Goal: Task Accomplishment & Management: Complete application form

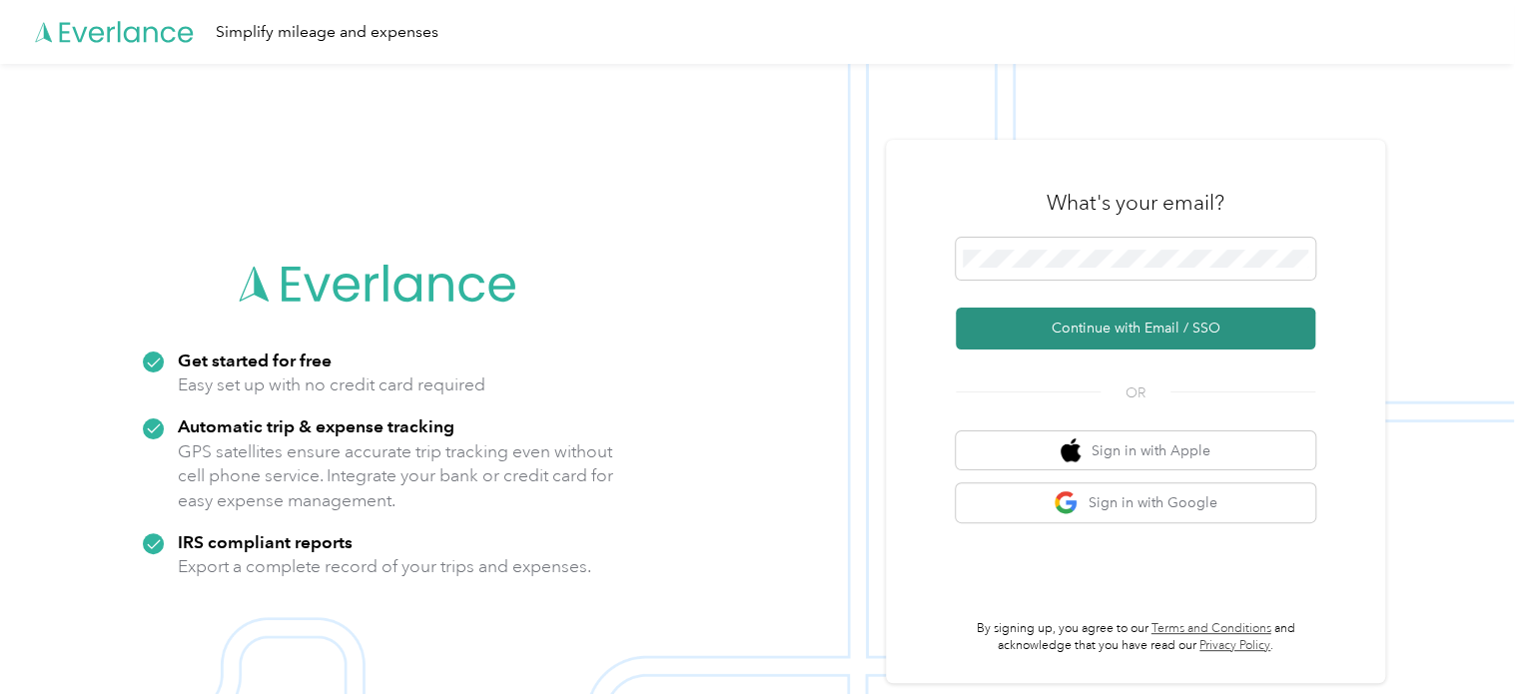
click at [1087, 335] on button "Continue with Email / SSO" at bounding box center [1136, 329] width 360 height 42
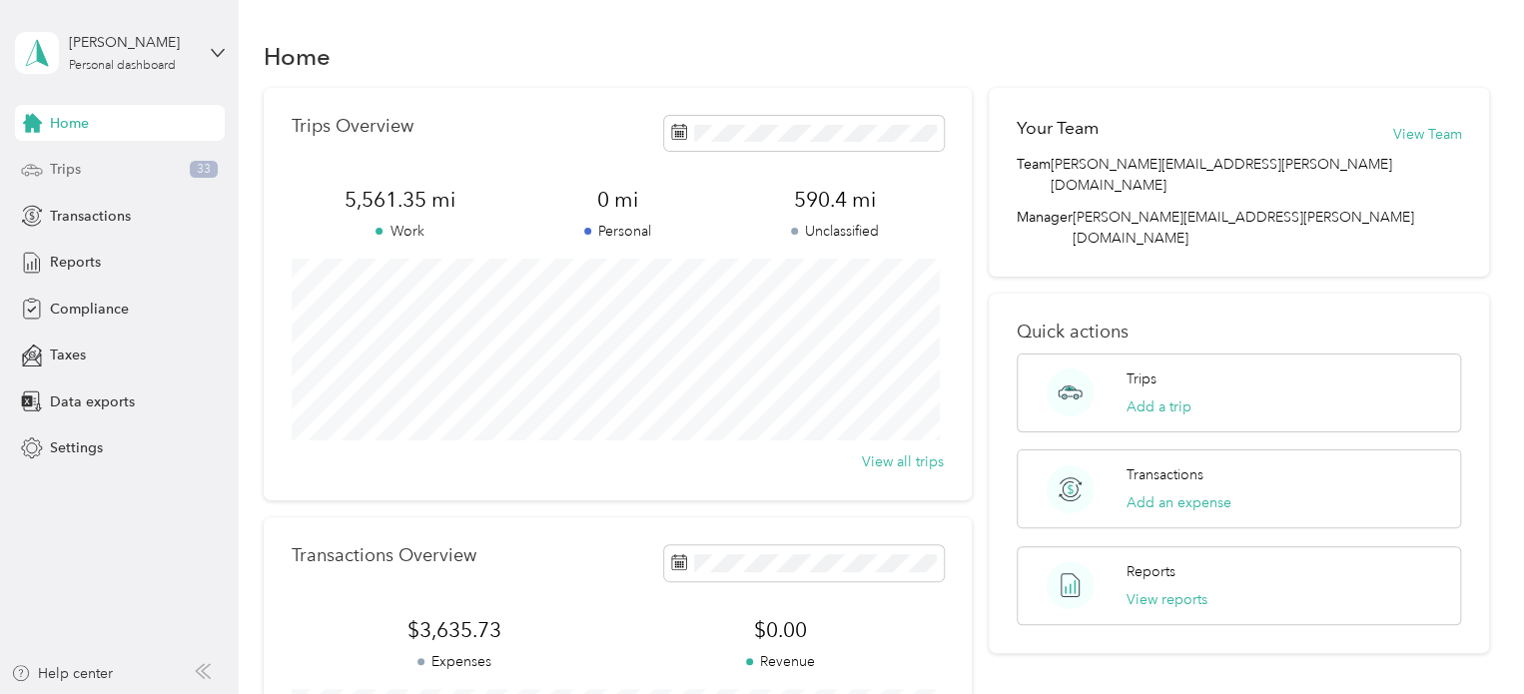
click at [127, 159] on div "Trips 33" at bounding box center [120, 170] width 210 height 36
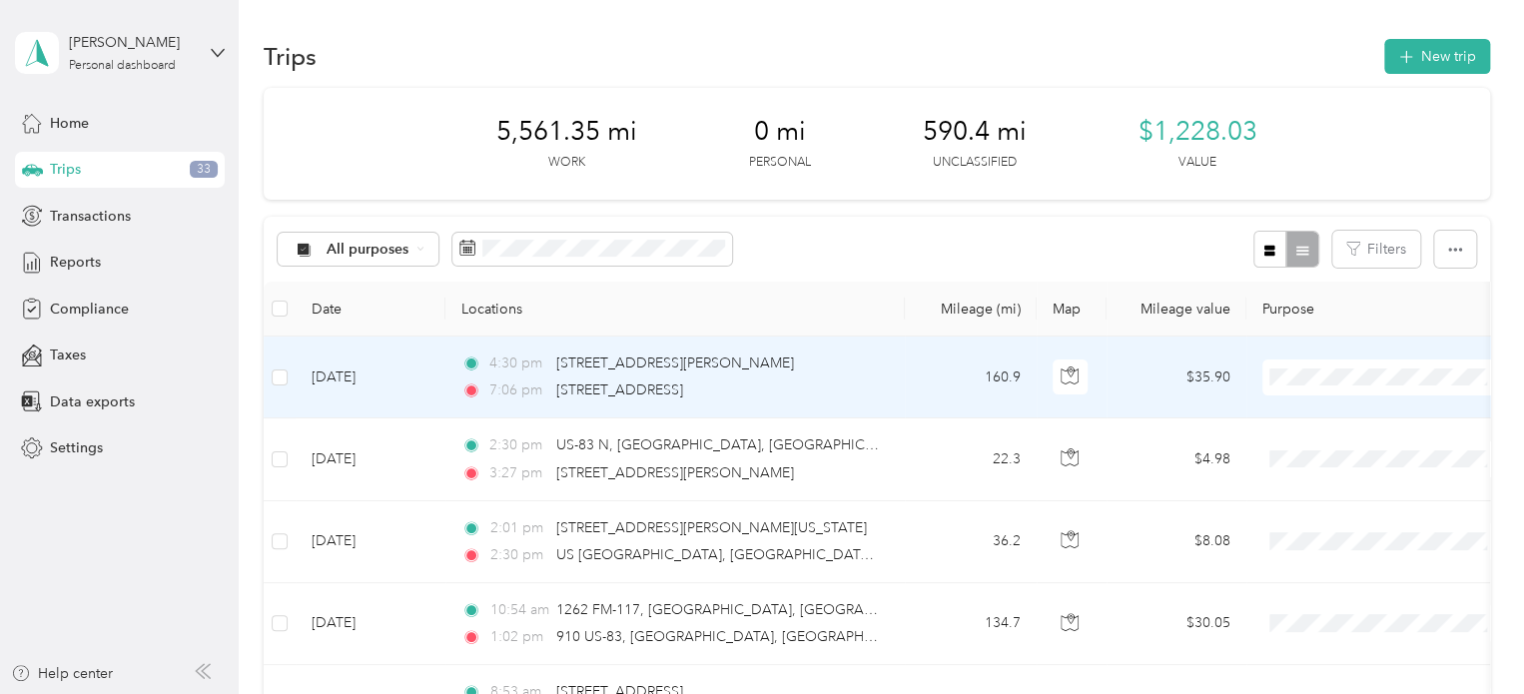
click at [345, 378] on td "[DATE]" at bounding box center [371, 378] width 150 height 82
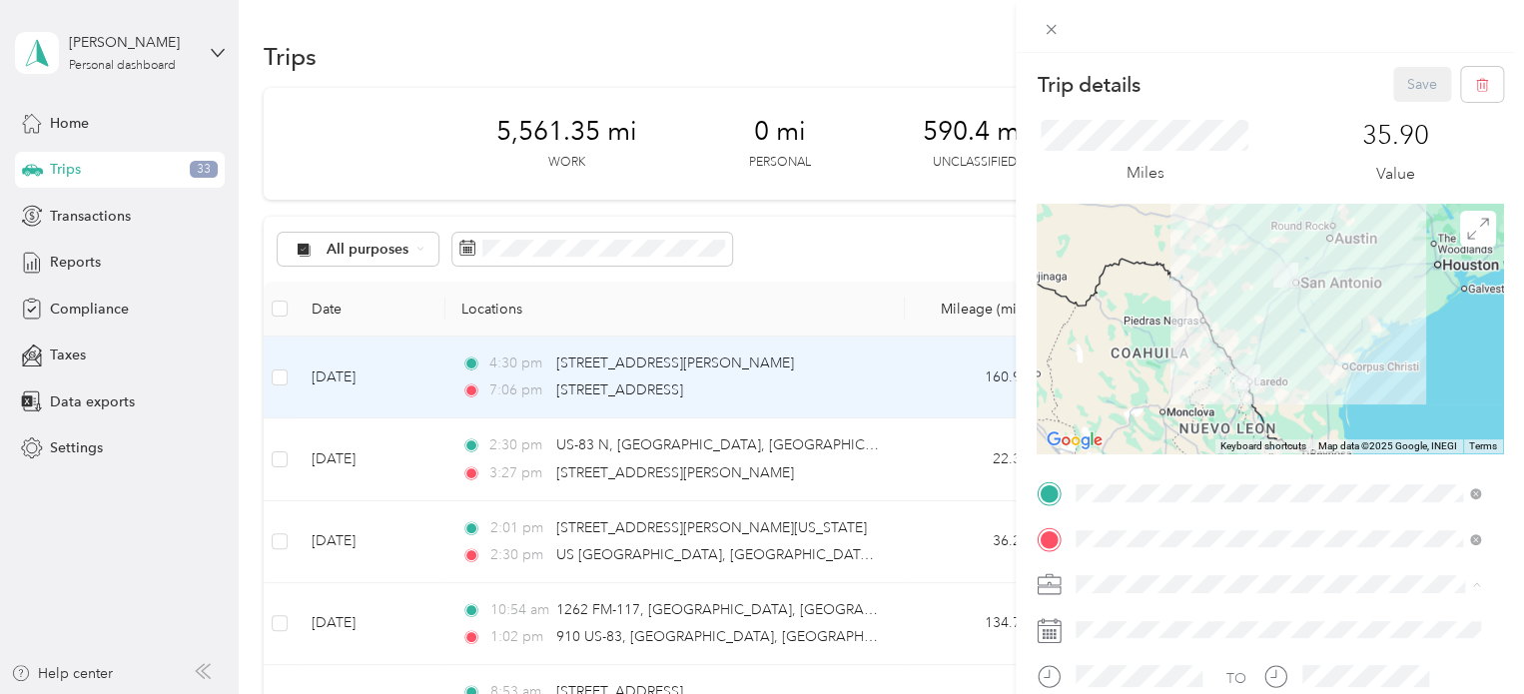
click at [1161, 615] on span "Convergint Technologies" at bounding box center [1163, 619] width 160 height 17
click at [1393, 83] on button "Save" at bounding box center [1422, 84] width 58 height 35
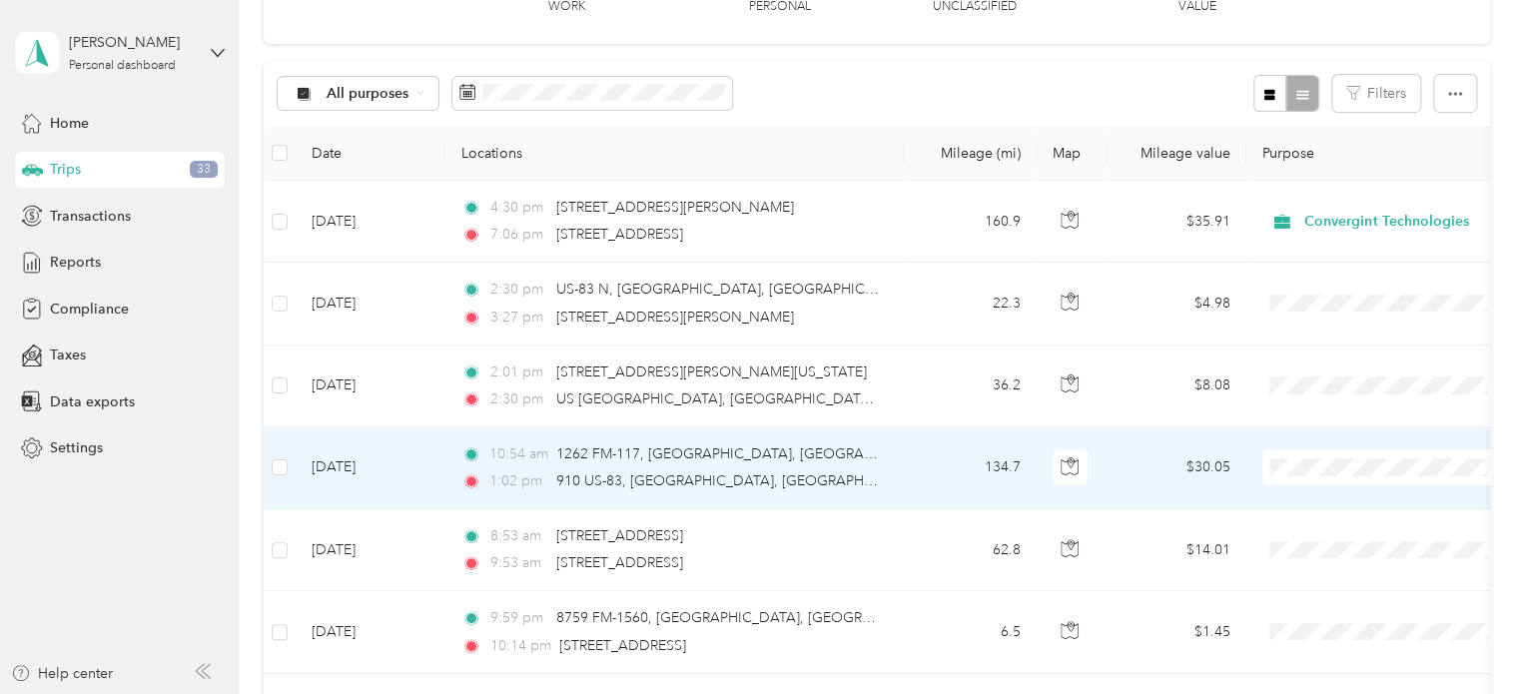
scroll to position [200, 0]
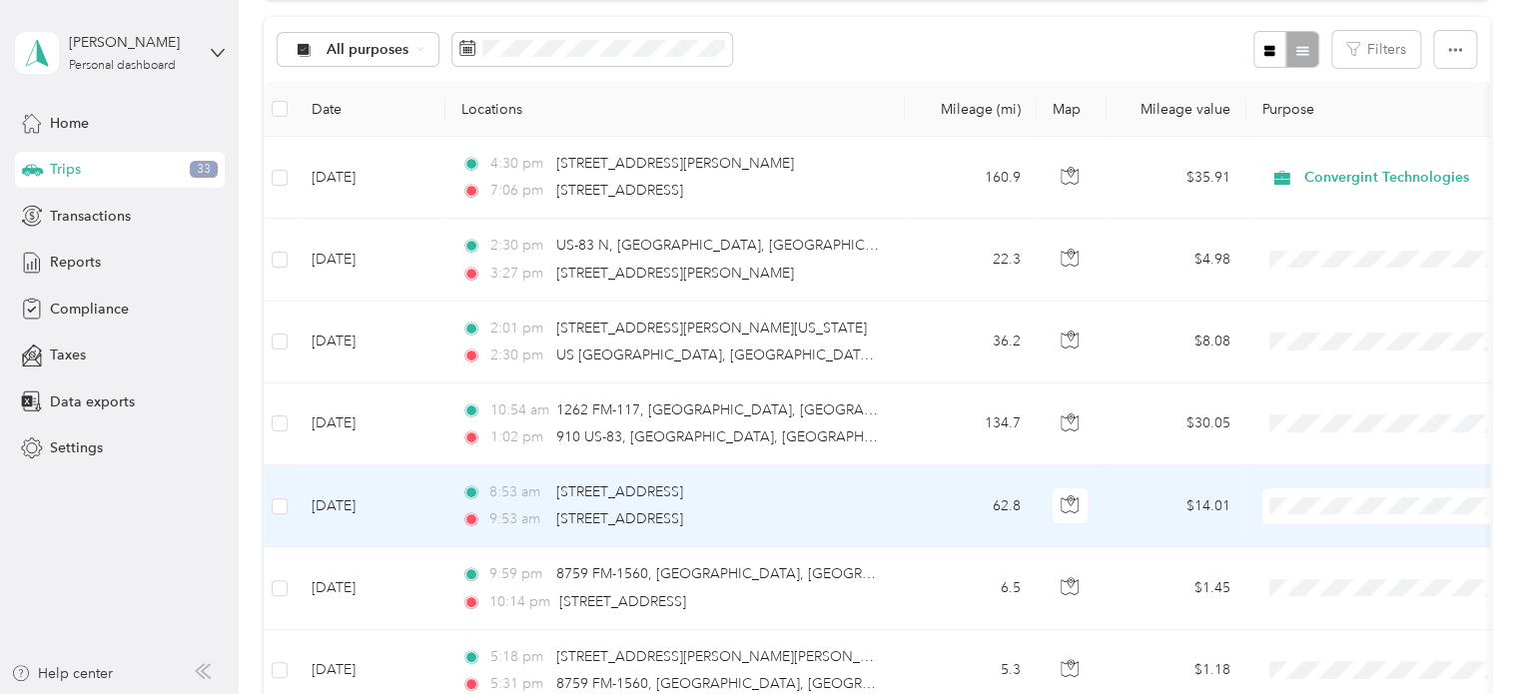
click at [896, 506] on td "8:53 am [STREET_ADDRESS] 9:53 am [STREET_ADDRESS]" at bounding box center [674, 506] width 459 height 82
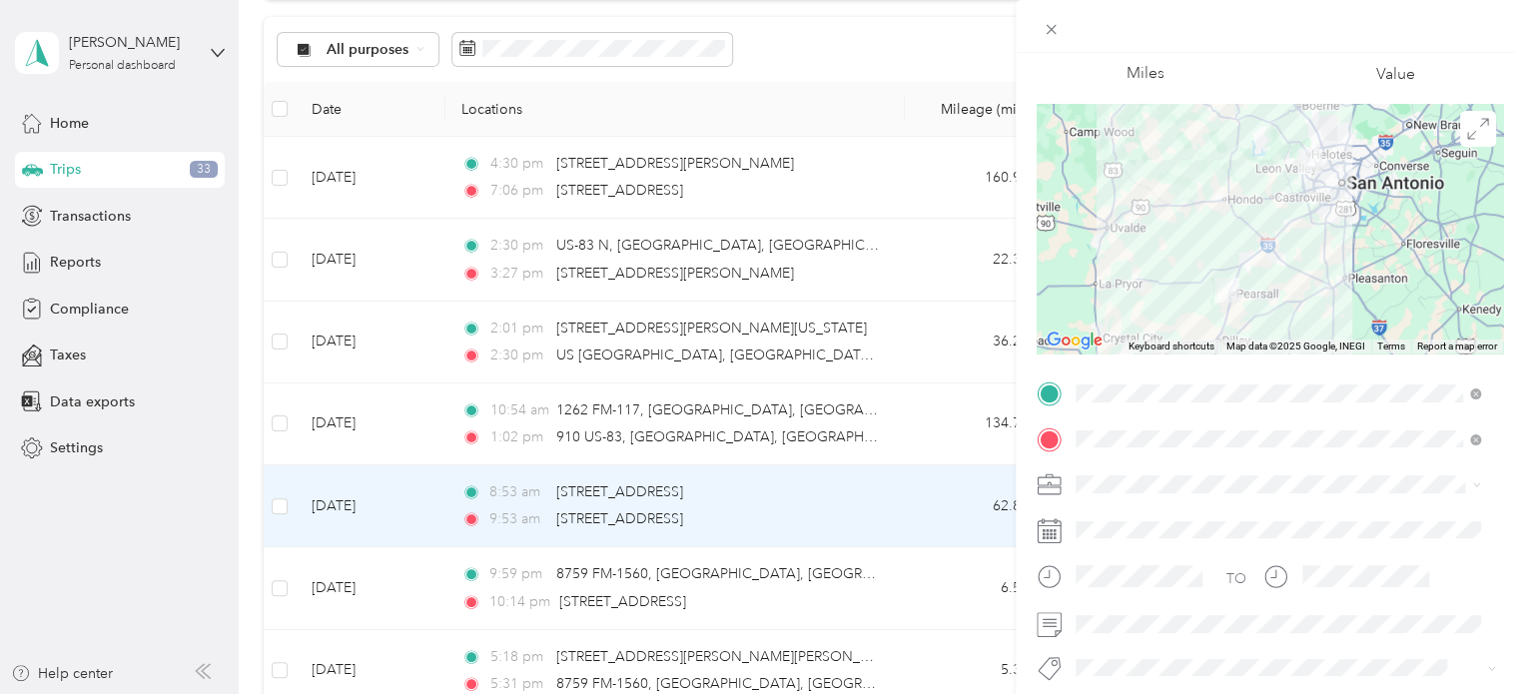
scroll to position [300, 0]
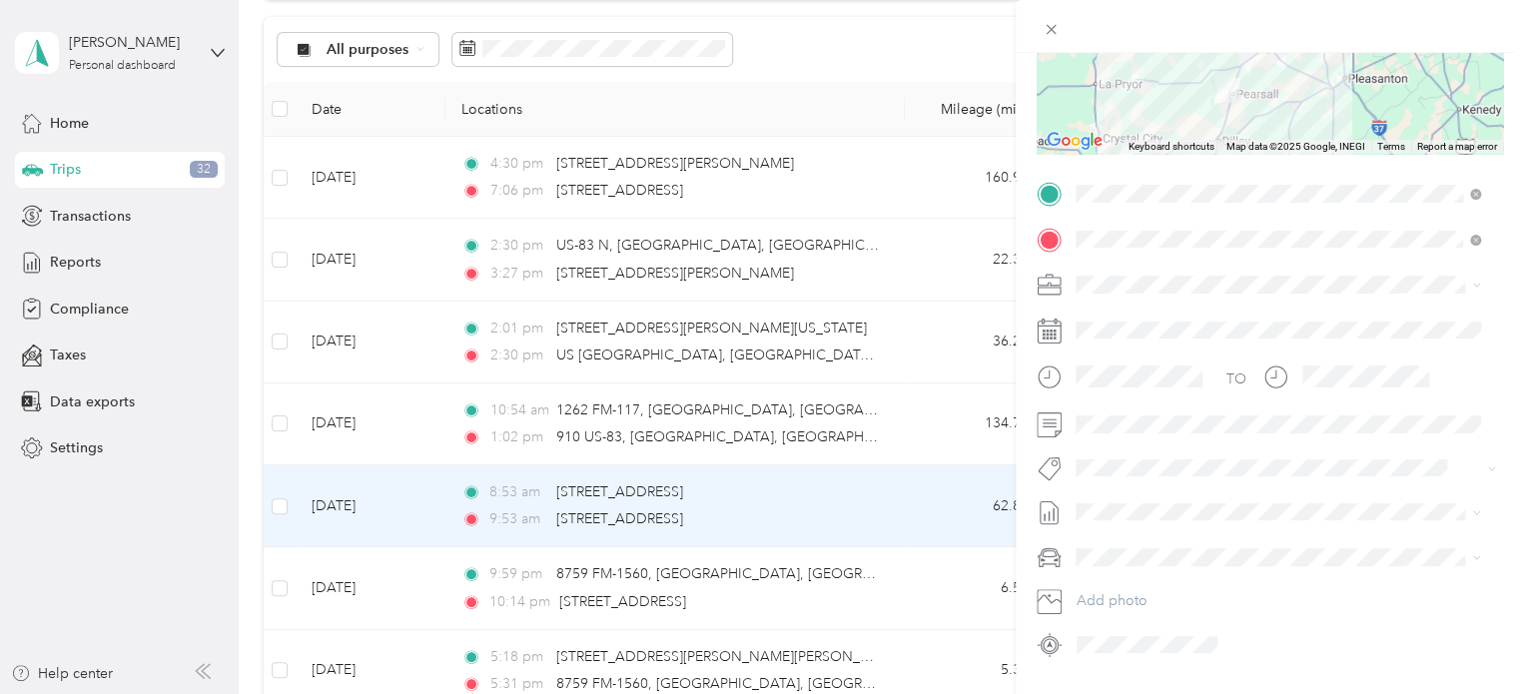
click at [1180, 331] on ol "Convergint Technologies Personal" at bounding box center [1278, 334] width 419 height 70
click at [1113, 434] on span at bounding box center [1286, 425] width 435 height 32
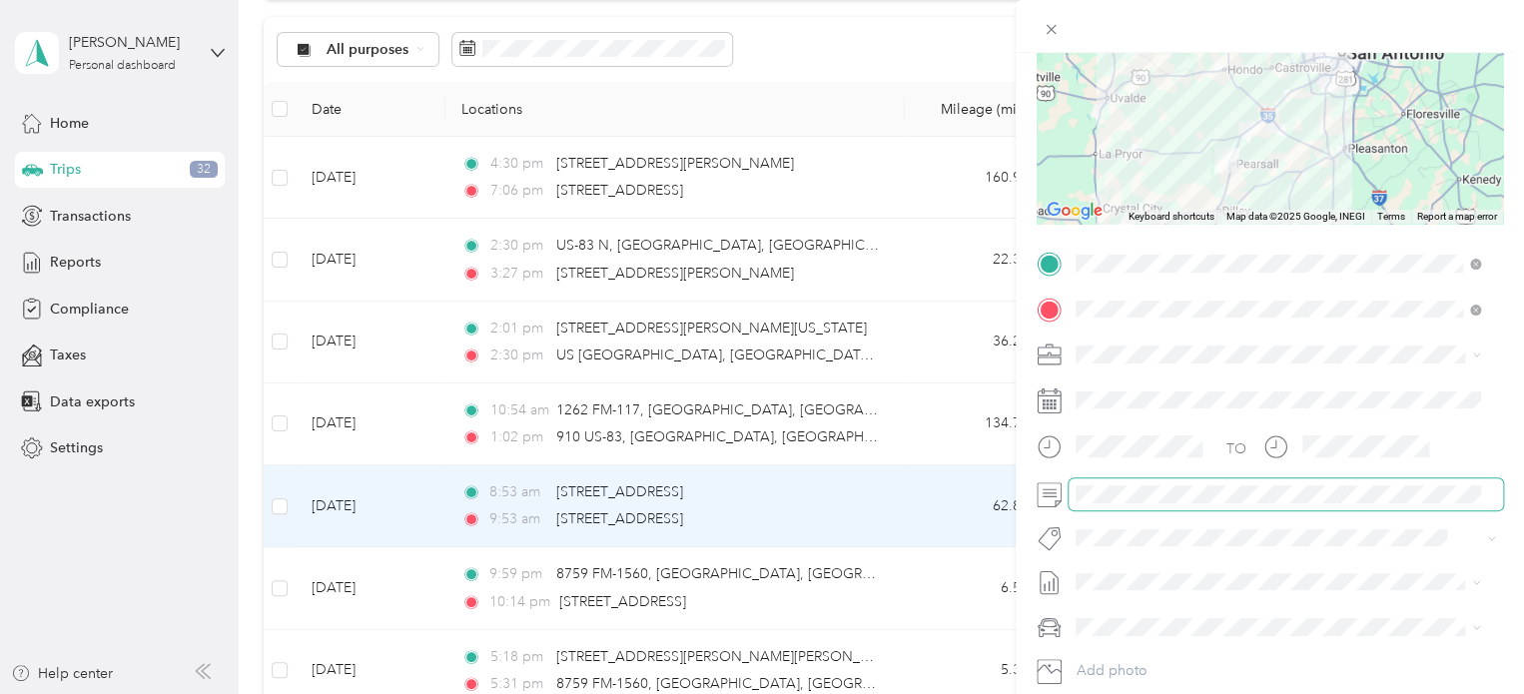
scroll to position [0, 0]
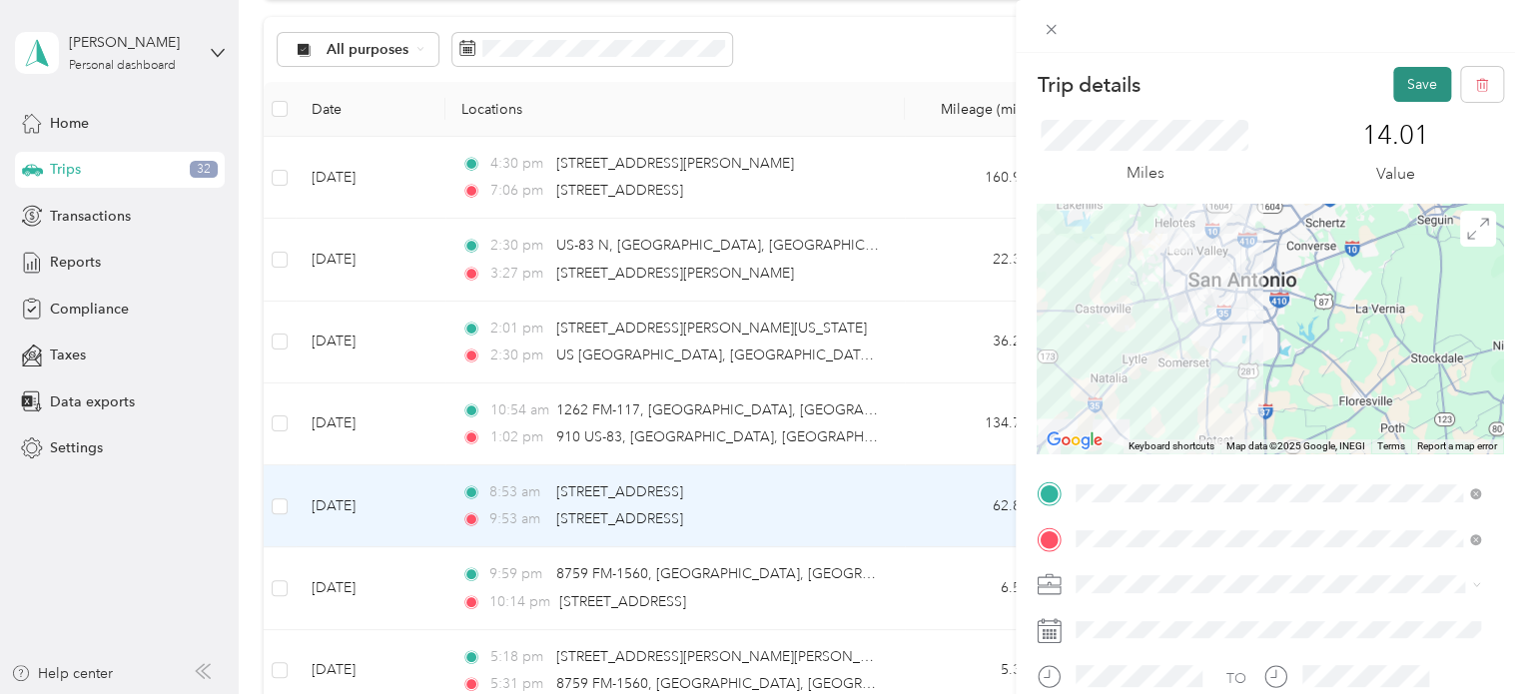
click at [1411, 84] on button "Save" at bounding box center [1422, 84] width 58 height 35
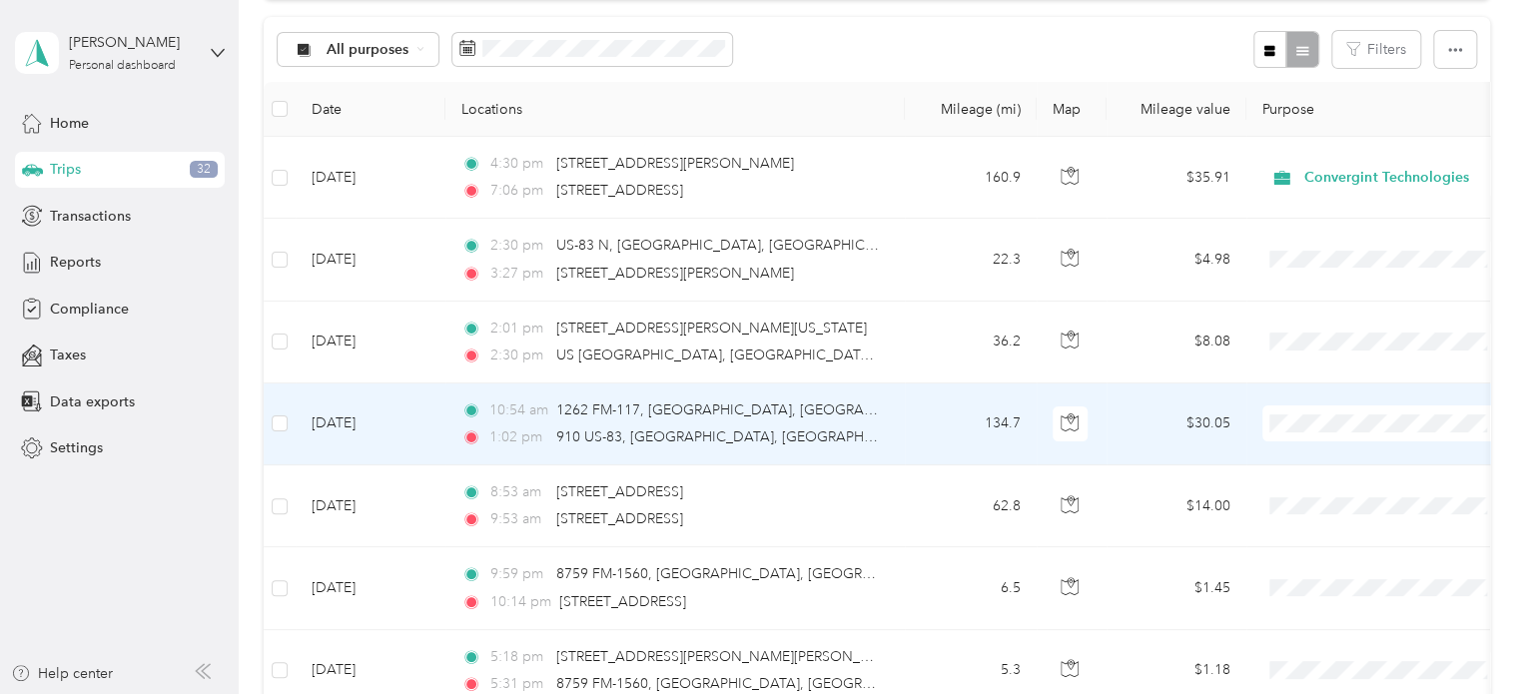
click at [770, 419] on div "10:54 am 1262 FM-117, [GEOGRAPHIC_DATA], [GEOGRAPHIC_DATA]" at bounding box center [671, 411] width 420 height 22
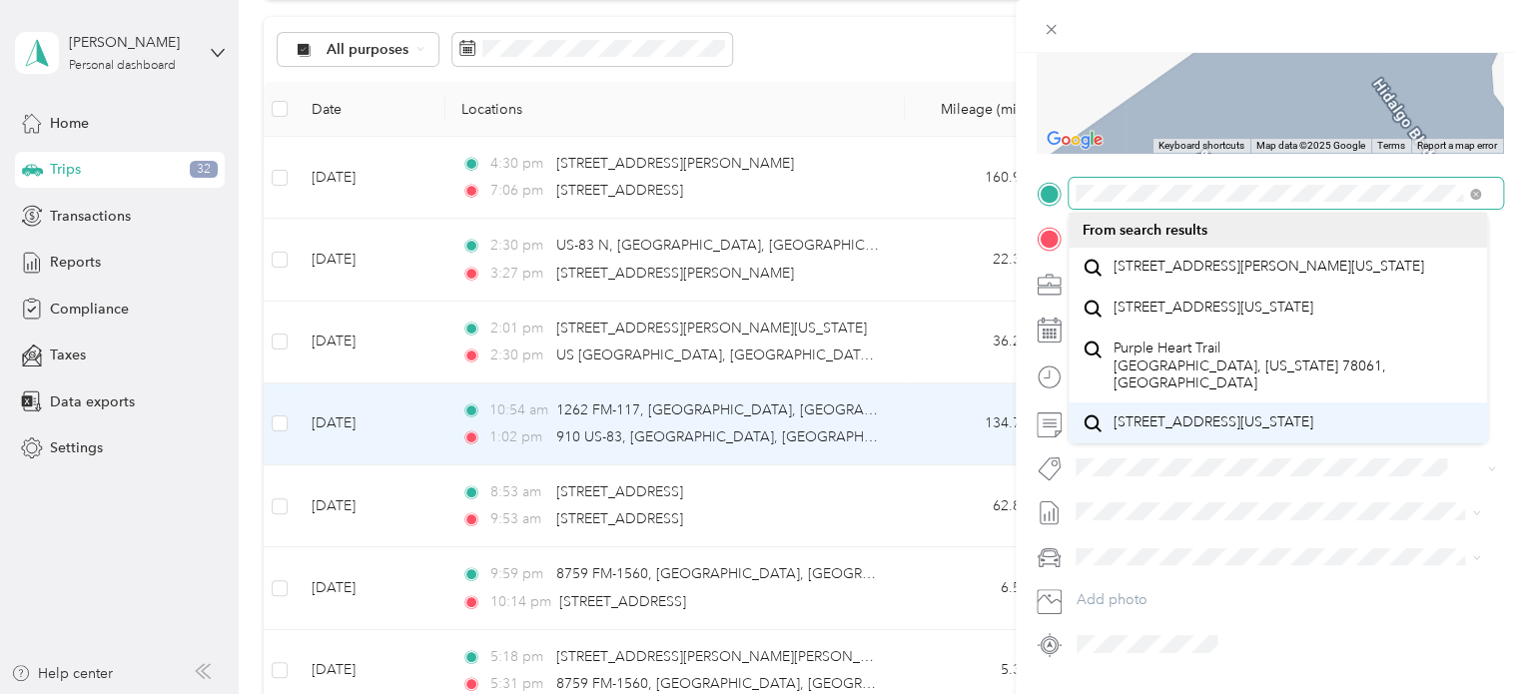
scroll to position [100, 0]
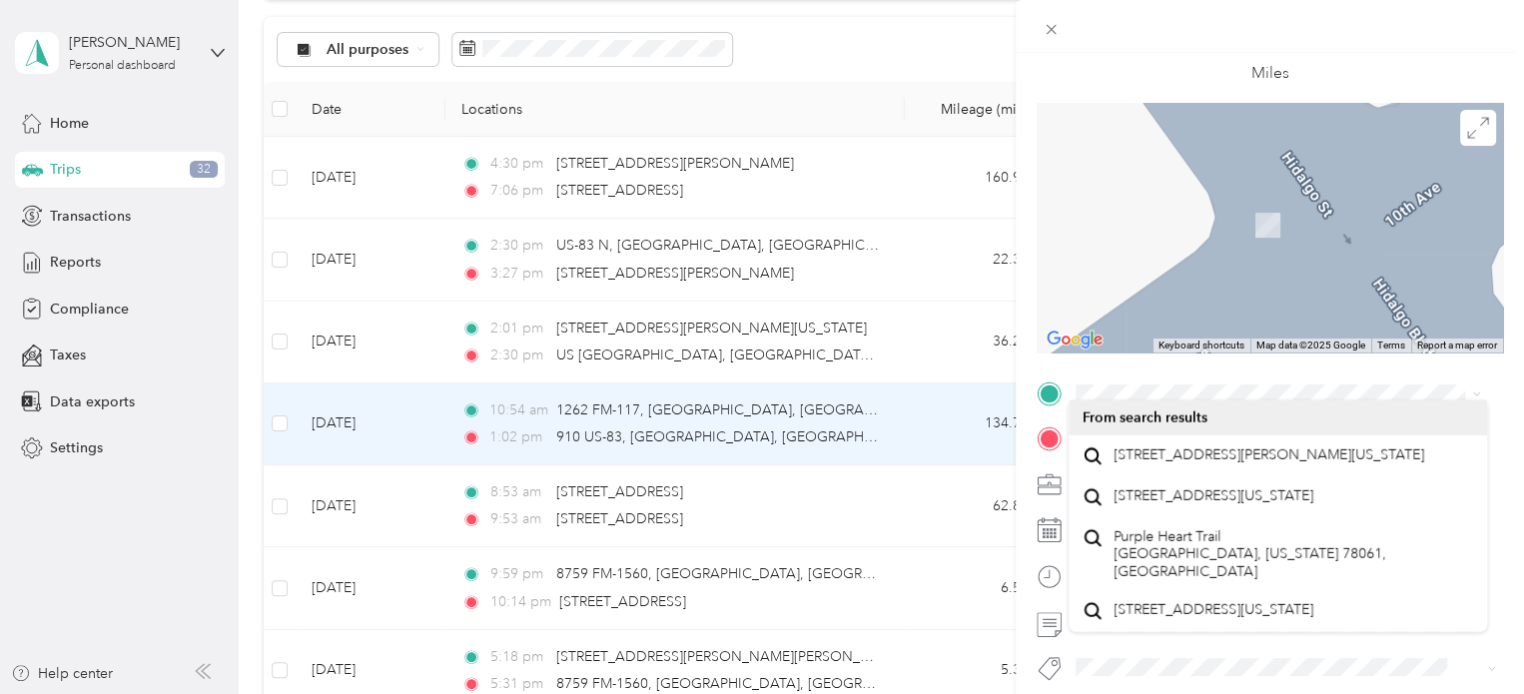
drag, startPoint x: 777, startPoint y: 520, endPoint x: 735, endPoint y: 521, distance: 42.0
click at [735, 521] on div "Trip details Save This trip cannot be edited because it is either under review,…" at bounding box center [762, 347] width 1524 height 694
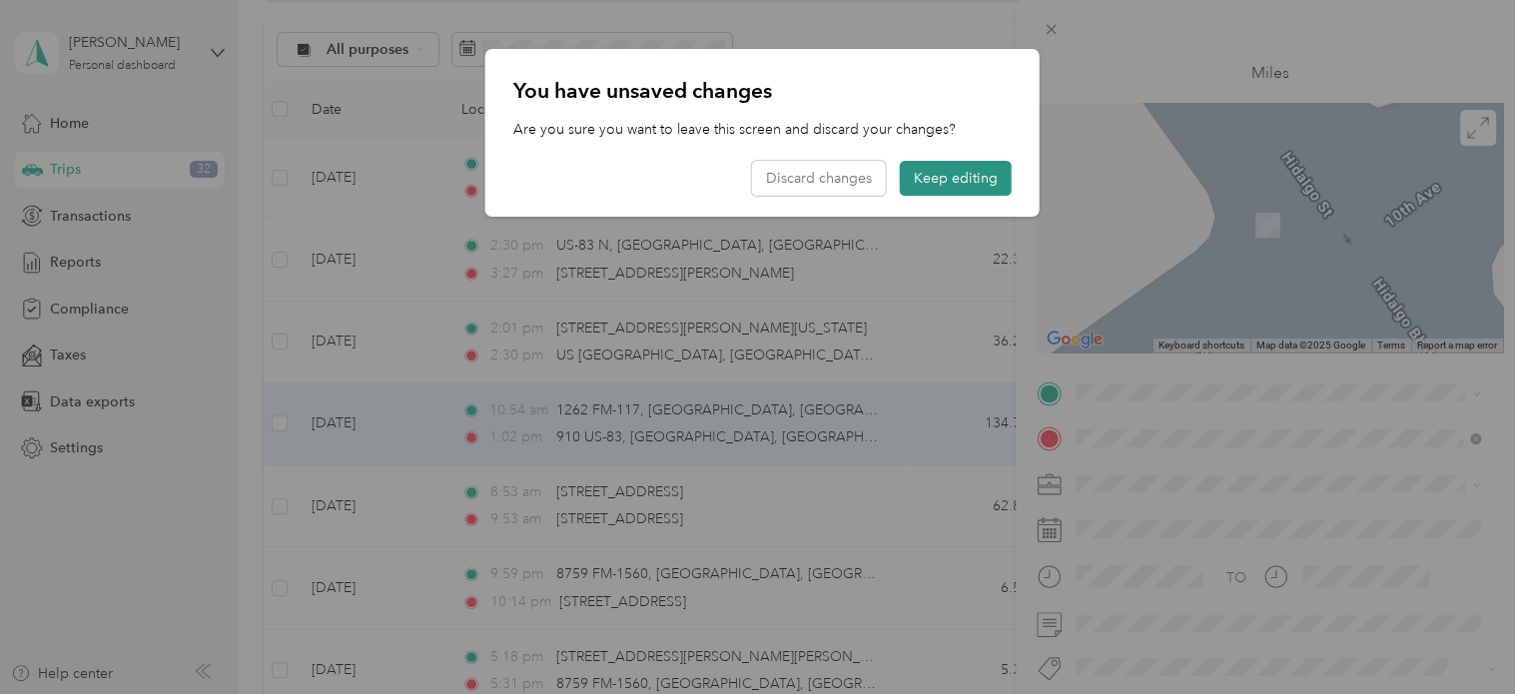
click at [936, 177] on button "Keep editing" at bounding box center [956, 178] width 112 height 35
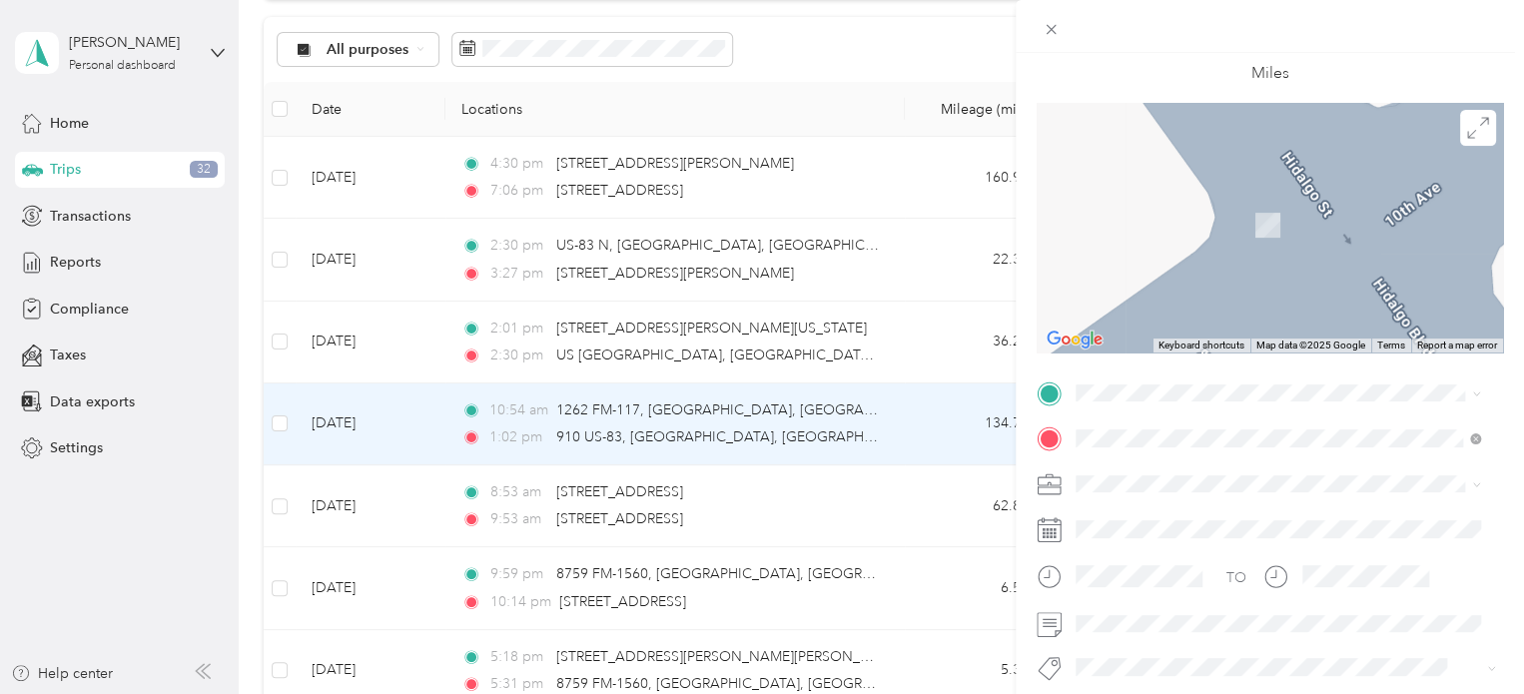
drag, startPoint x: 783, startPoint y: 520, endPoint x: 627, endPoint y: 515, distance: 155.9
click at [627, 515] on div "Trip details Save This trip cannot be edited because it is either under review,…" at bounding box center [762, 347] width 1524 height 694
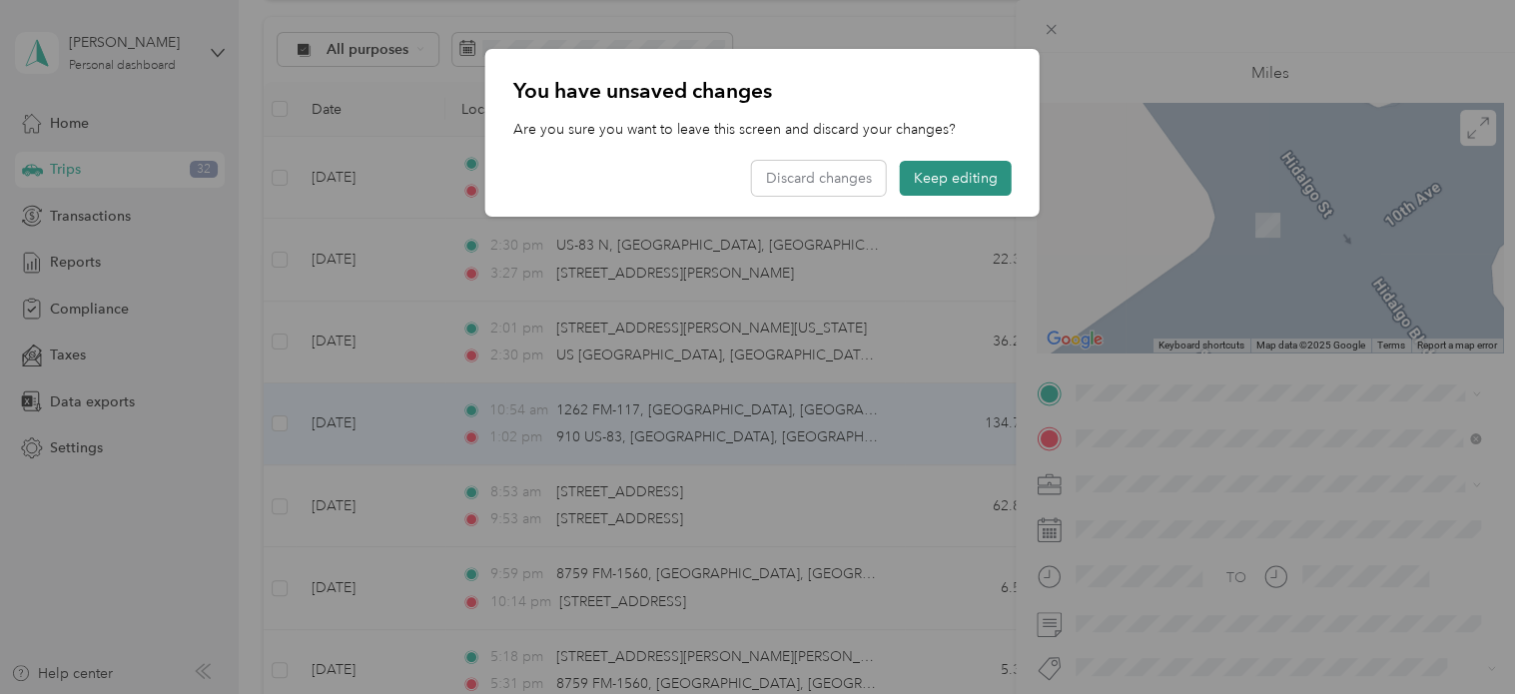
click at [949, 185] on button "Keep editing" at bounding box center [956, 178] width 112 height 35
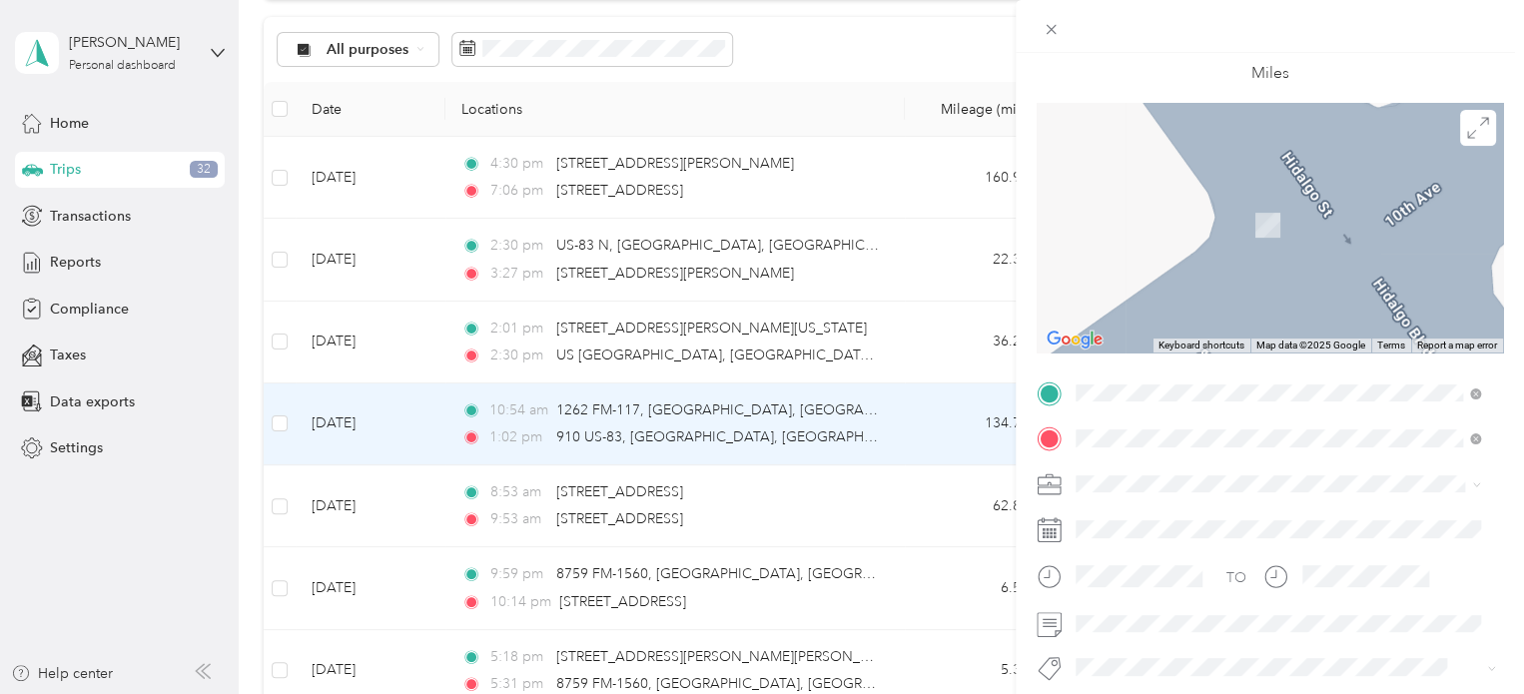
click at [1274, 491] on ol "From search results 133 Purple Heart Trail [GEOGRAPHIC_DATA], [US_STATE] 78061,…" at bounding box center [1278, 506] width 419 height 191
click at [1219, 463] on span "[STREET_ADDRESS][PERSON_NAME][US_STATE]" at bounding box center [1269, 465] width 311 height 18
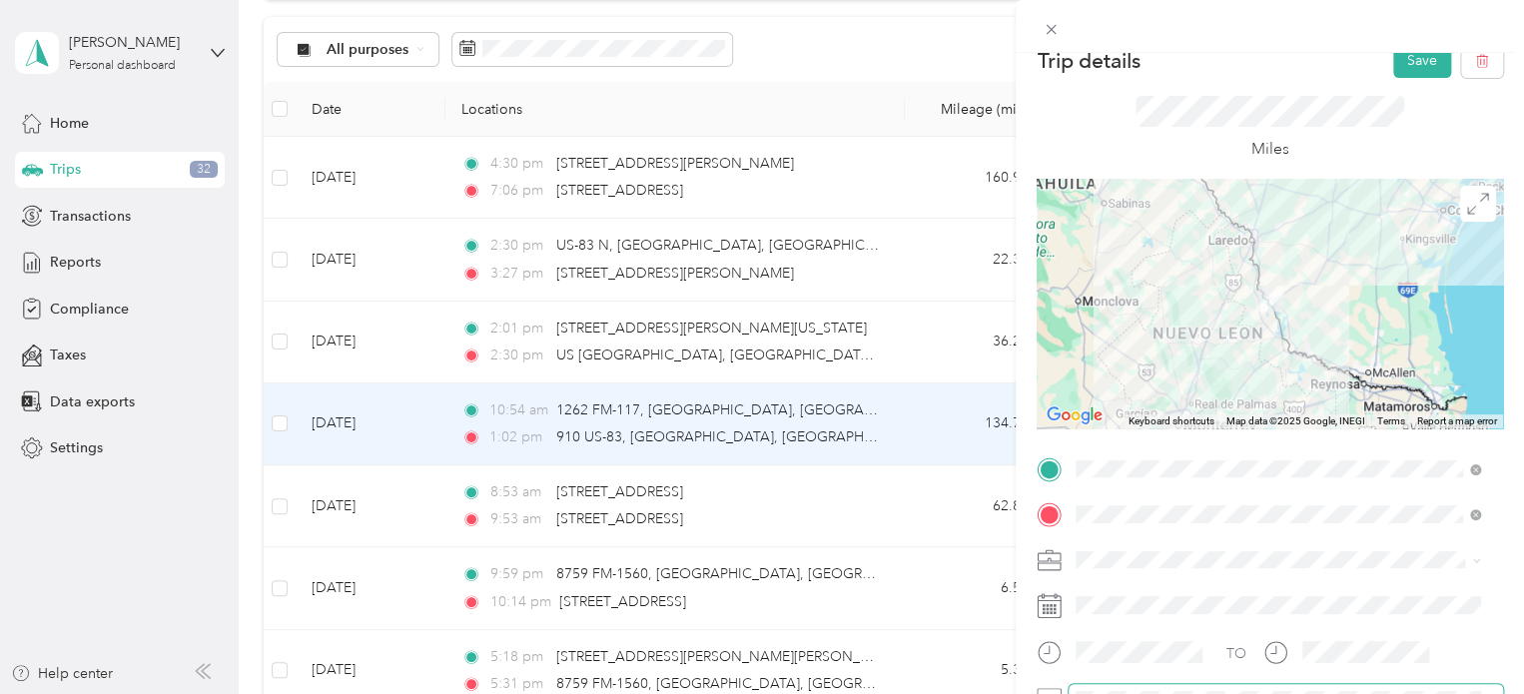
scroll to position [0, 0]
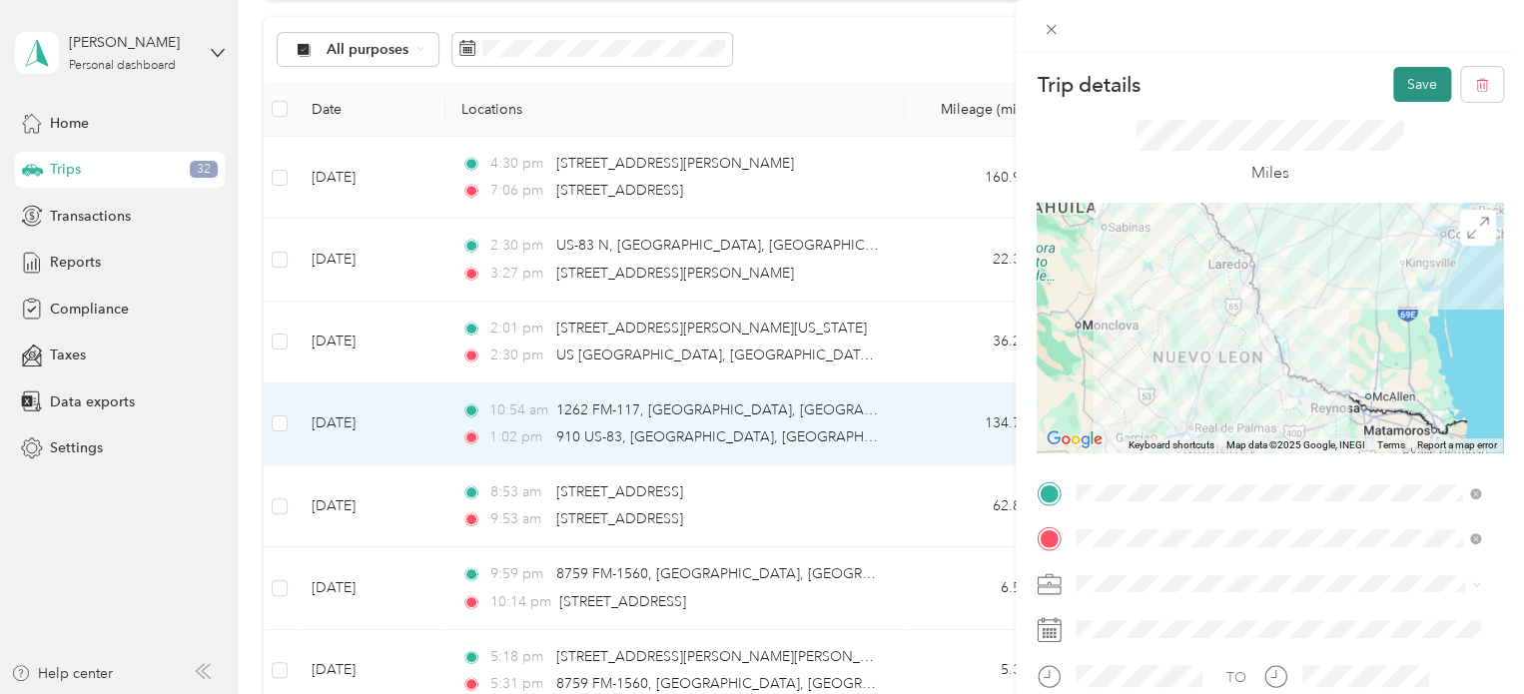
click at [1393, 82] on button "Save" at bounding box center [1422, 84] width 58 height 35
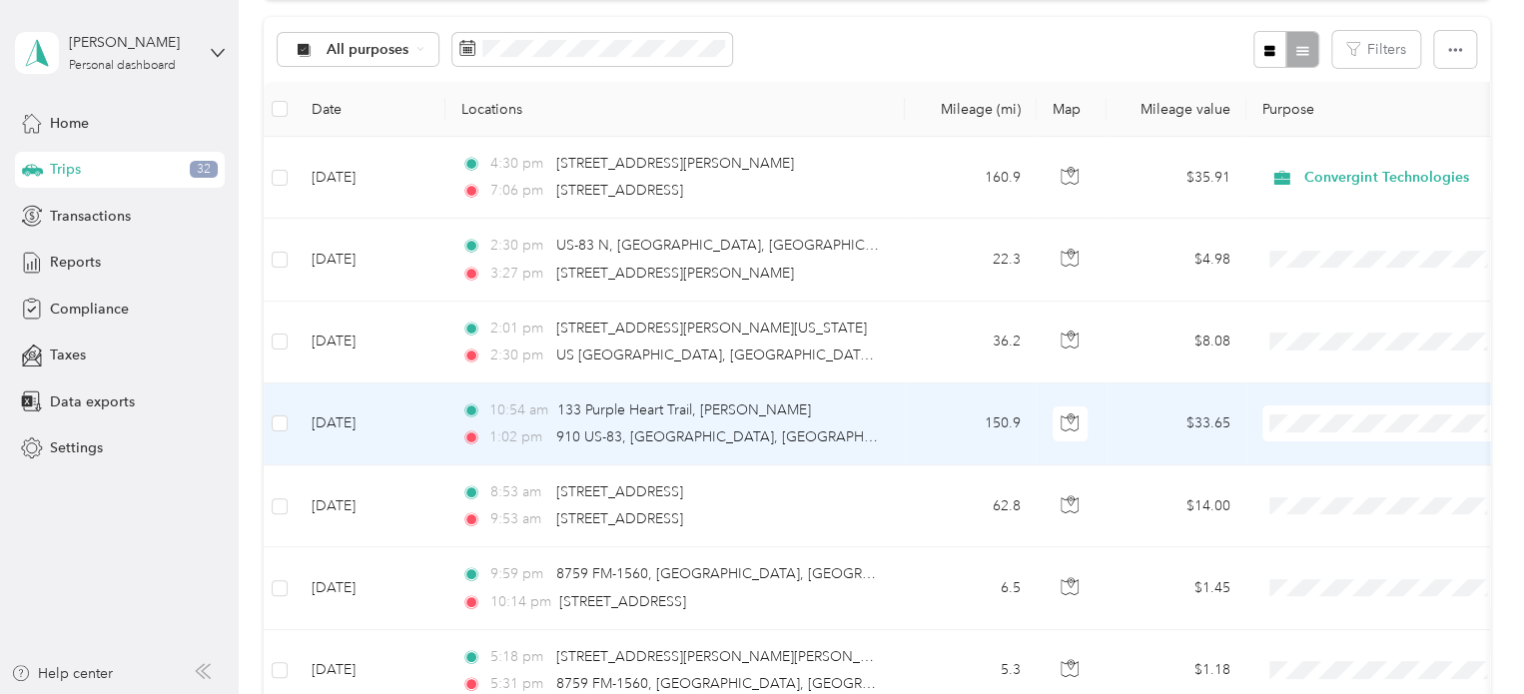
click at [811, 427] on div "1:02 pm 910 US-83, [GEOGRAPHIC_DATA], [GEOGRAPHIC_DATA]" at bounding box center [671, 438] width 420 height 22
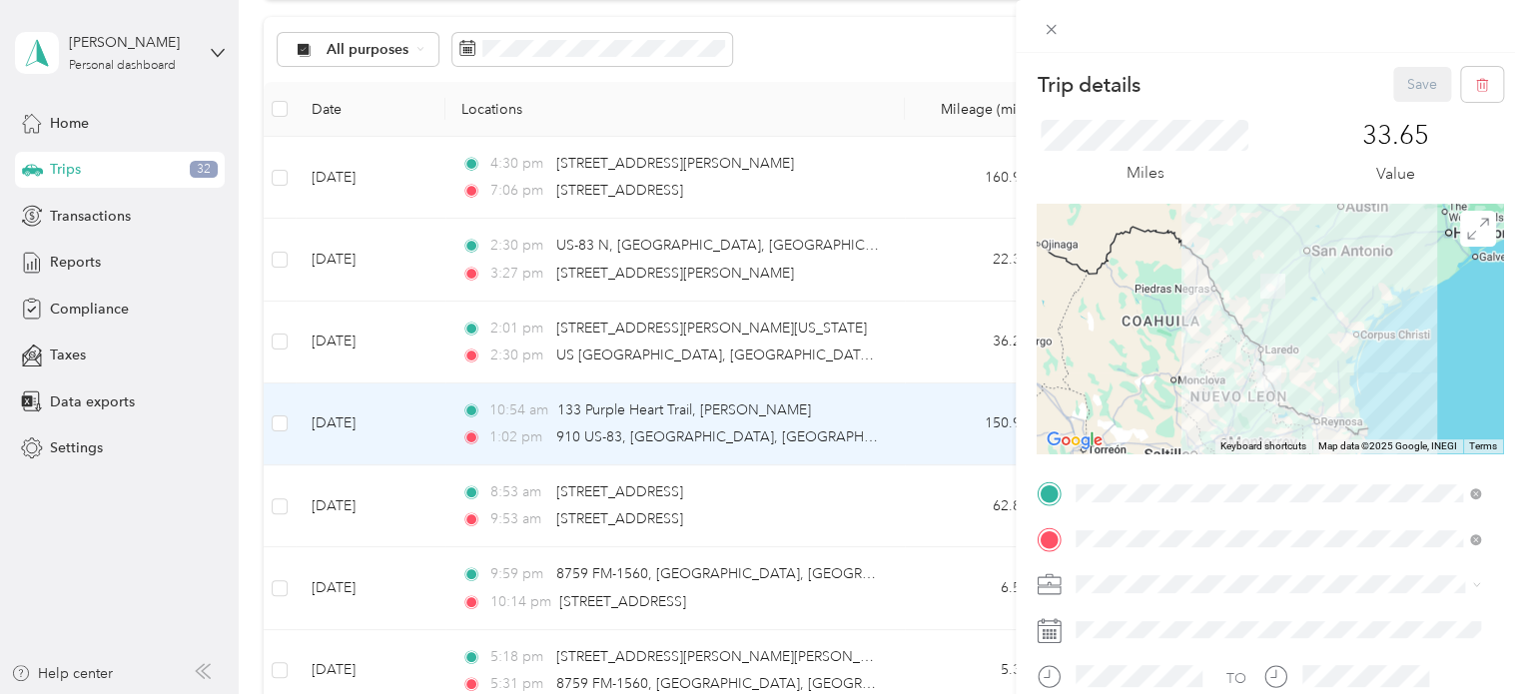
click at [1205, 622] on li "Convergint Technologies" at bounding box center [1278, 610] width 419 height 35
click at [1393, 87] on button "Save" at bounding box center [1422, 84] width 58 height 35
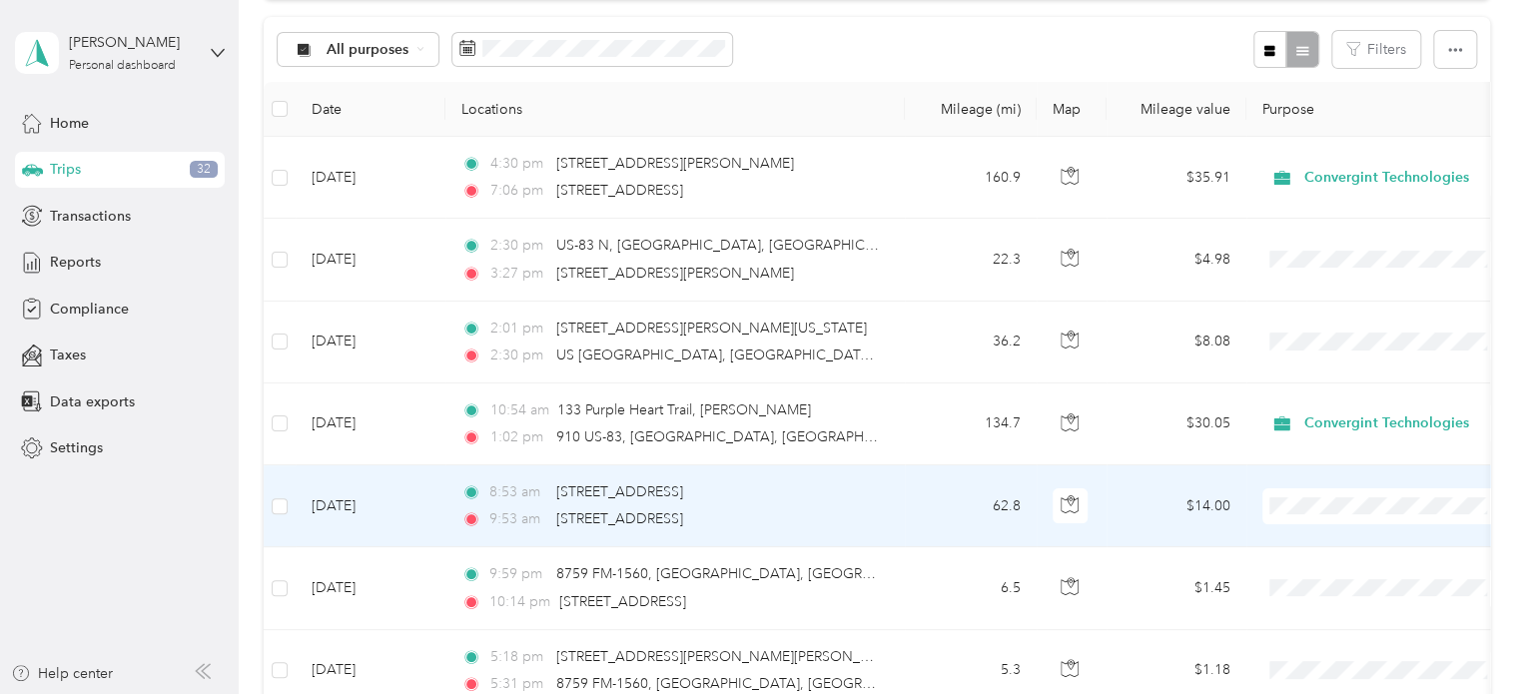
click at [896, 514] on td "8:53 am [STREET_ADDRESS] 9:53 am [STREET_ADDRESS]" at bounding box center [674, 506] width 459 height 82
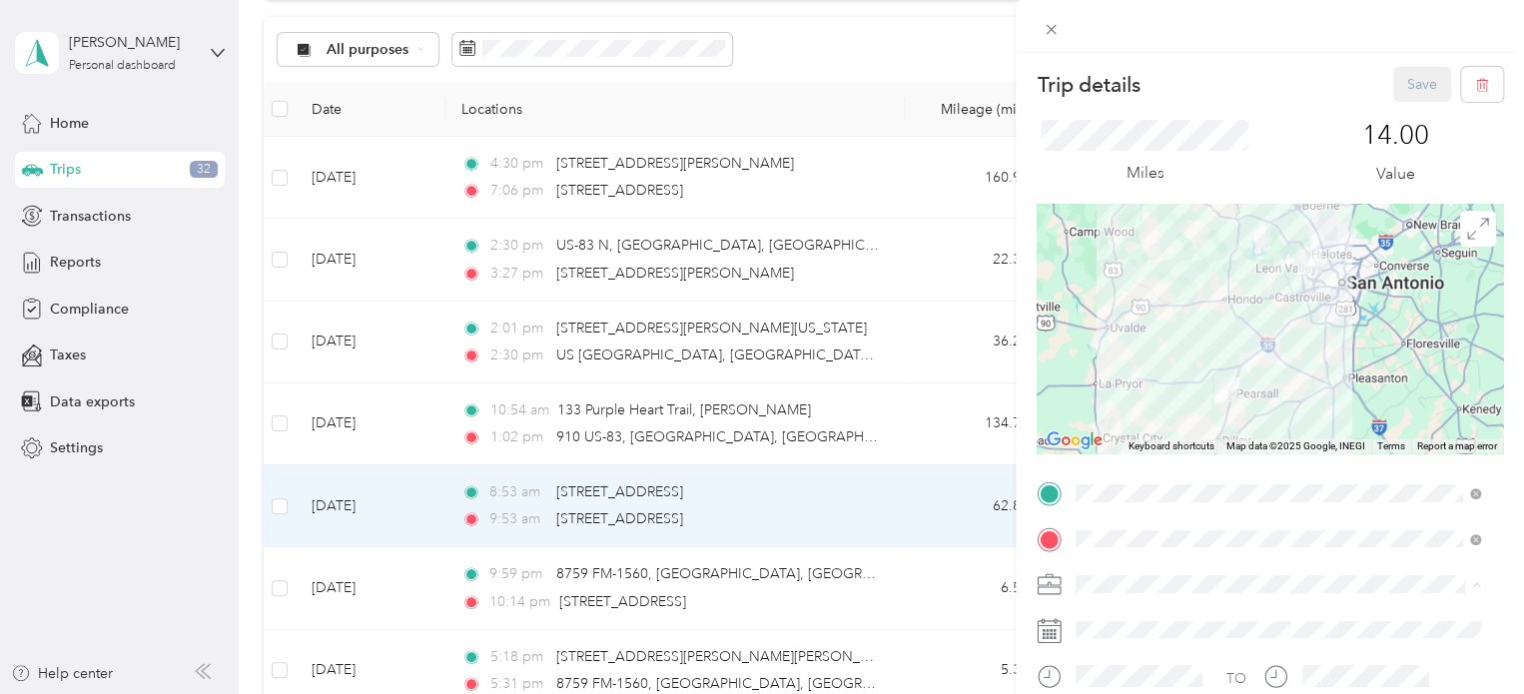
click at [1131, 625] on ol "Convergint Technologies Personal" at bounding box center [1278, 637] width 419 height 70
click at [1127, 614] on span "Convergint Technologies" at bounding box center [1163, 619] width 160 height 17
click at [1394, 75] on button "Save" at bounding box center [1422, 84] width 58 height 35
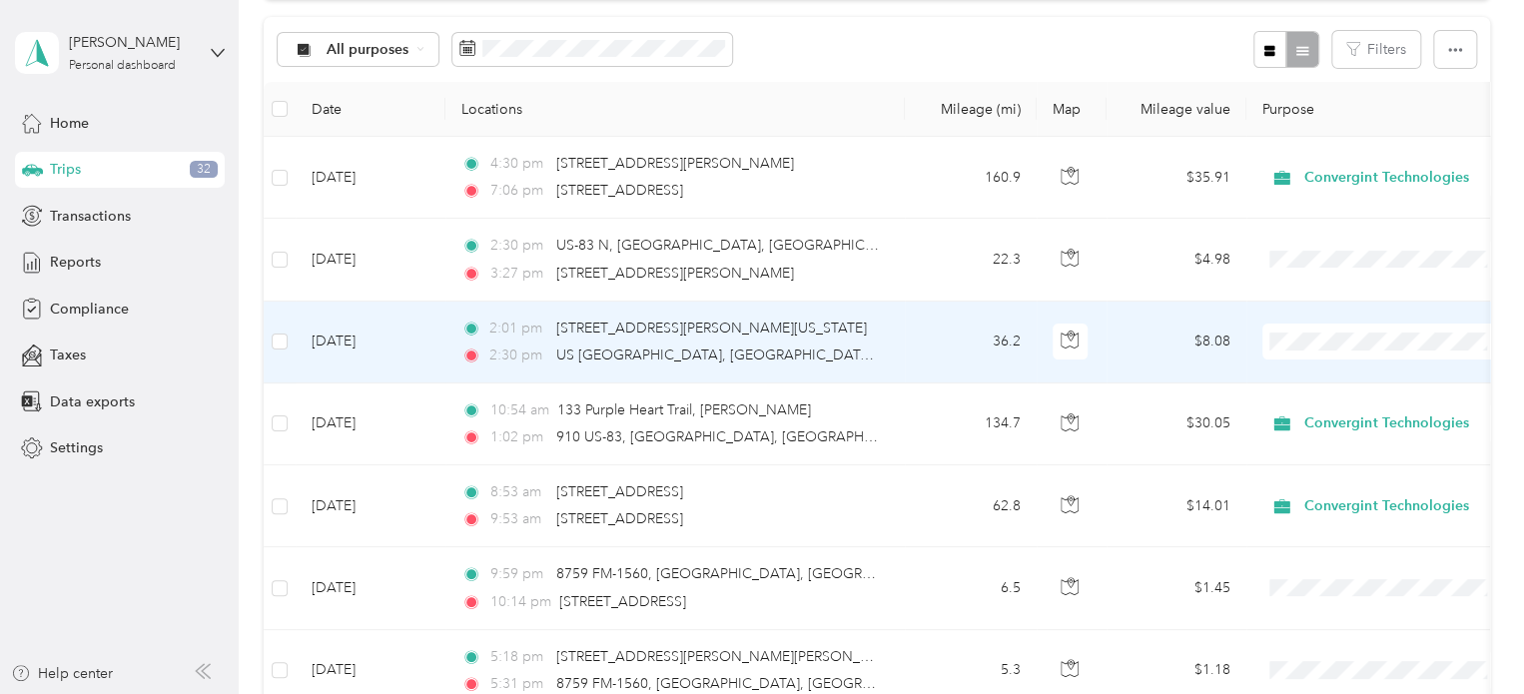
scroll to position [100, 0]
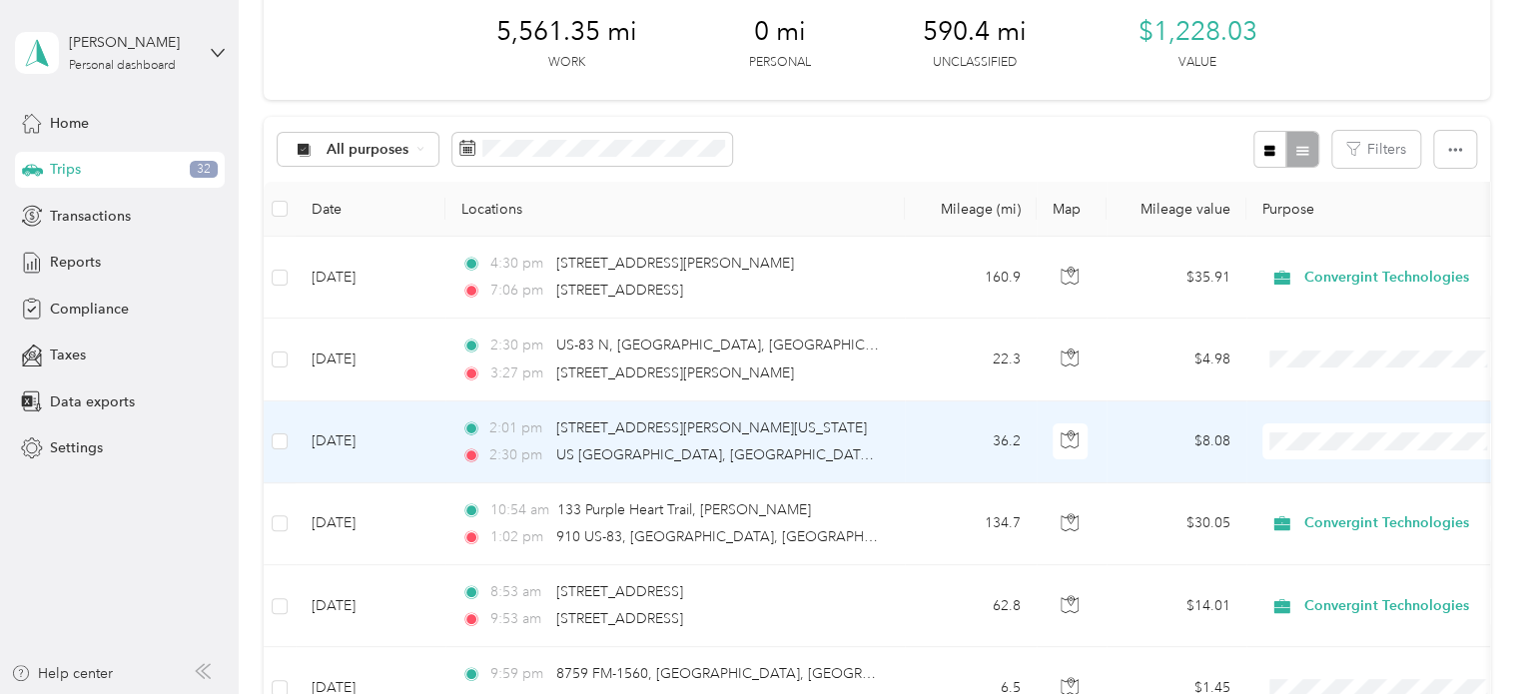
click at [915, 435] on td "36.2" at bounding box center [971, 443] width 132 height 82
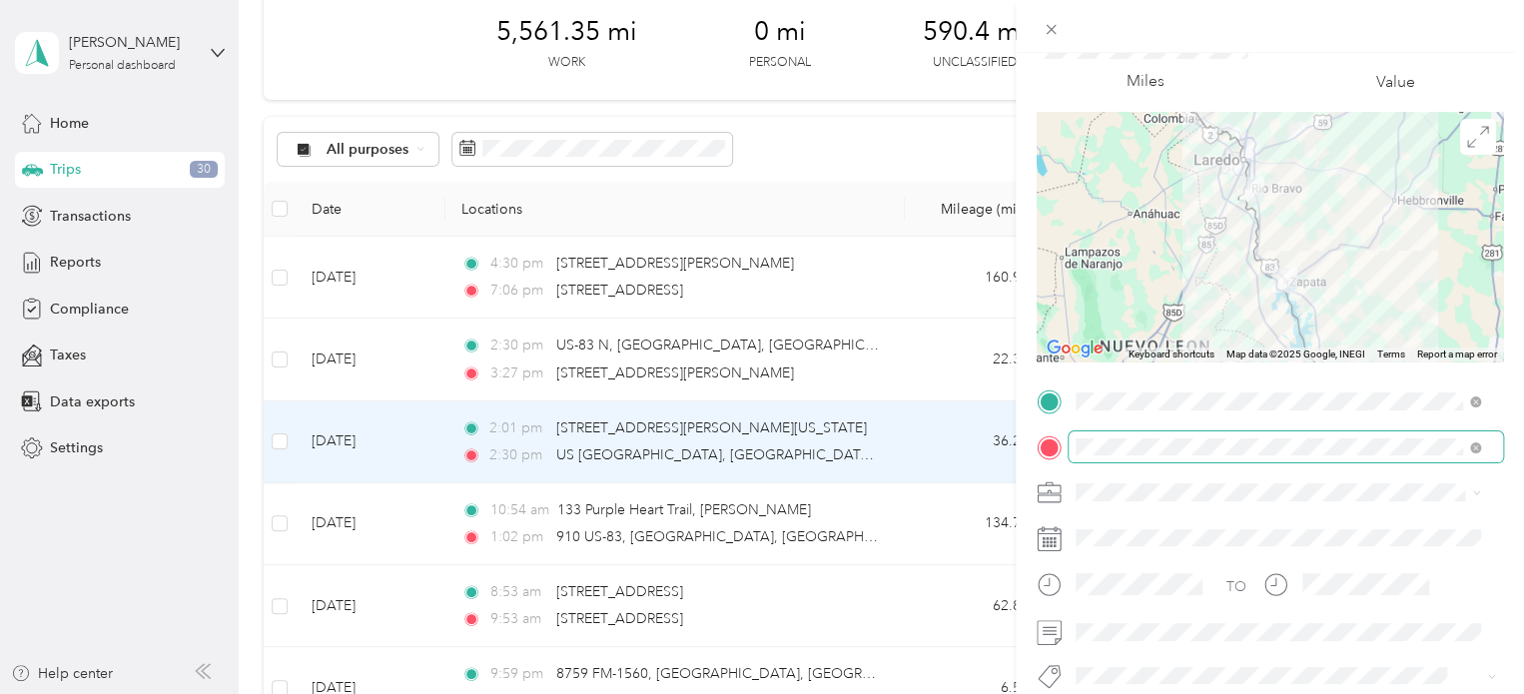
scroll to position [200, 0]
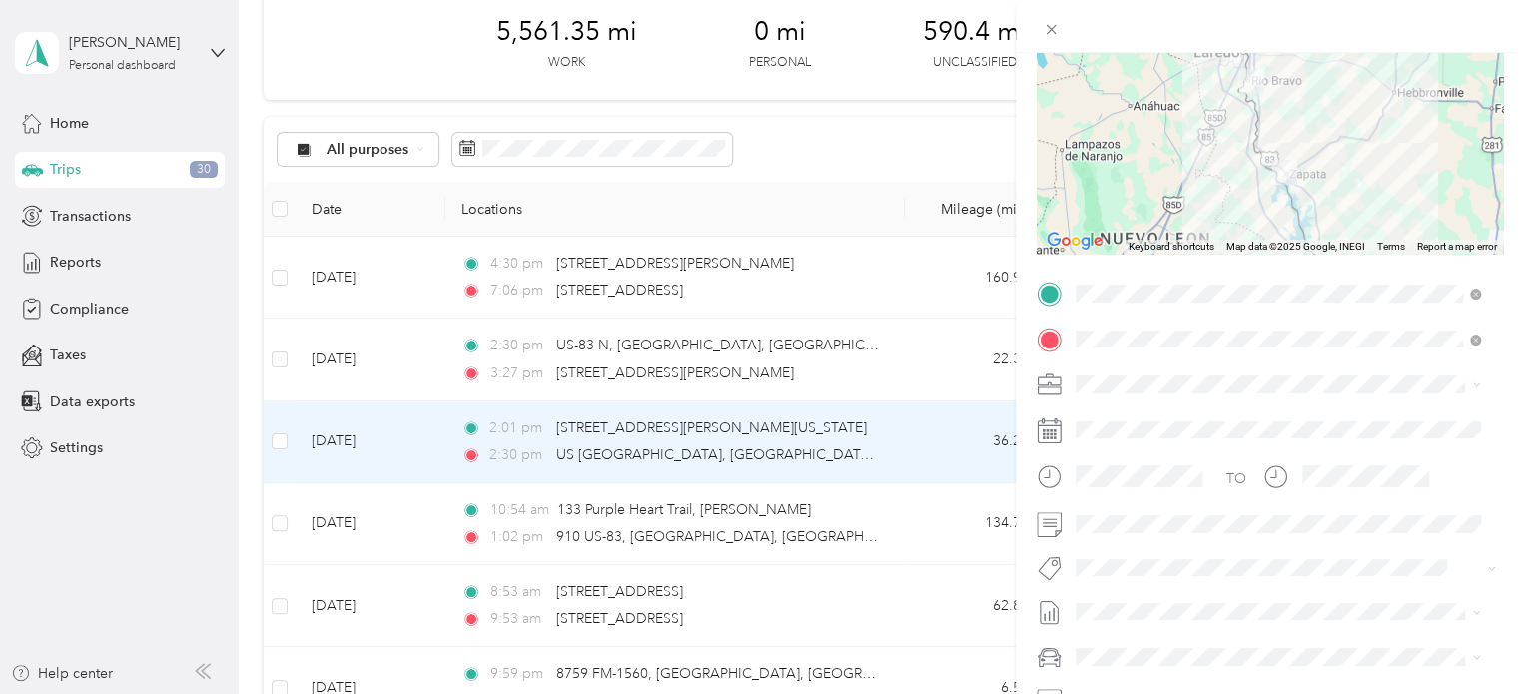
click at [1172, 418] on span "Convergint Technologies" at bounding box center [1163, 416] width 160 height 17
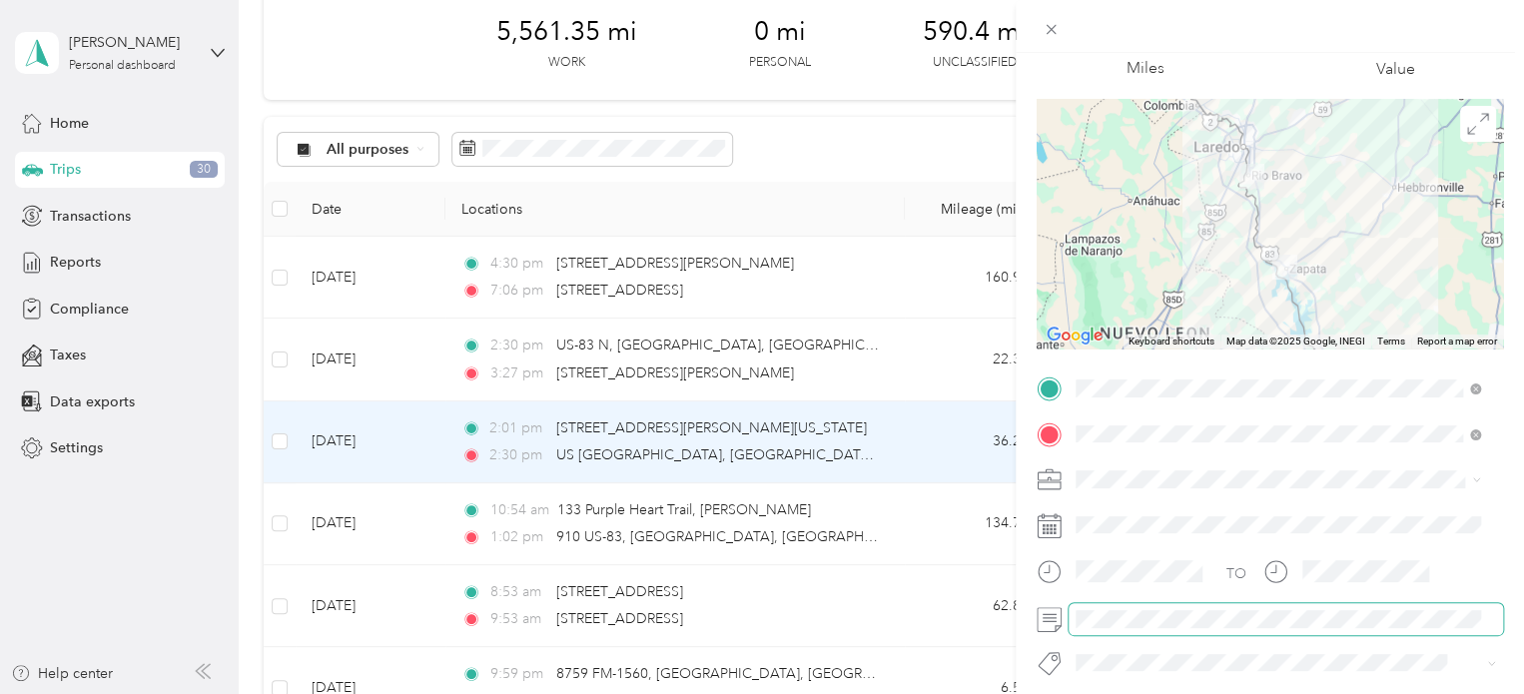
scroll to position [0, 0]
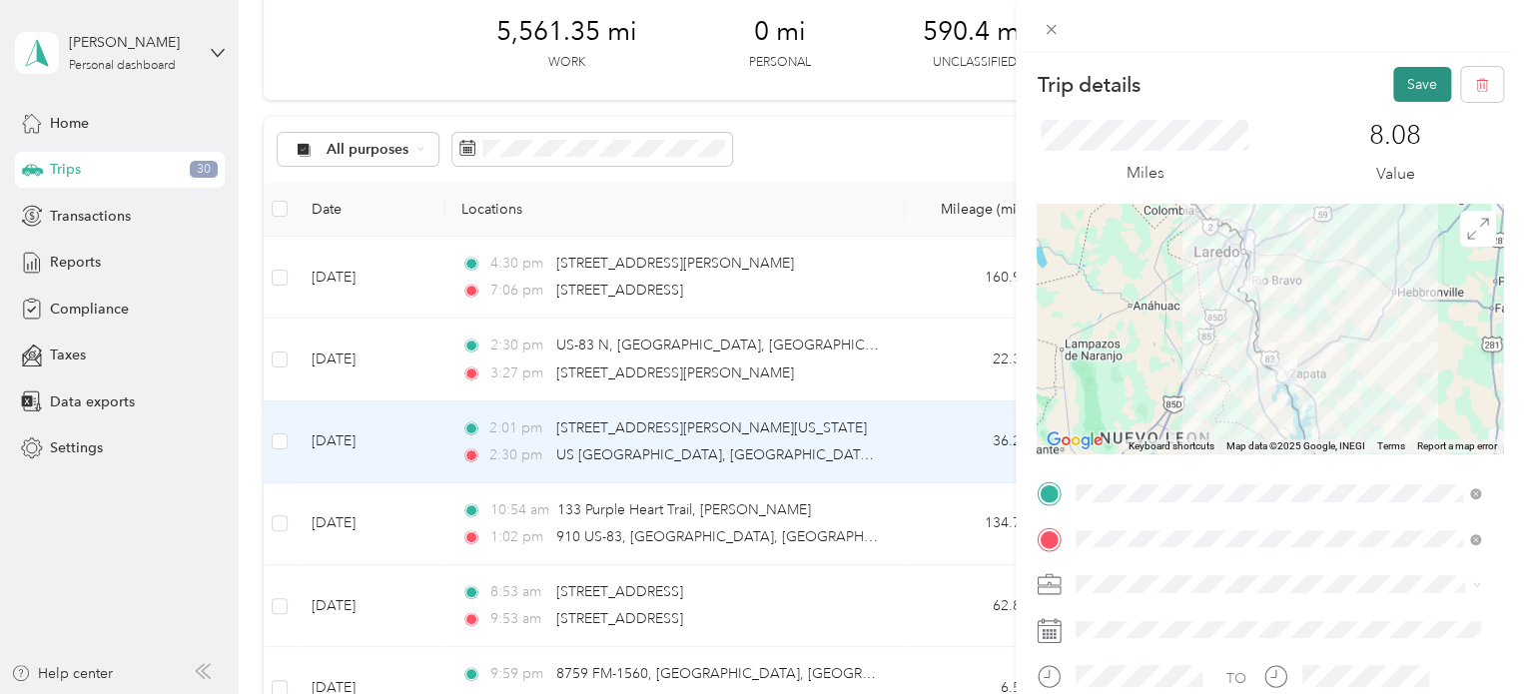
click at [1393, 90] on button "Save" at bounding box center [1422, 84] width 58 height 35
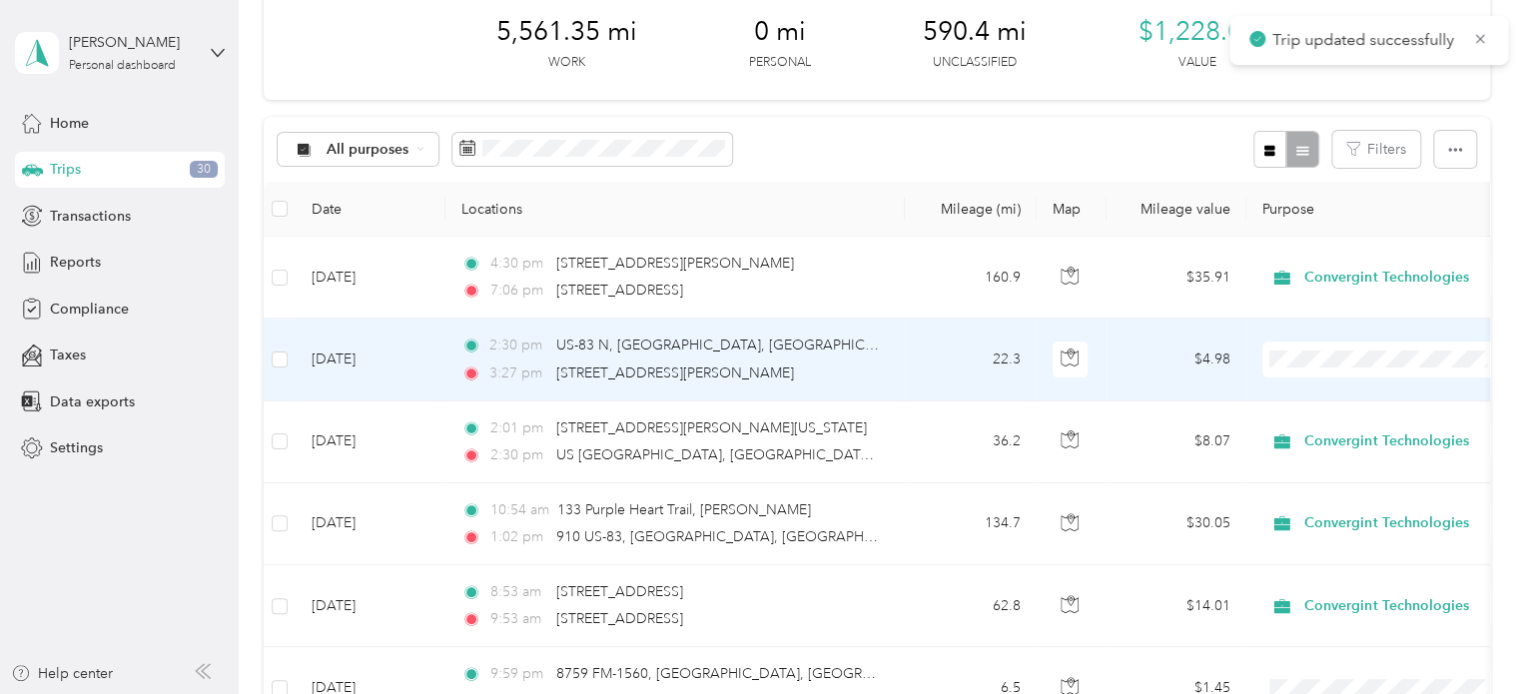
click at [890, 351] on td "2:30 pm US-[GEOGRAPHIC_DATA] 3:27 pm [STREET_ADDRESS][PERSON_NAME]" at bounding box center [674, 360] width 459 height 82
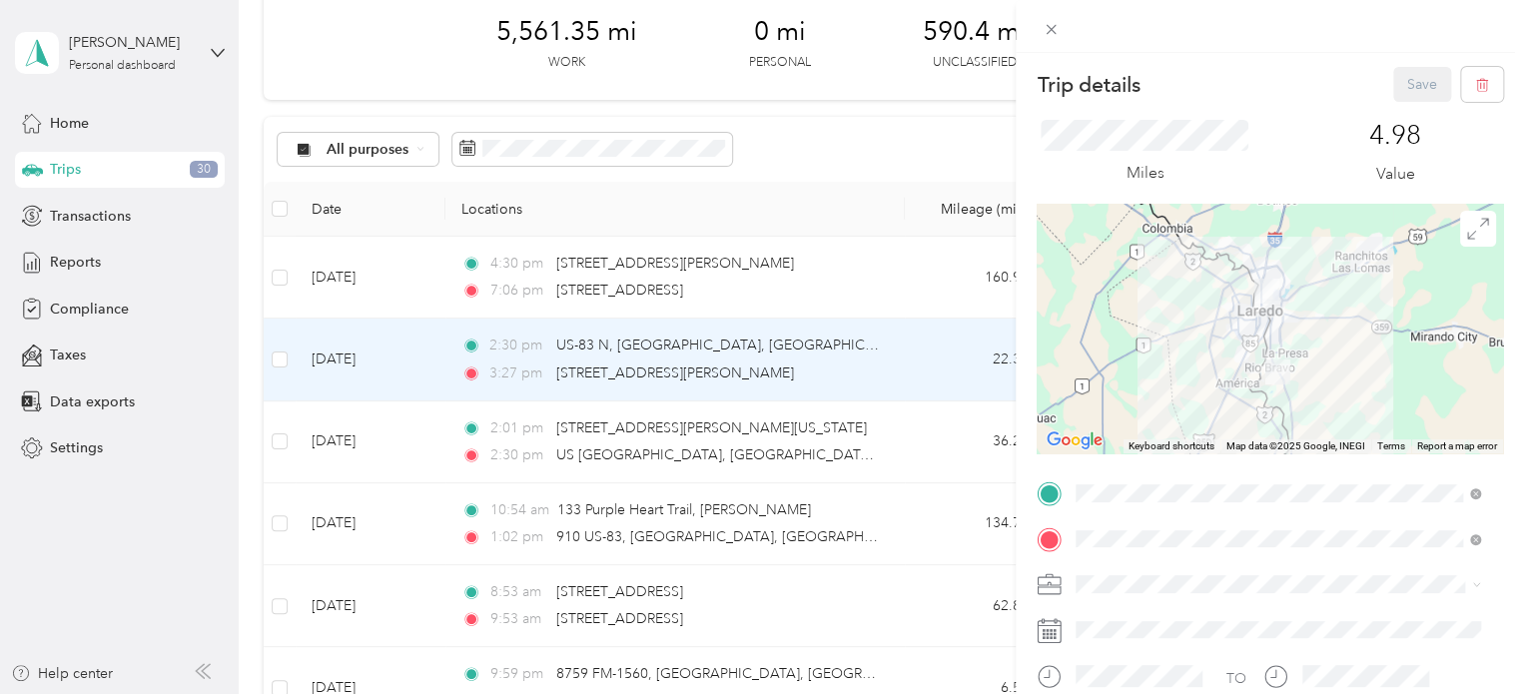
scroll to position [100, 0]
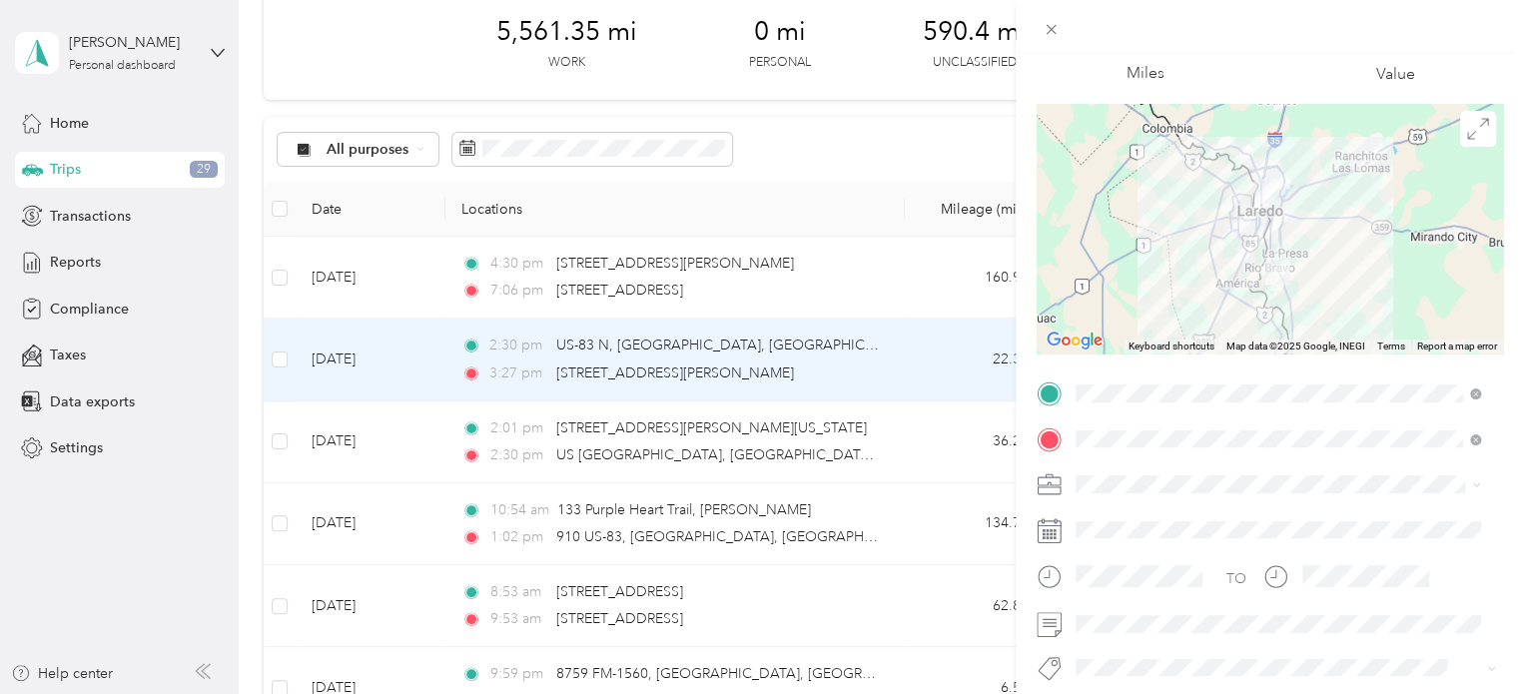
click at [1116, 516] on span "Convergint Technologies" at bounding box center [1163, 511] width 160 height 17
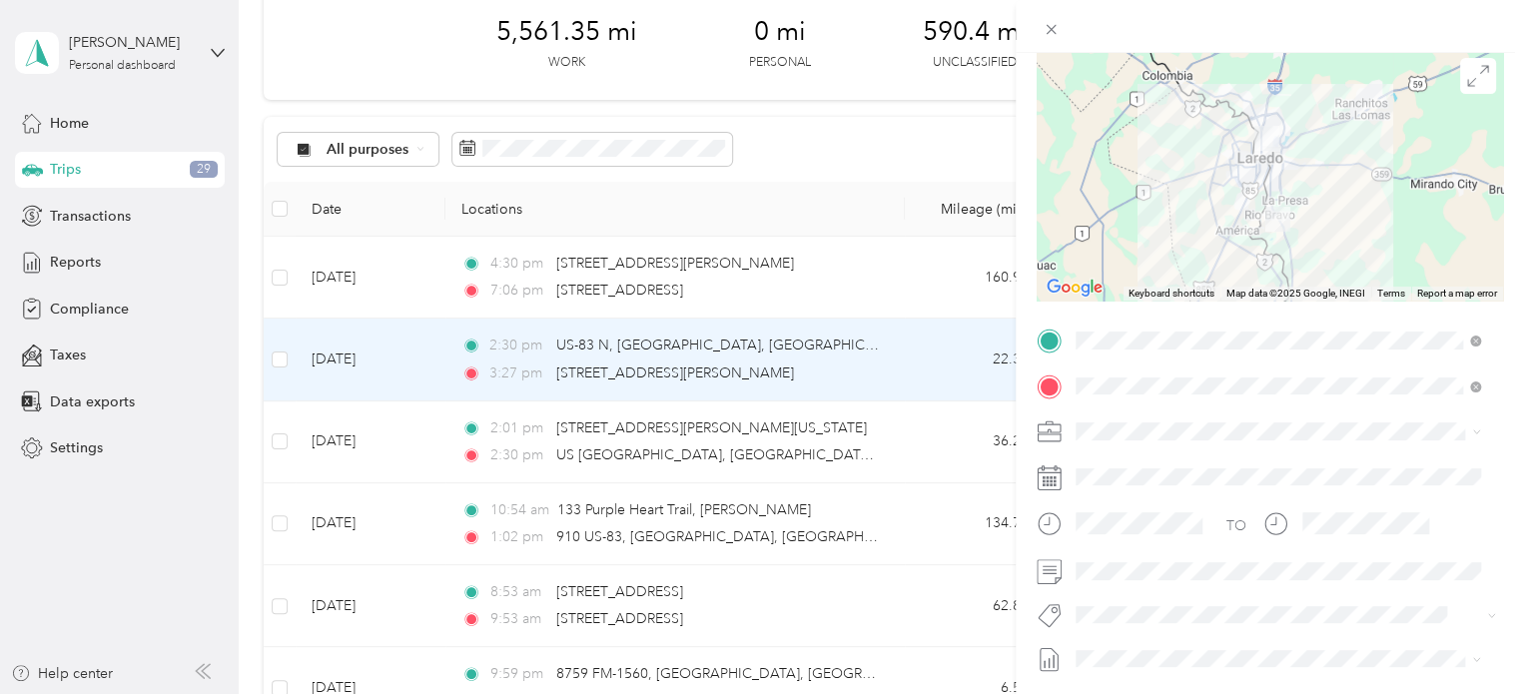
scroll to position [300, 0]
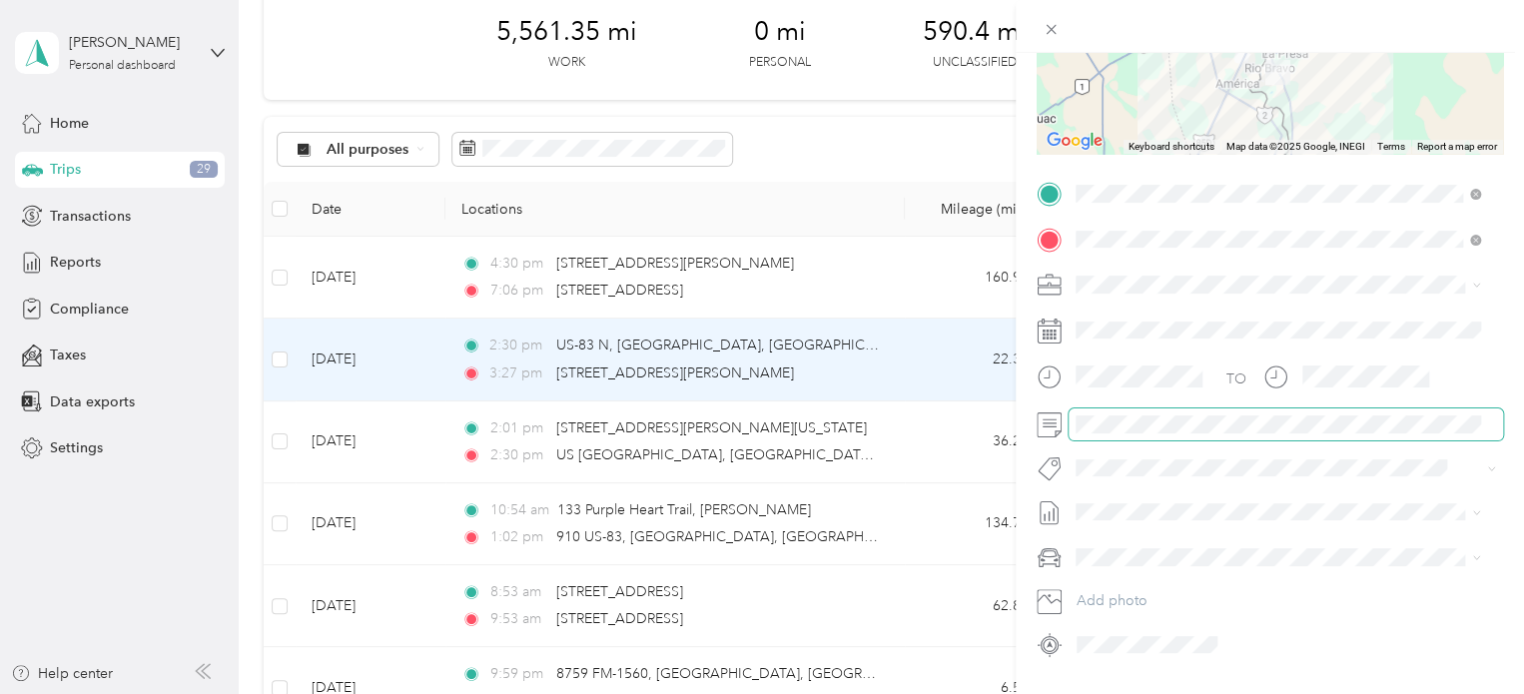
click at [1131, 436] on span at bounding box center [1286, 425] width 435 height 32
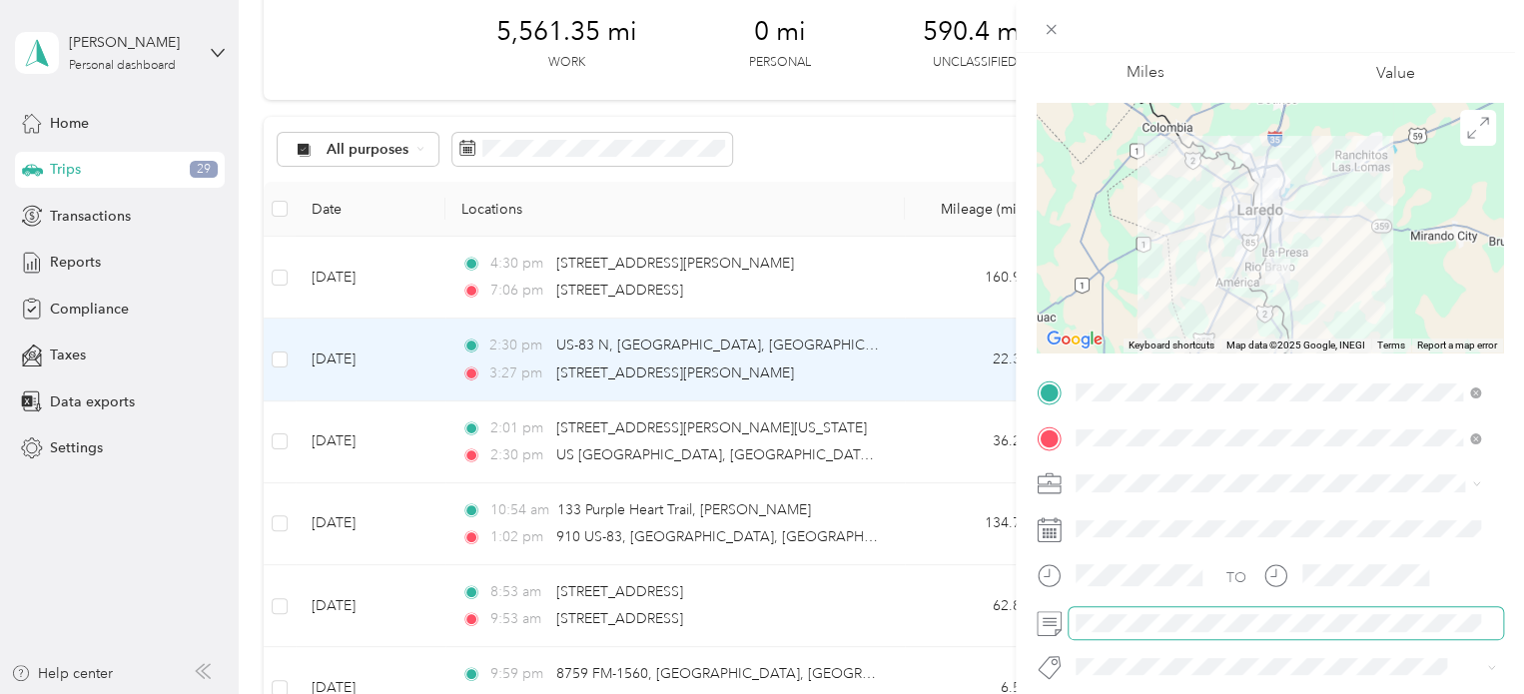
scroll to position [0, 0]
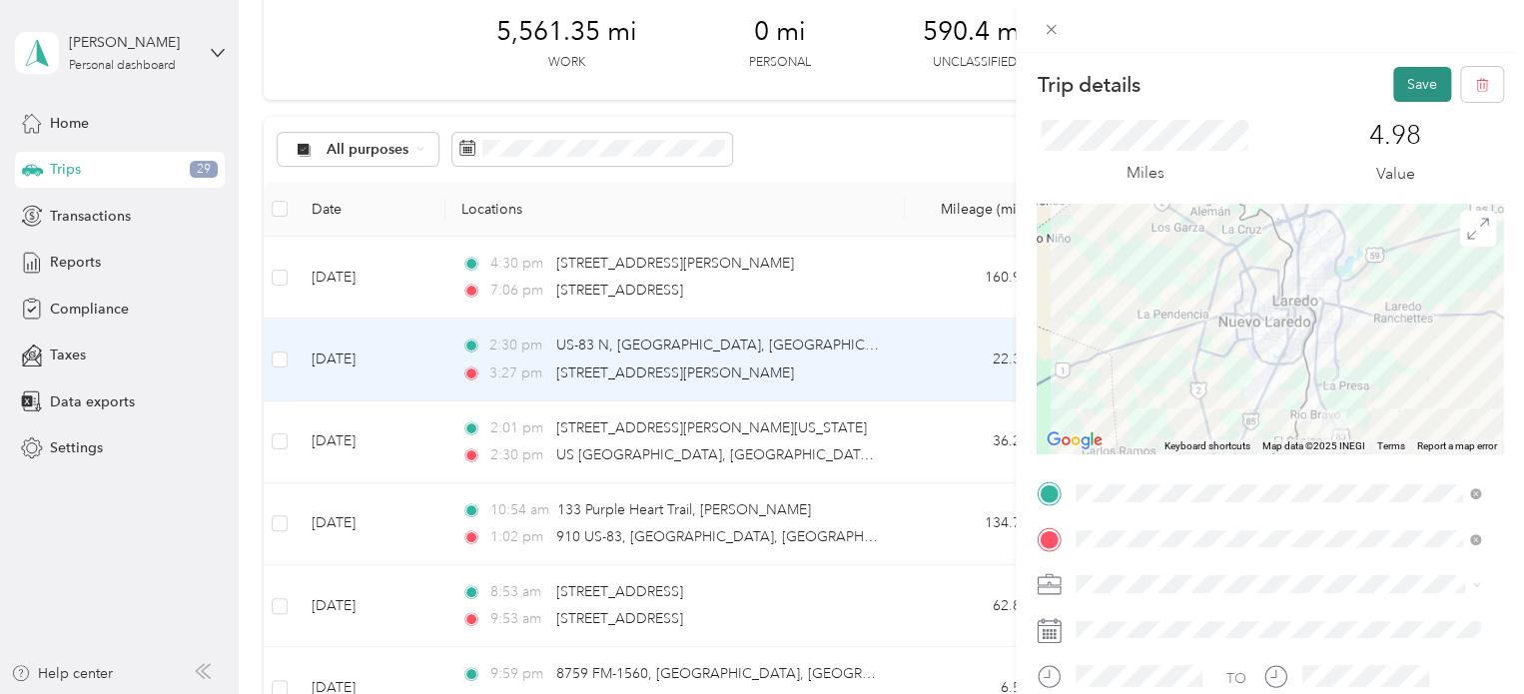
click at [1409, 83] on button "Save" at bounding box center [1422, 84] width 58 height 35
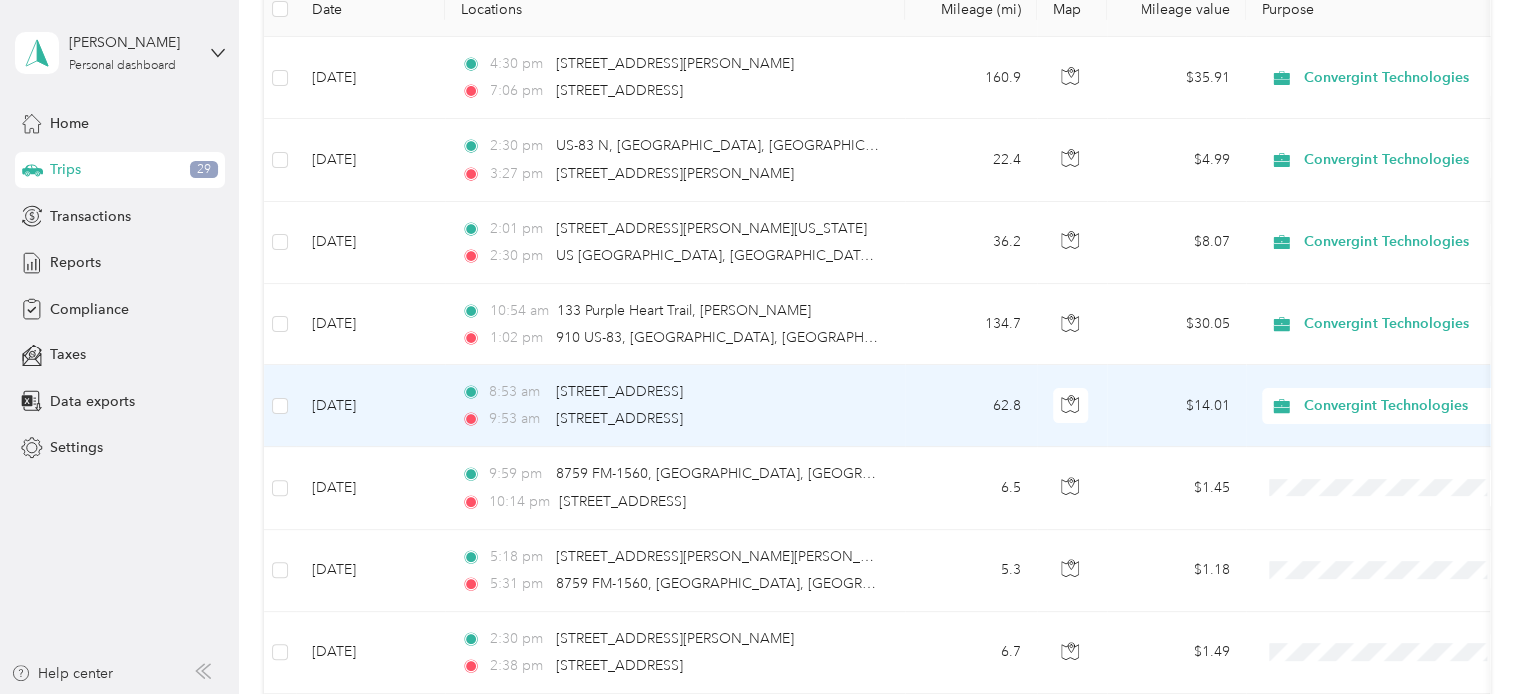
scroll to position [400, 0]
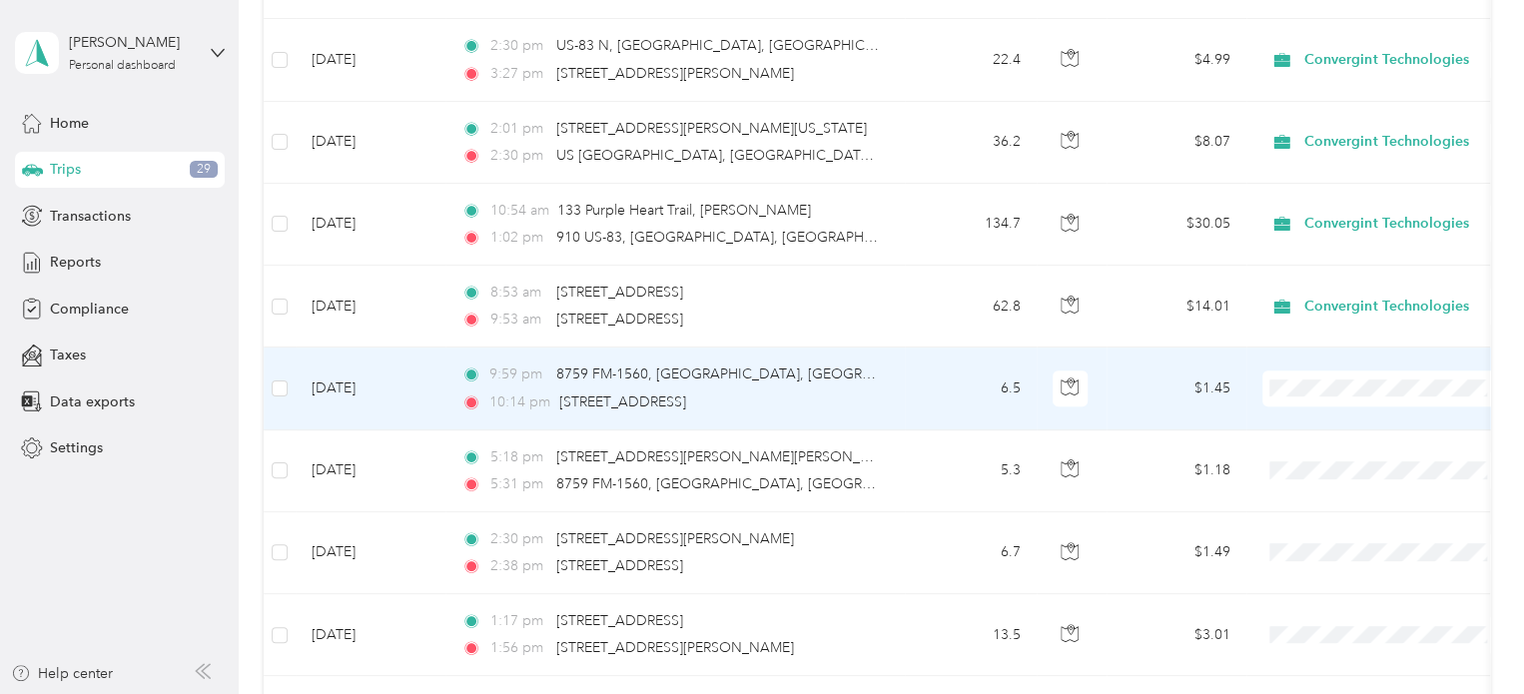
click at [916, 391] on td "6.5" at bounding box center [971, 389] width 132 height 82
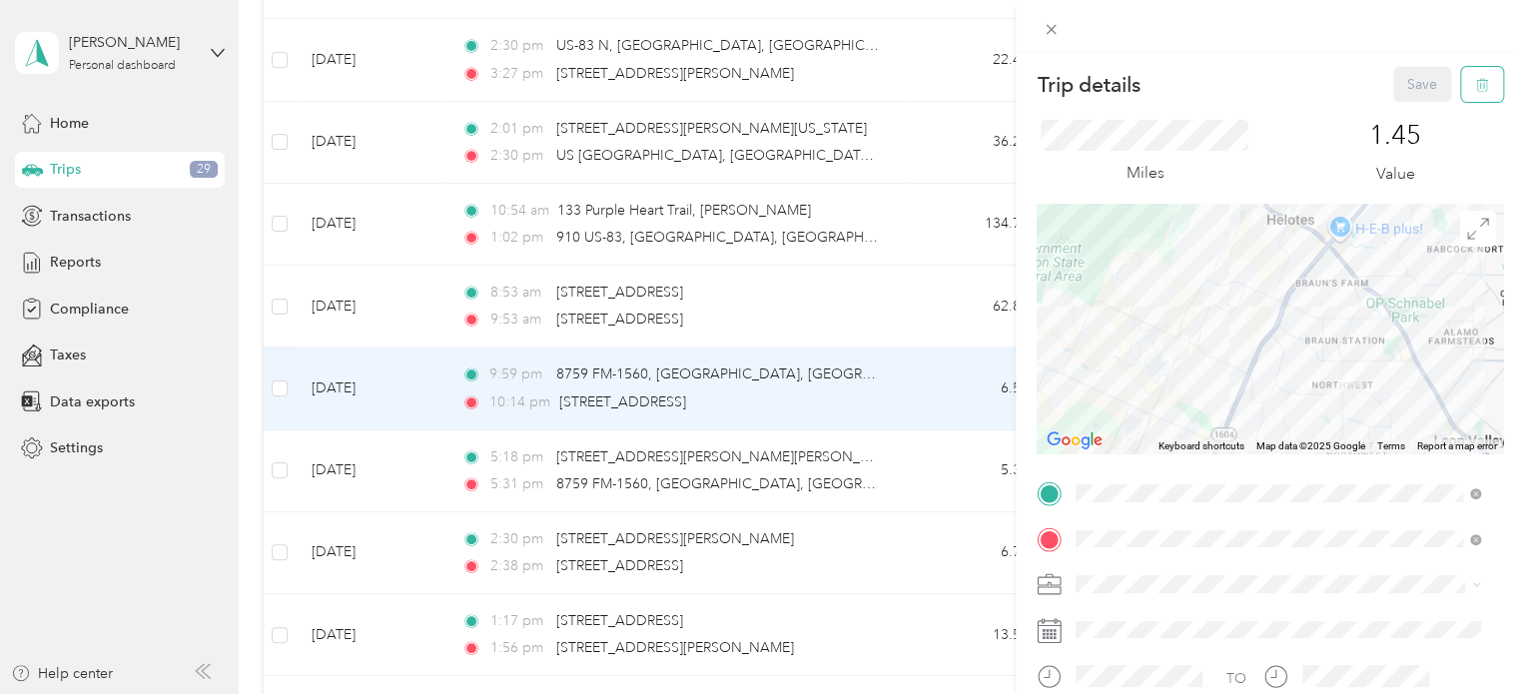
click at [1461, 98] on button "button" at bounding box center [1482, 84] width 42 height 35
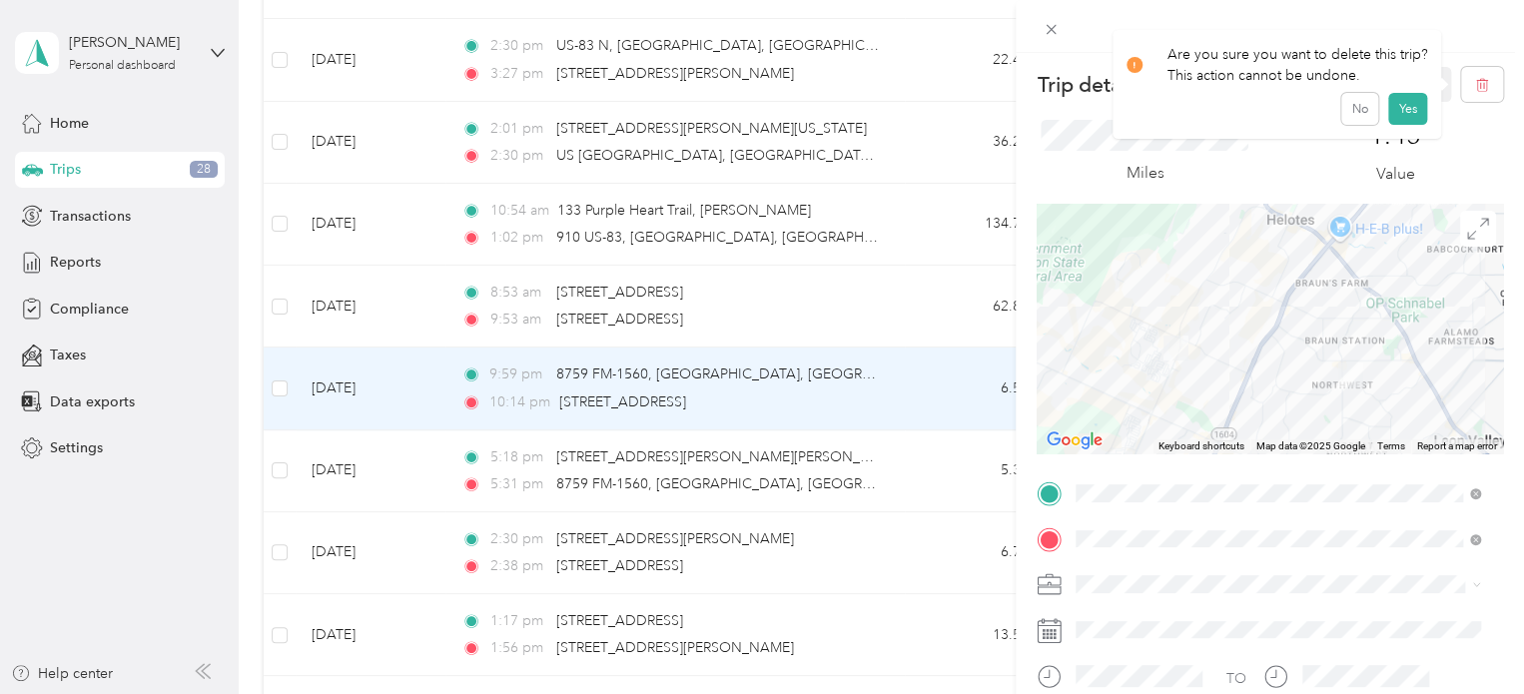
drag, startPoint x: 1407, startPoint y: 110, endPoint x: 1401, endPoint y: 123, distance: 14.3
click at [1407, 112] on button "Yes" at bounding box center [1407, 109] width 39 height 32
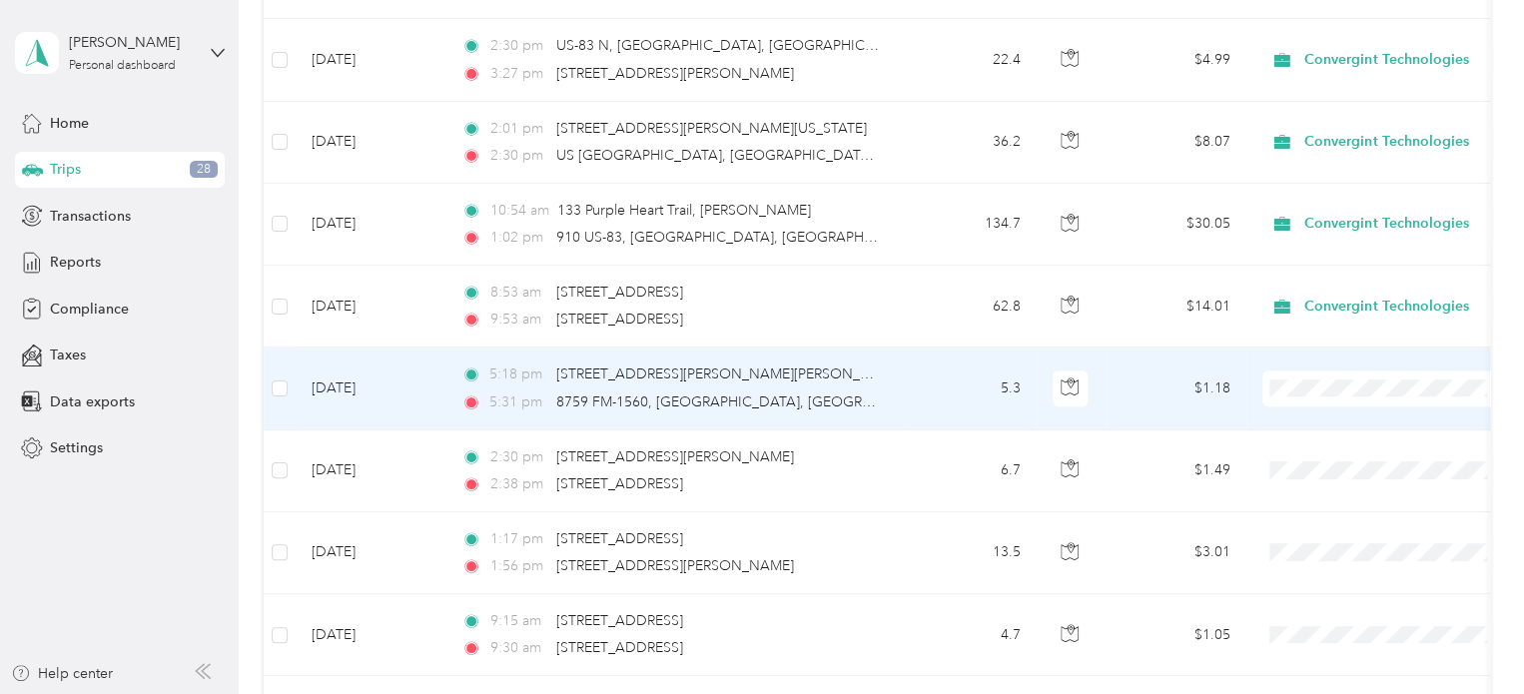
click at [903, 386] on td "5:18 pm [STREET_ADDRESS][PERSON_NAME][PERSON_NAME] 5:31 pm 8759 FM-1560, [GEOGR…" at bounding box center [674, 389] width 459 height 82
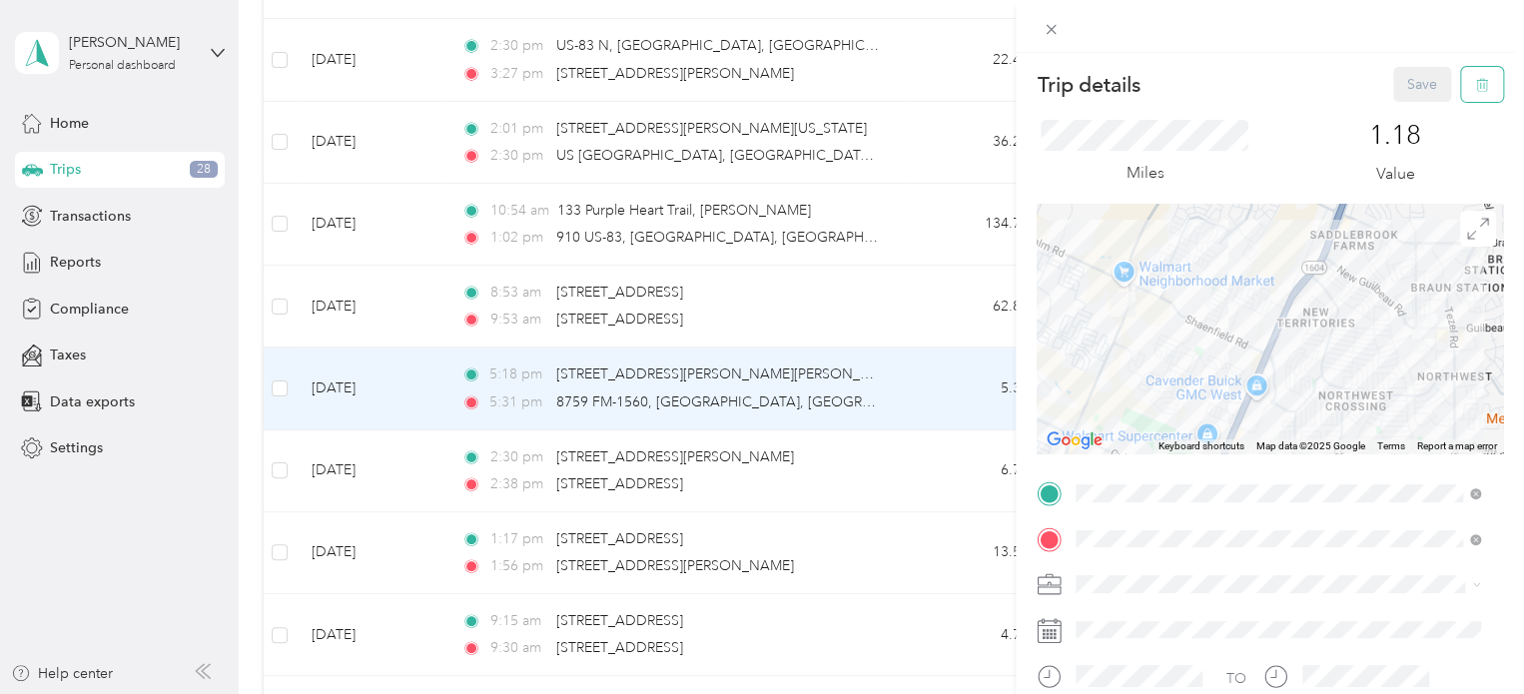
click at [1479, 82] on button "button" at bounding box center [1482, 84] width 42 height 35
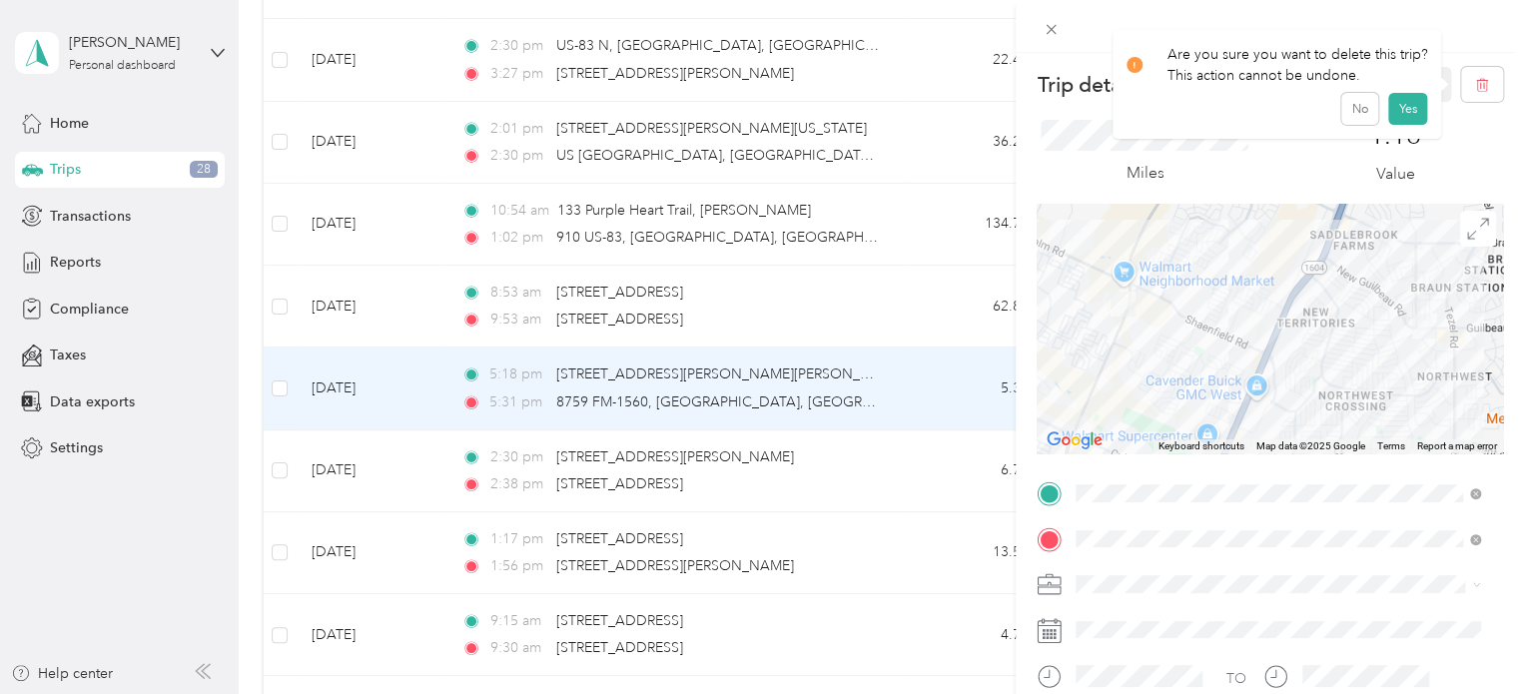
click at [1397, 119] on button "Yes" at bounding box center [1407, 109] width 39 height 32
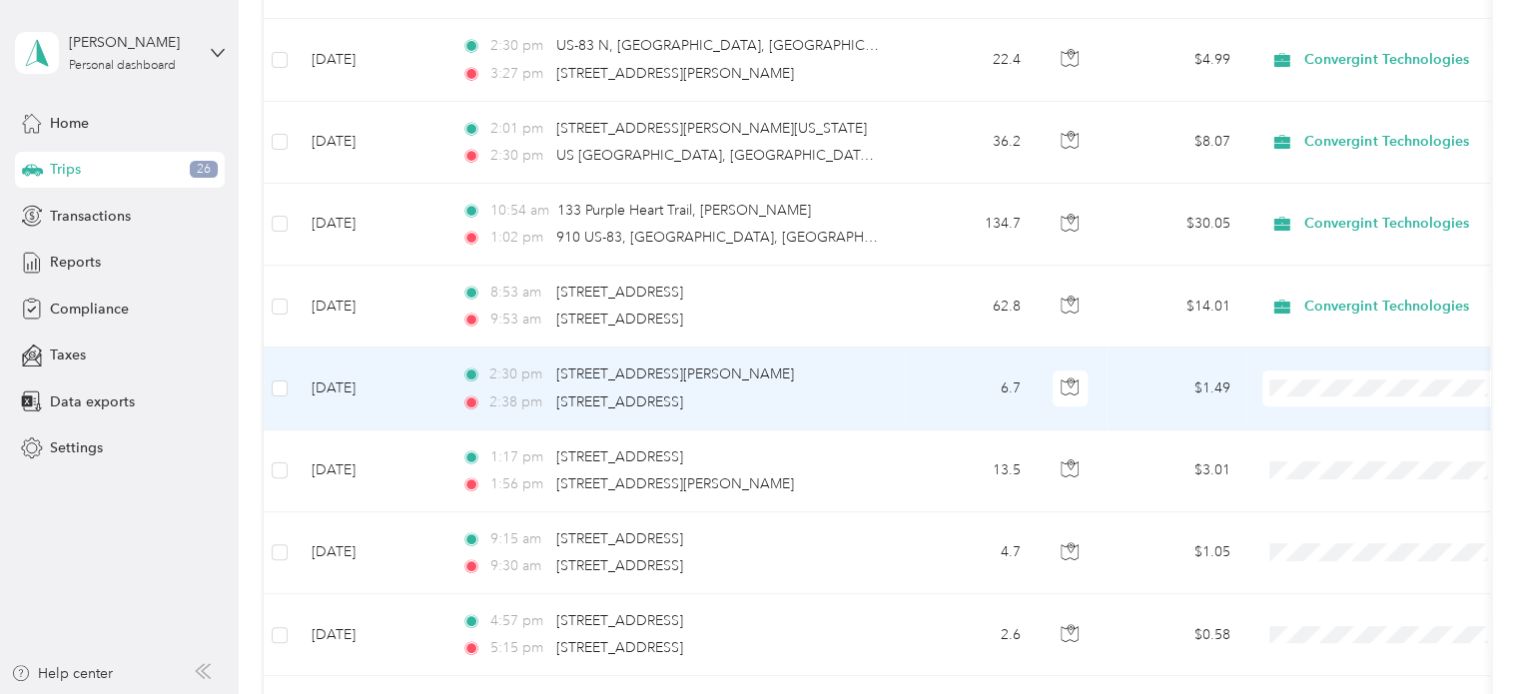
click at [901, 407] on td "2:30 pm [STREET_ADDRESS][PERSON_NAME] 2:38 pm [STREET_ADDRESS]" at bounding box center [674, 389] width 459 height 82
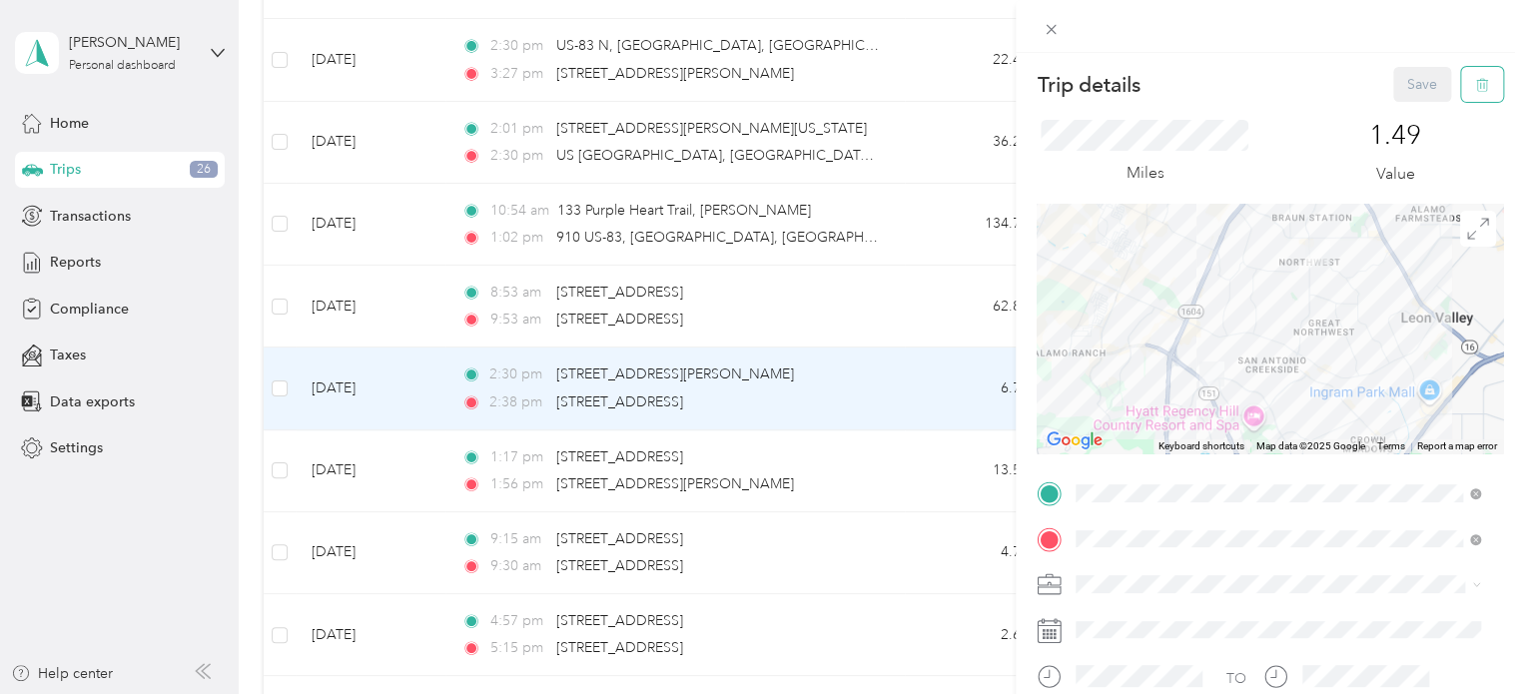
click at [1461, 91] on button "button" at bounding box center [1482, 84] width 42 height 35
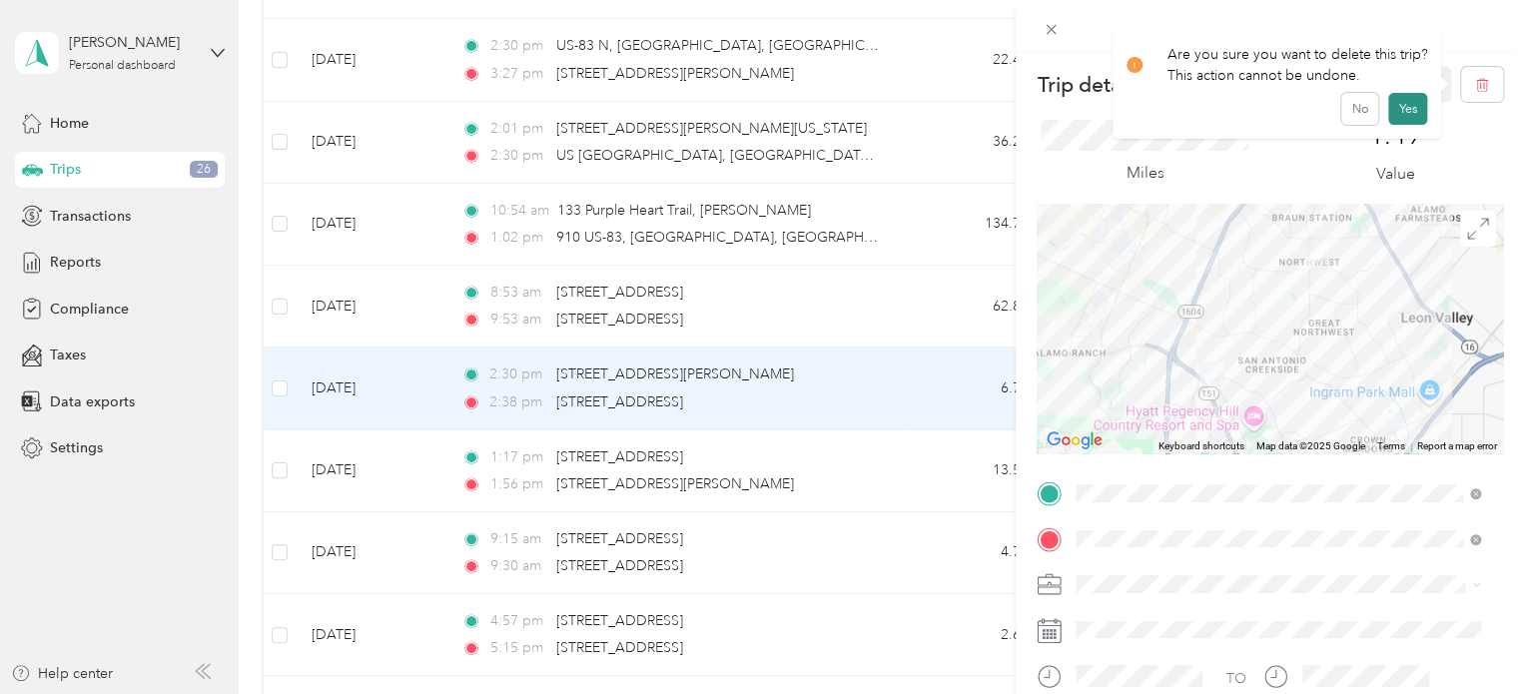
click at [1406, 114] on button "Yes" at bounding box center [1407, 109] width 39 height 32
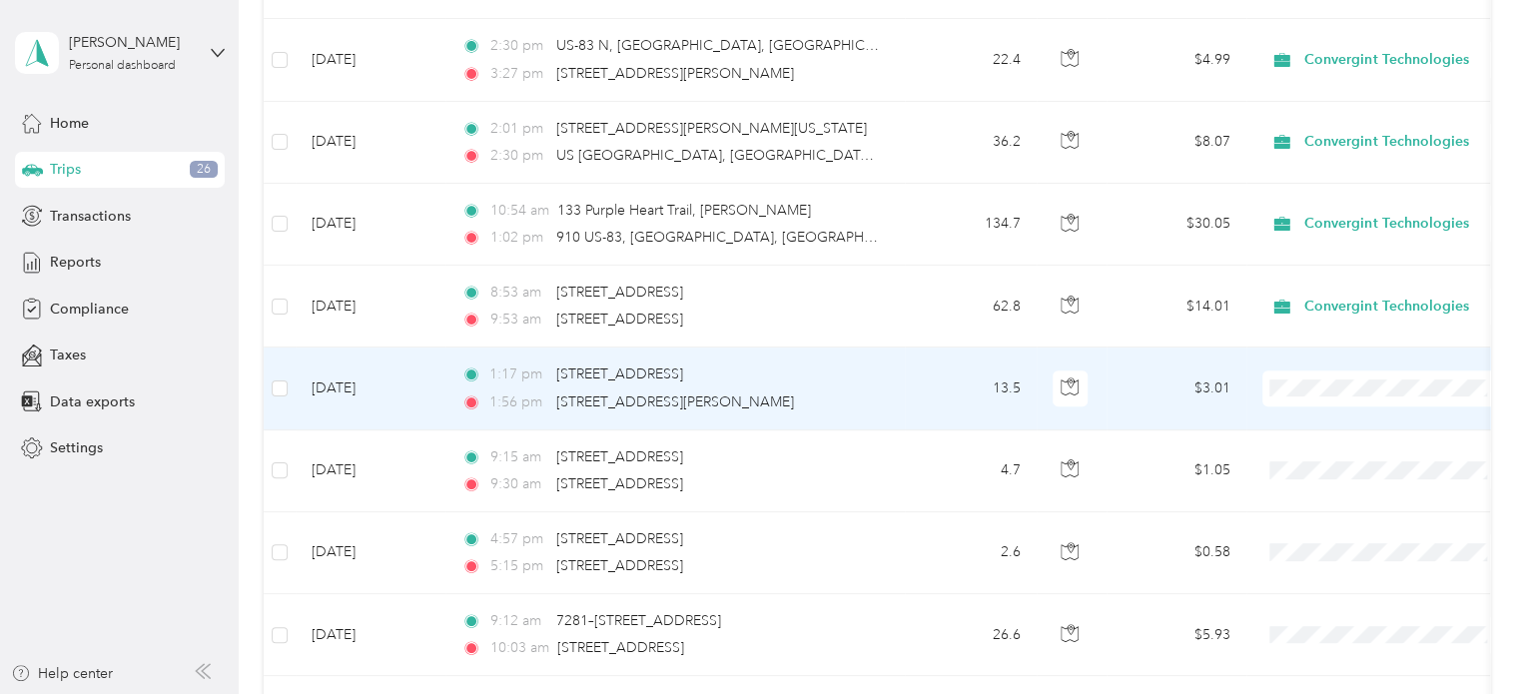
click at [964, 396] on td "13.5" at bounding box center [971, 389] width 132 height 82
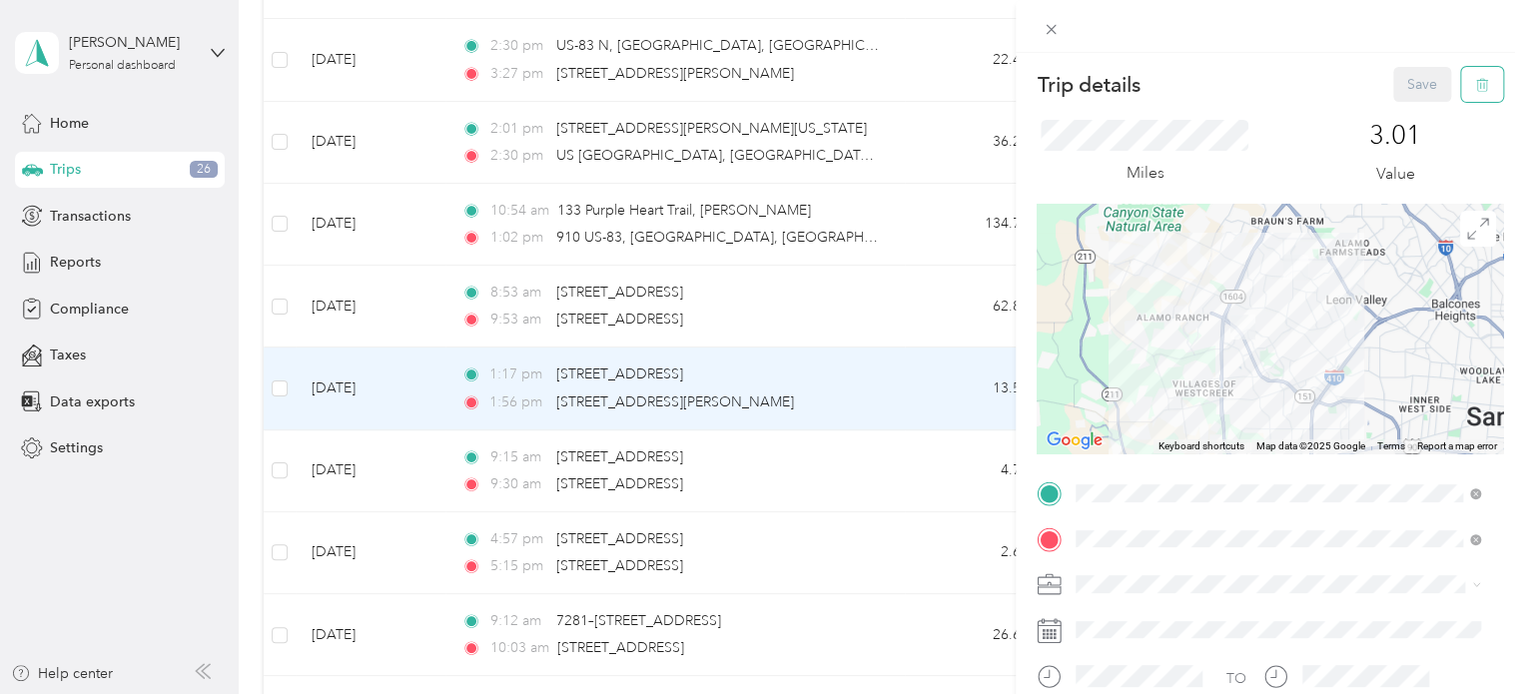
click at [1461, 82] on button "button" at bounding box center [1482, 84] width 42 height 35
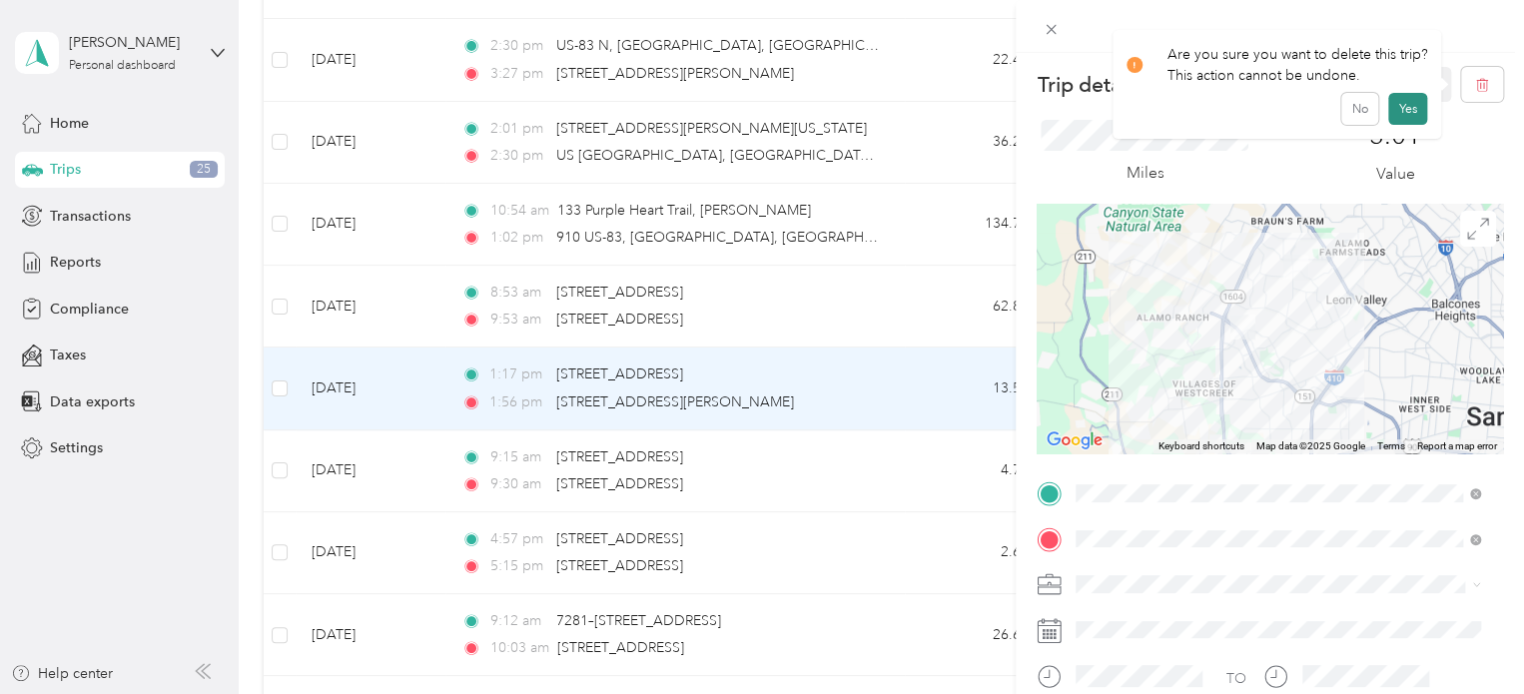
click at [1401, 108] on button "Yes" at bounding box center [1407, 109] width 39 height 32
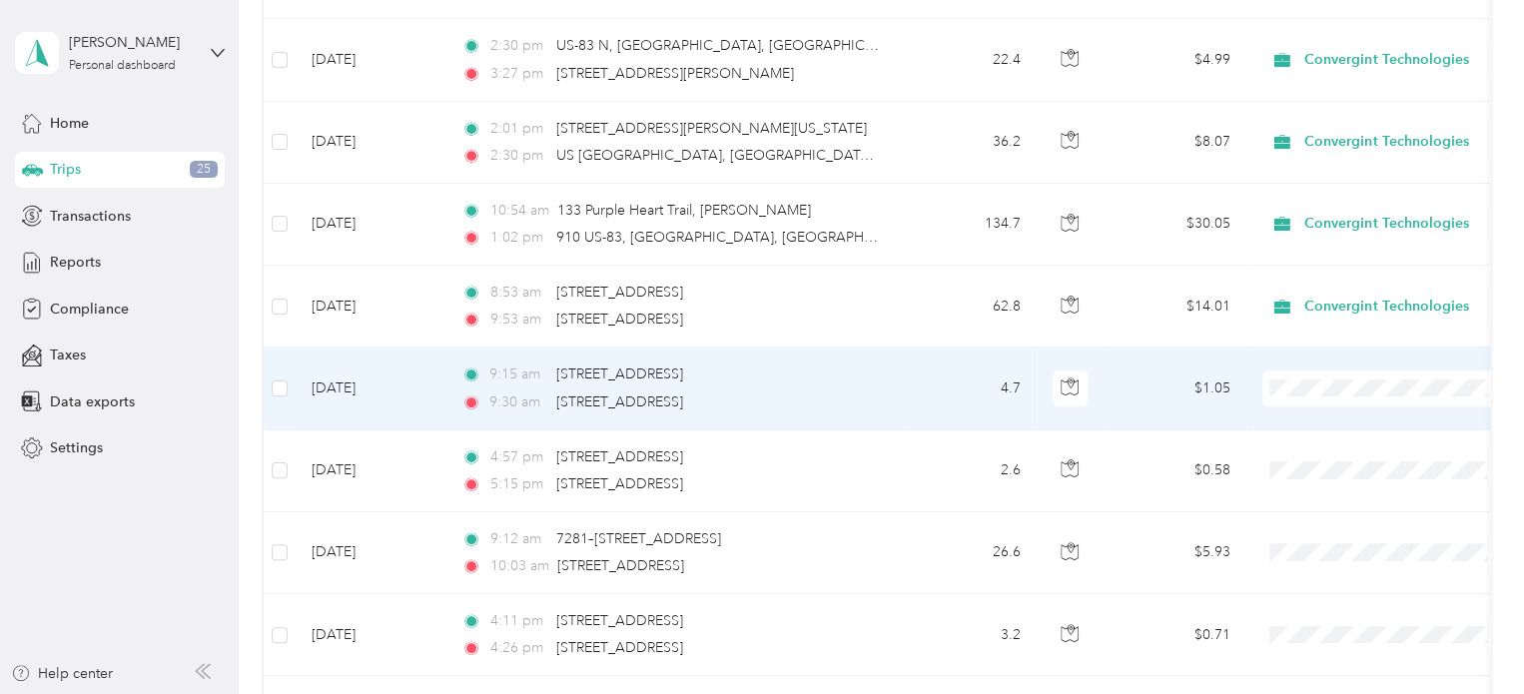
click at [908, 383] on td "4.7" at bounding box center [971, 389] width 132 height 82
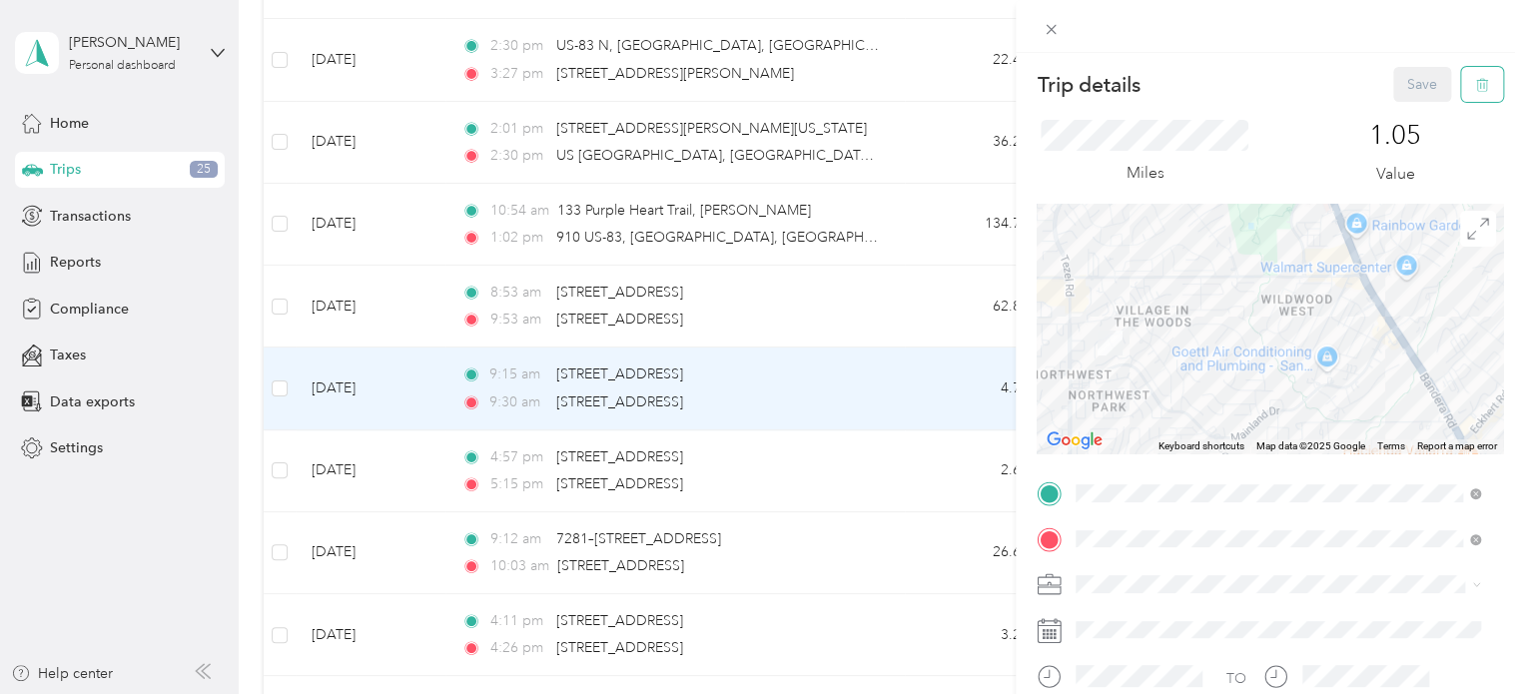
click at [1461, 89] on button "button" at bounding box center [1482, 84] width 42 height 35
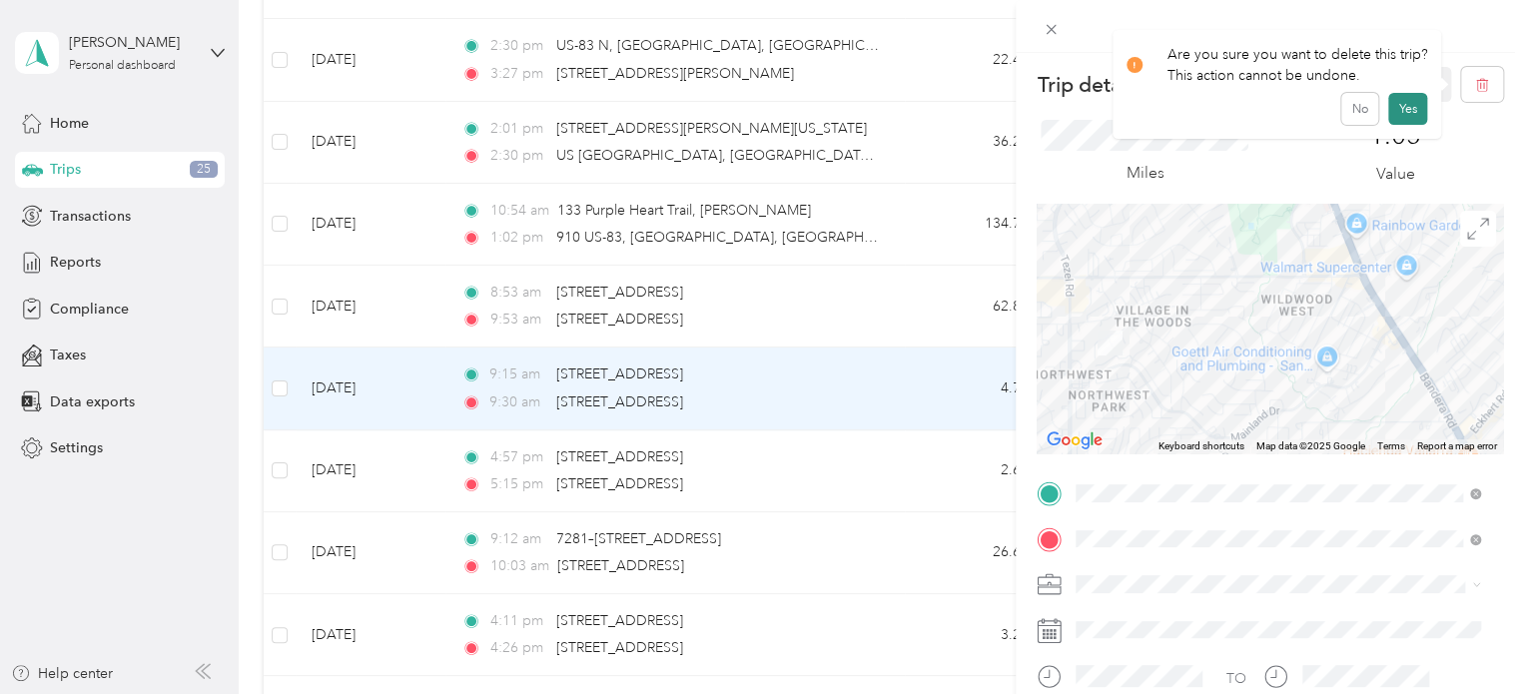
click at [1413, 110] on button "Yes" at bounding box center [1407, 109] width 39 height 32
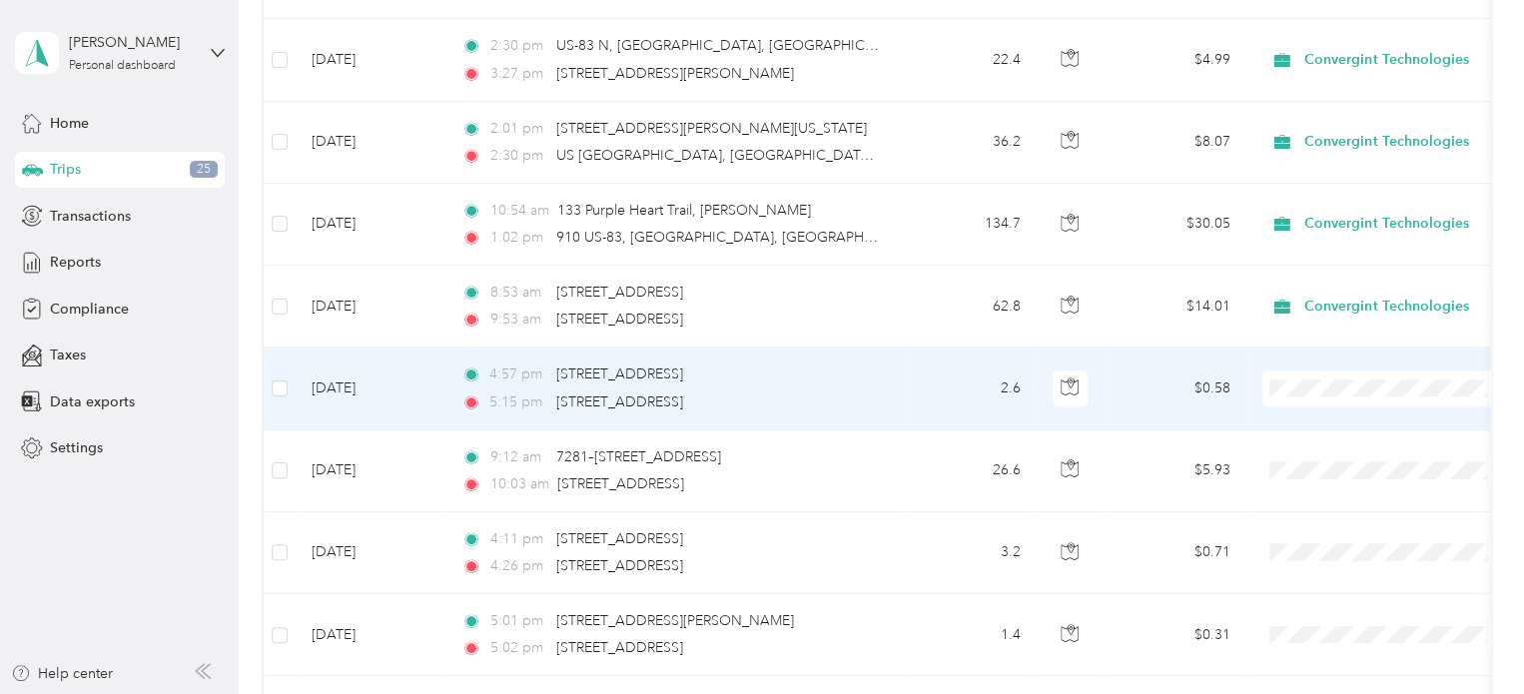
click at [946, 389] on td "2.6" at bounding box center [971, 389] width 132 height 82
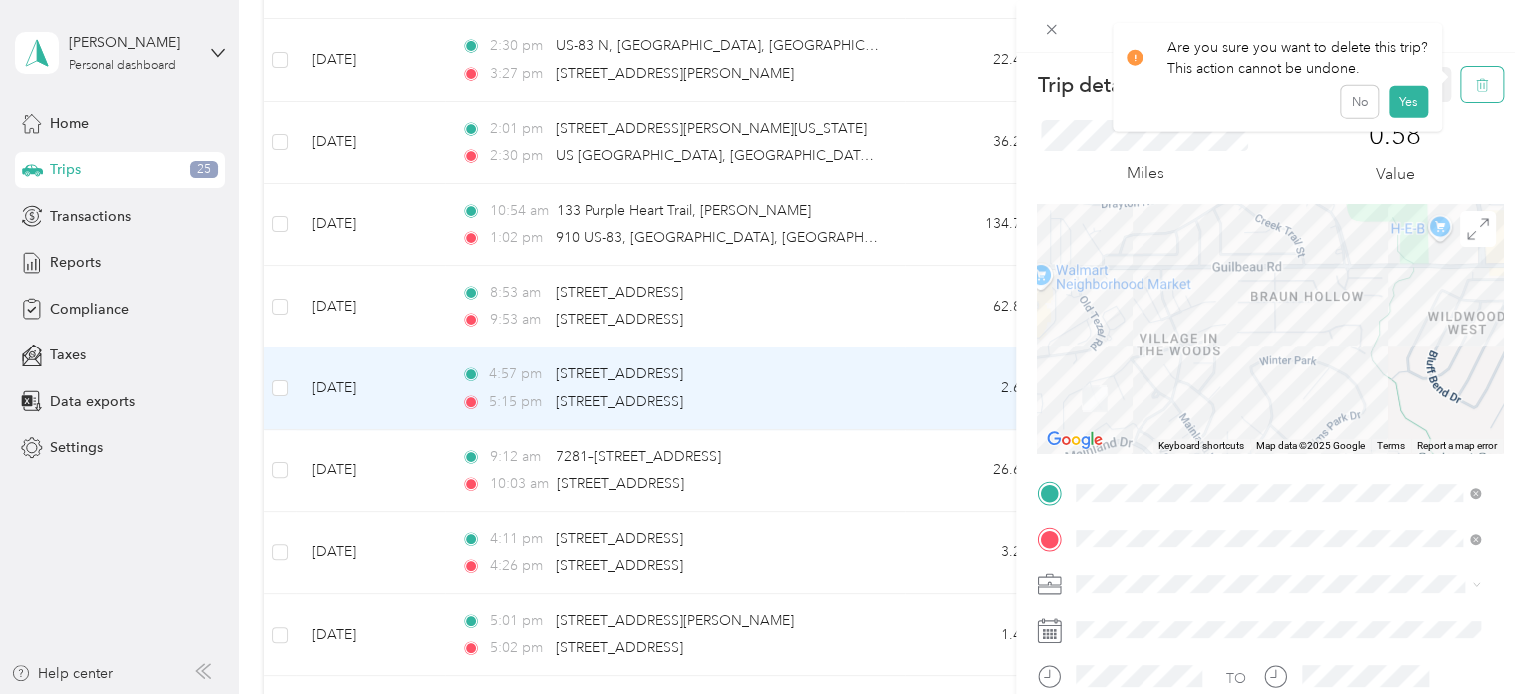
click at [1482, 81] on button "button" at bounding box center [1482, 84] width 42 height 35
click at [1405, 114] on button "Yes" at bounding box center [1407, 109] width 39 height 32
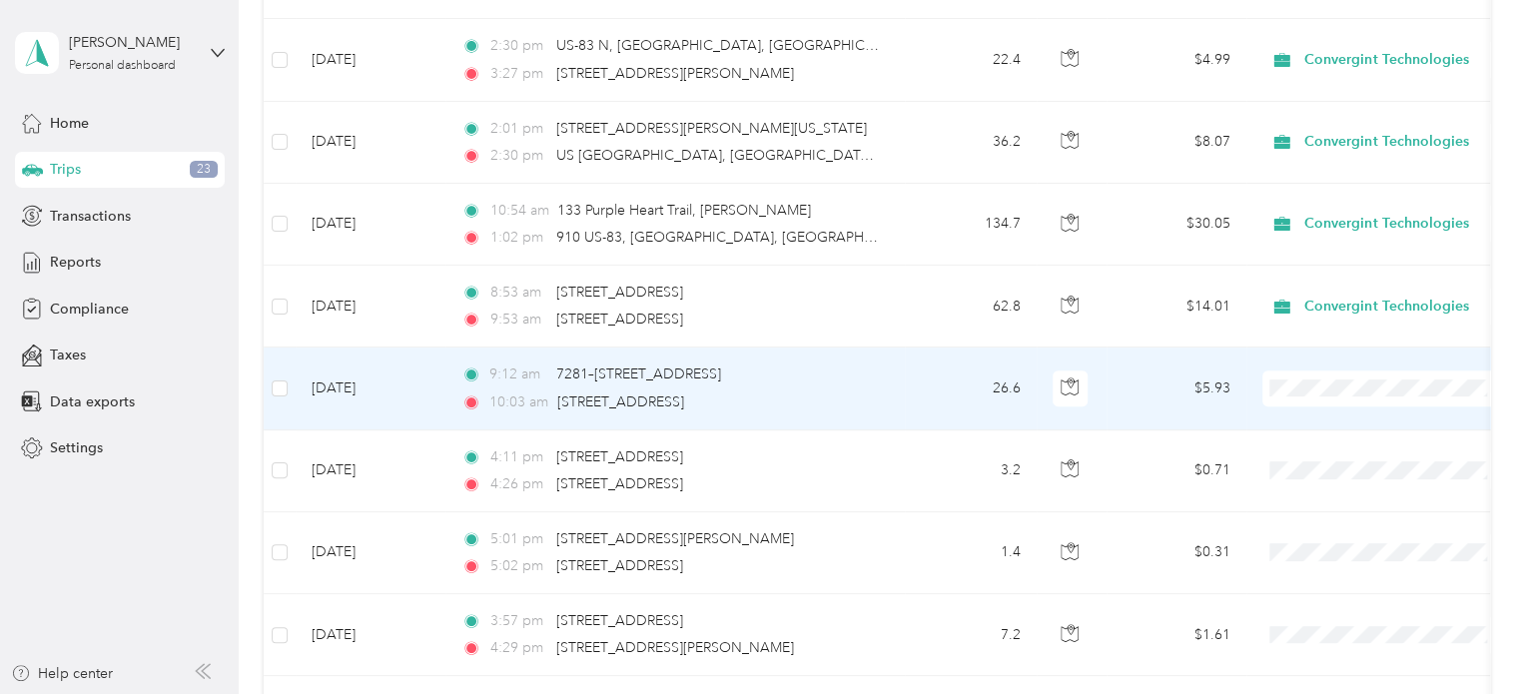
click at [919, 402] on td "26.6" at bounding box center [971, 389] width 132 height 82
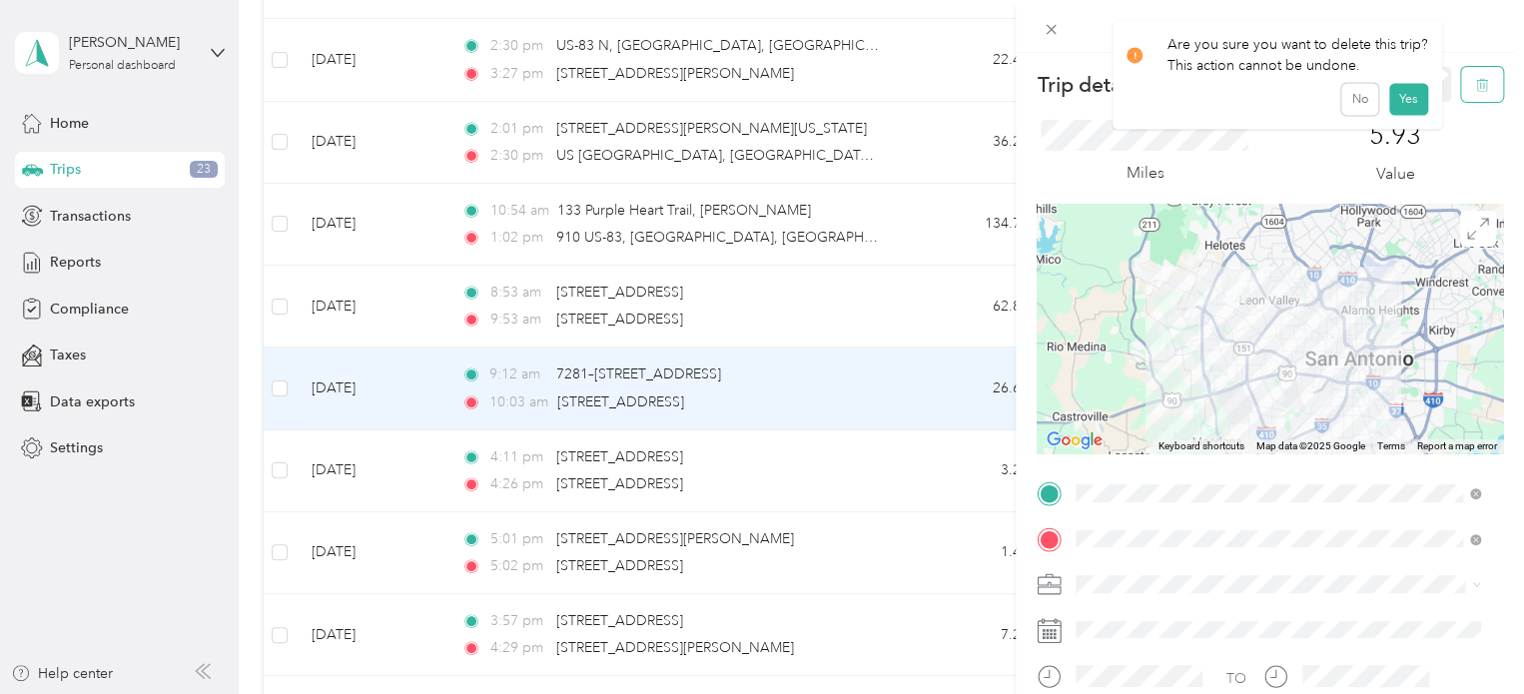
click at [1475, 86] on icon "button" at bounding box center [1482, 85] width 14 height 14
click at [1412, 114] on button "Yes" at bounding box center [1407, 109] width 39 height 32
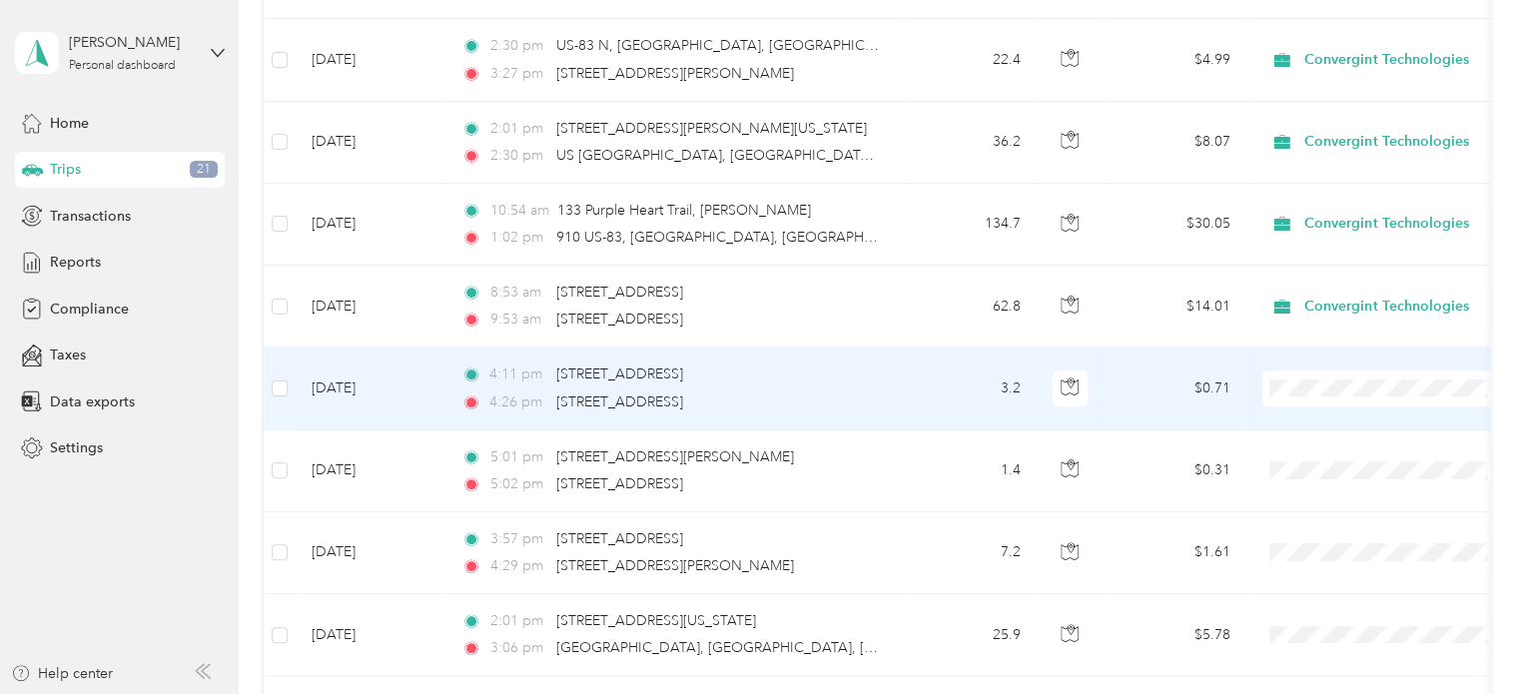
click at [902, 416] on td "4:11 pm [STREET_ADDRESS] 4:26 pm [STREET_ADDRESS]" at bounding box center [674, 389] width 459 height 82
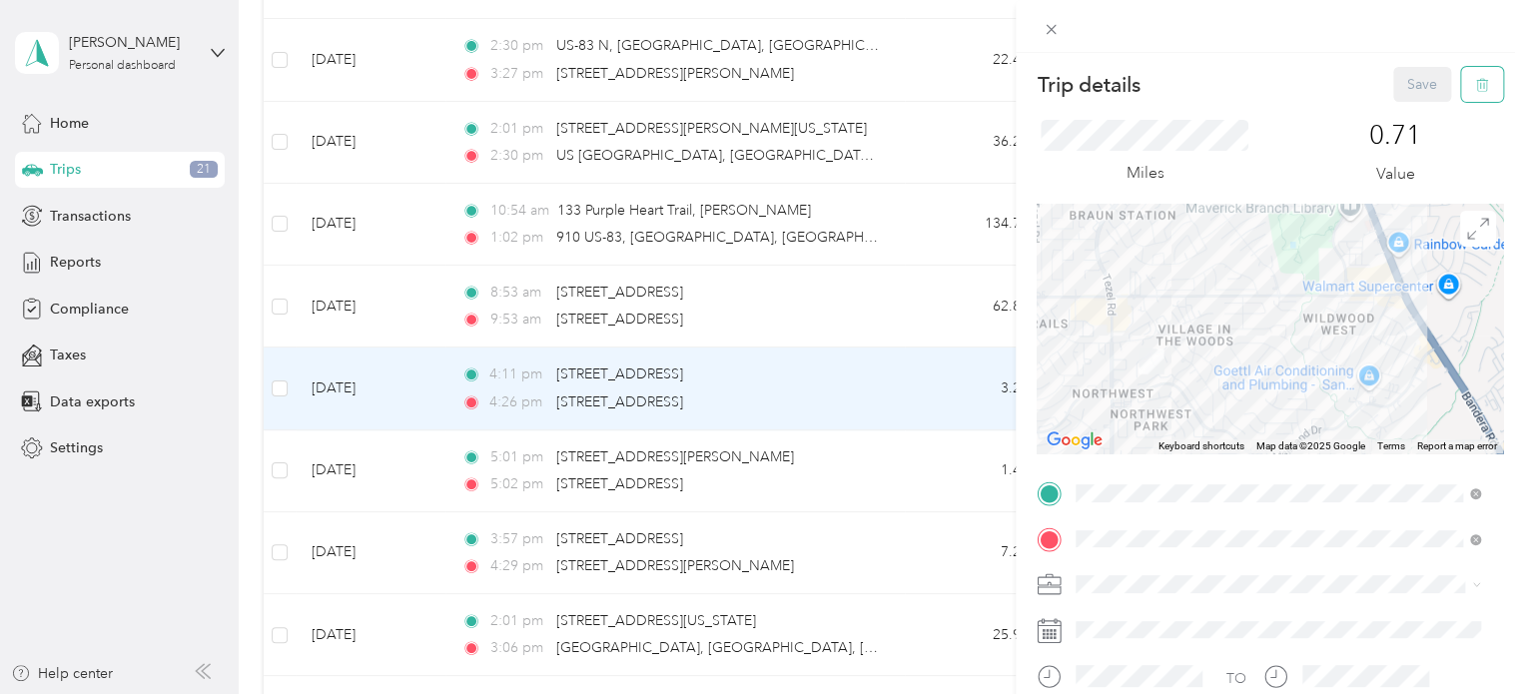
click at [1482, 79] on button "button" at bounding box center [1482, 84] width 42 height 35
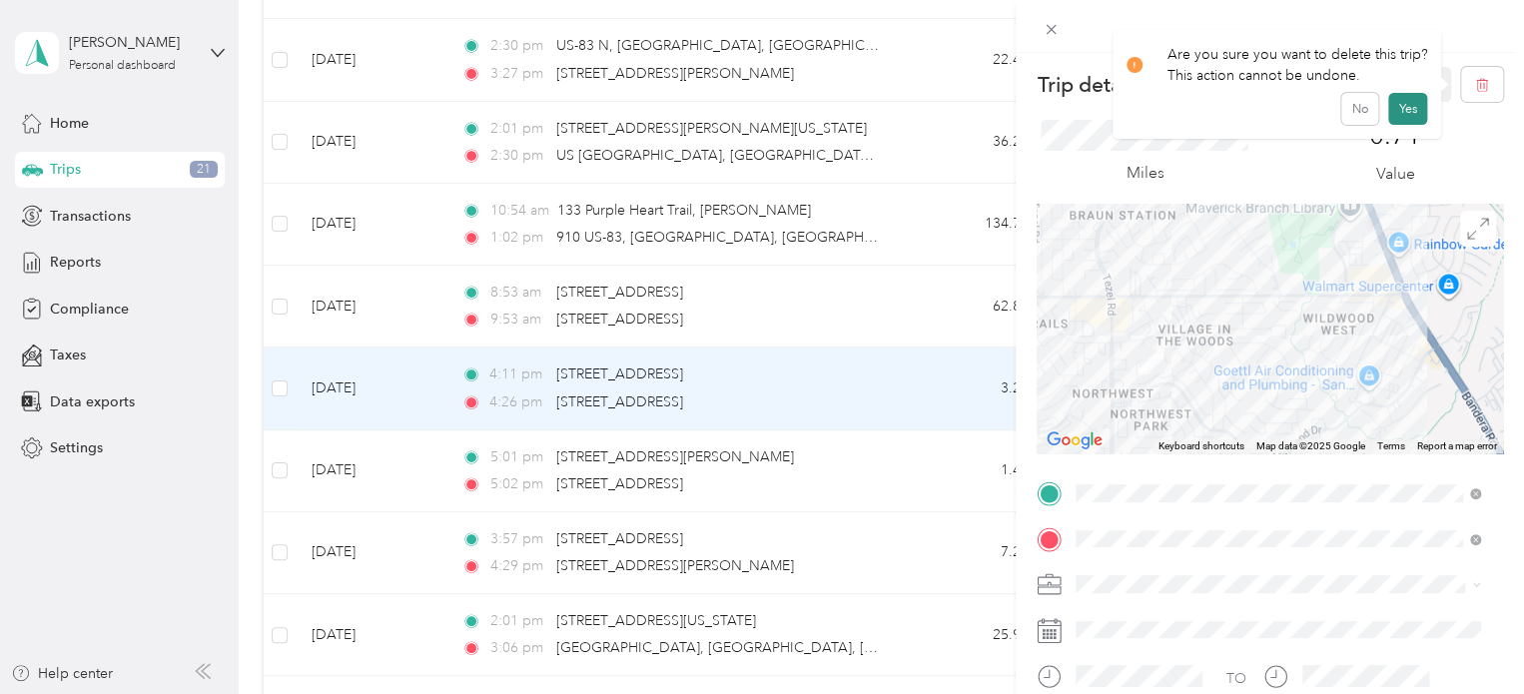
click at [1402, 115] on button "Yes" at bounding box center [1407, 109] width 39 height 32
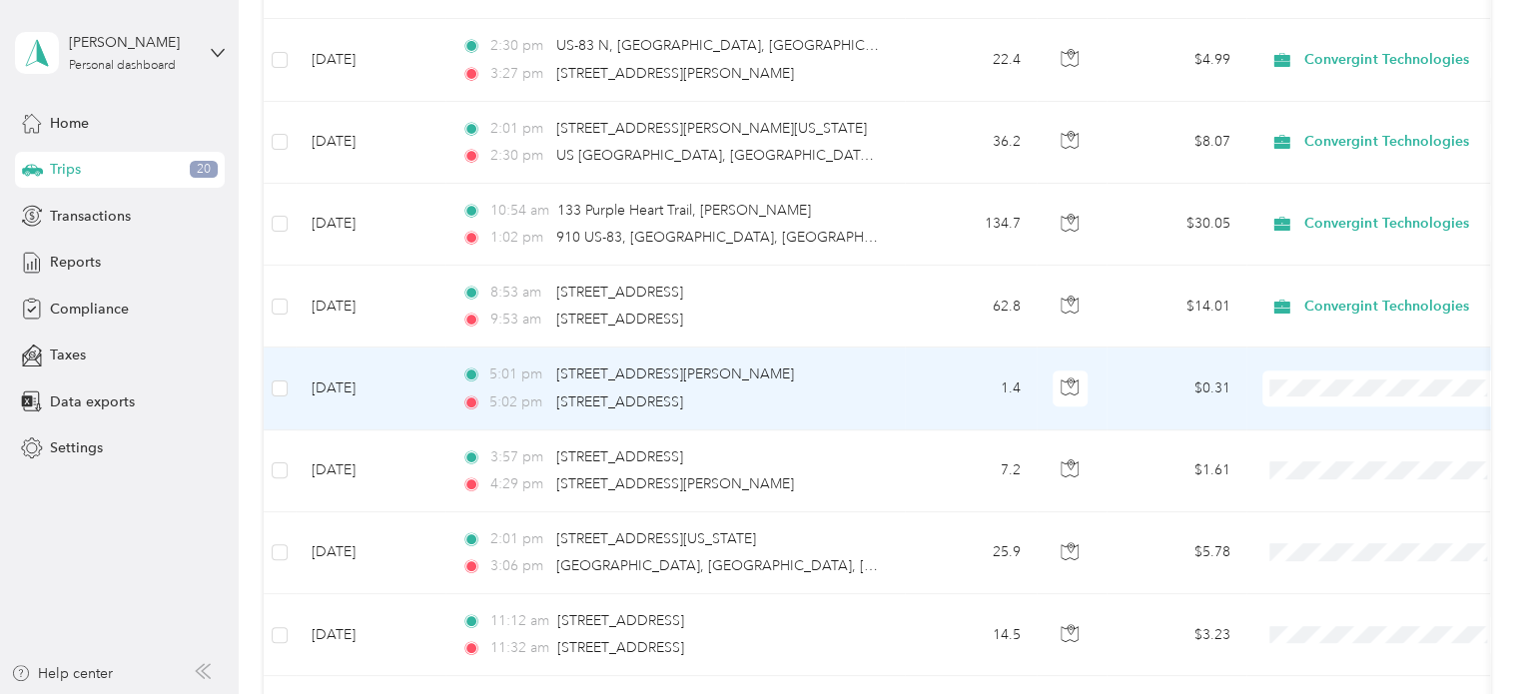
click at [927, 401] on td "1.4" at bounding box center [971, 389] width 132 height 82
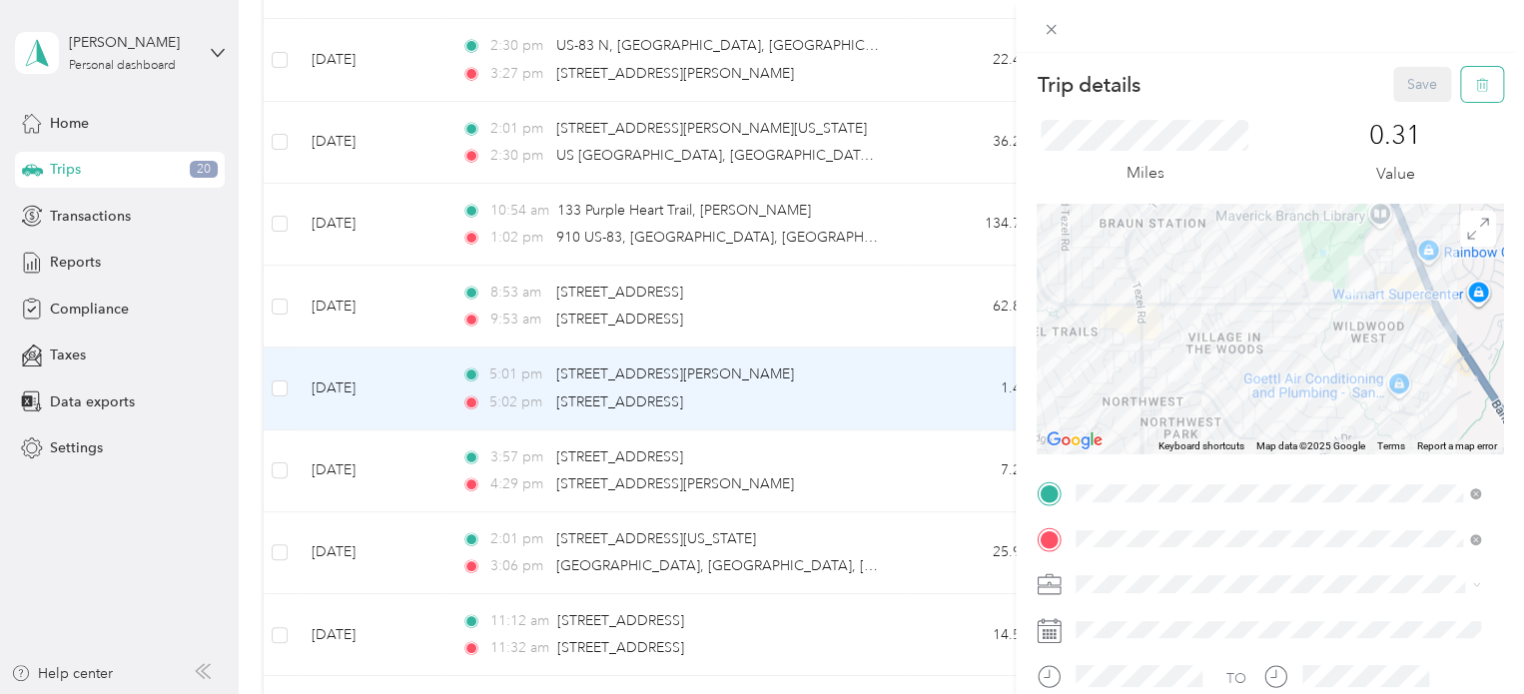
click at [1475, 80] on icon "button" at bounding box center [1482, 85] width 14 height 14
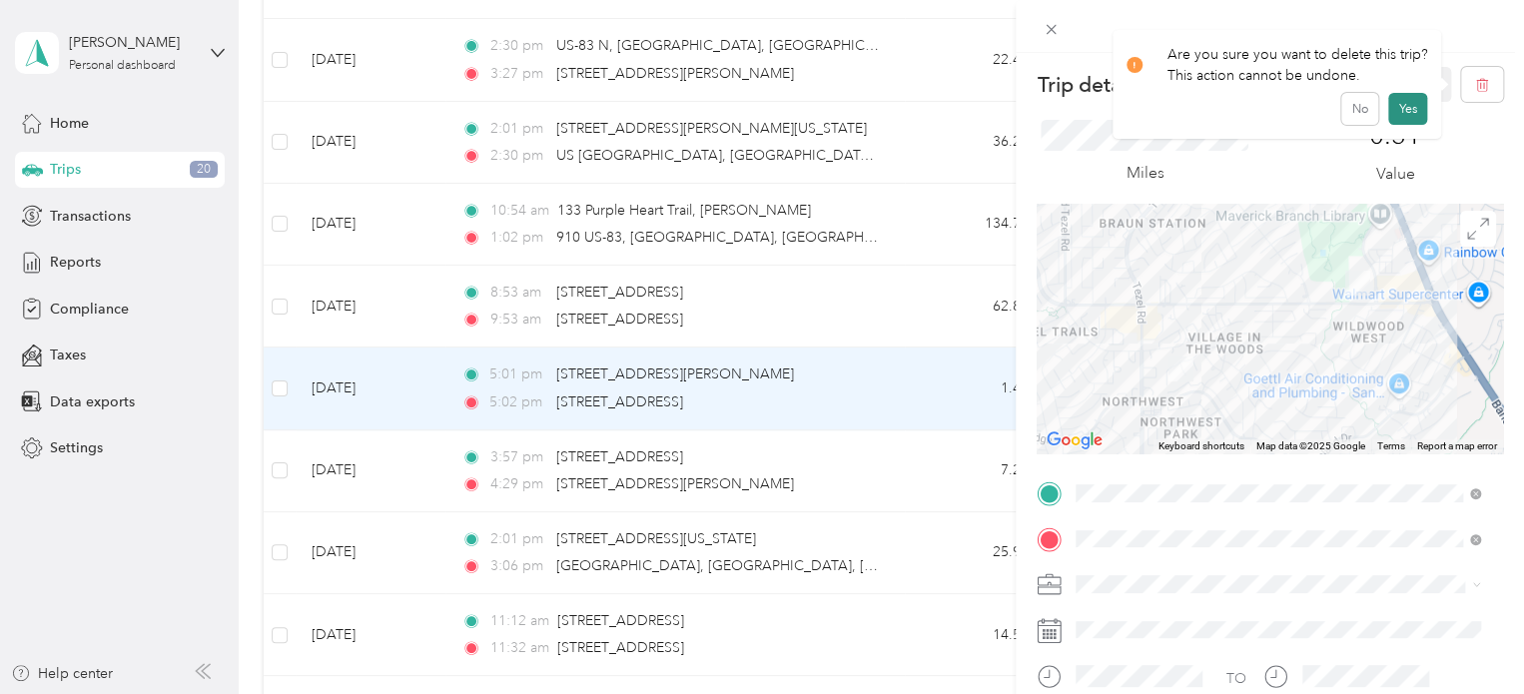
click at [1390, 111] on button "Yes" at bounding box center [1407, 109] width 39 height 32
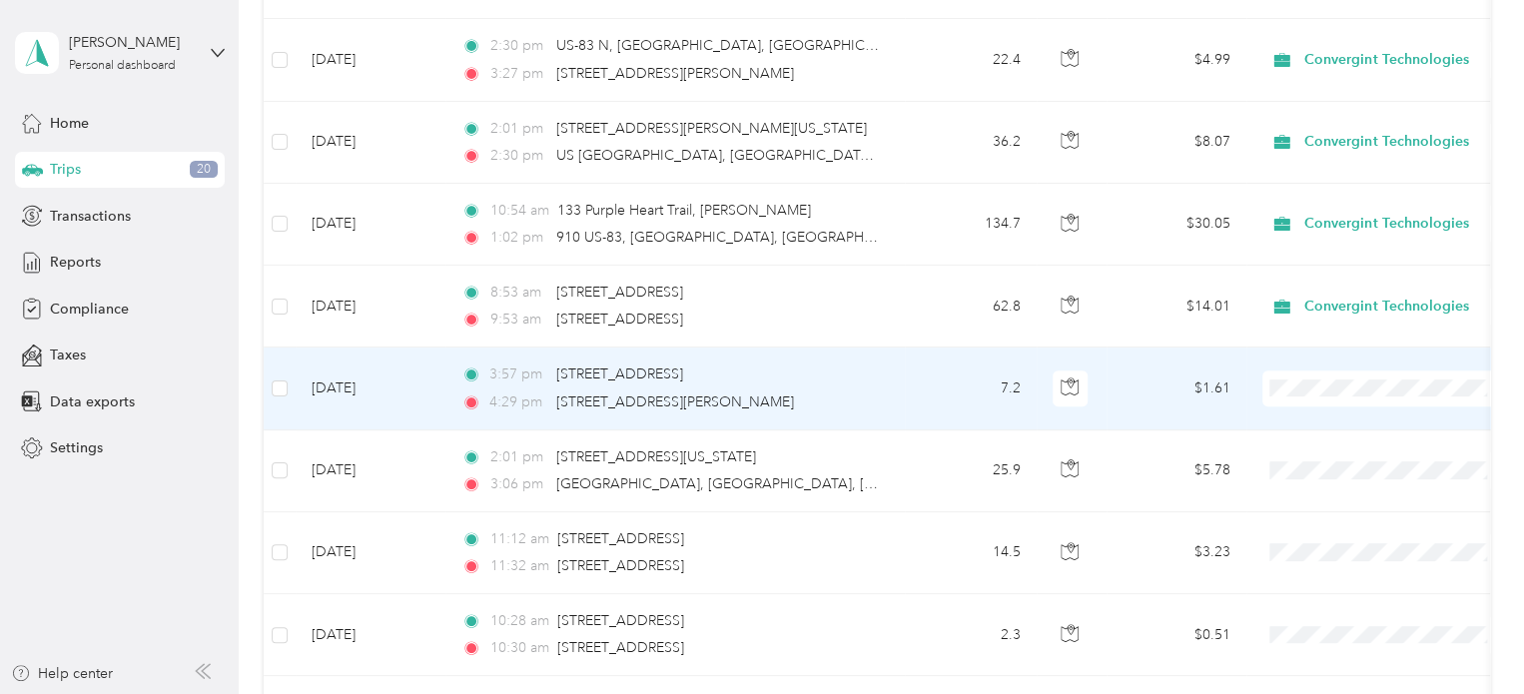
click at [947, 383] on td "7.2" at bounding box center [971, 389] width 132 height 82
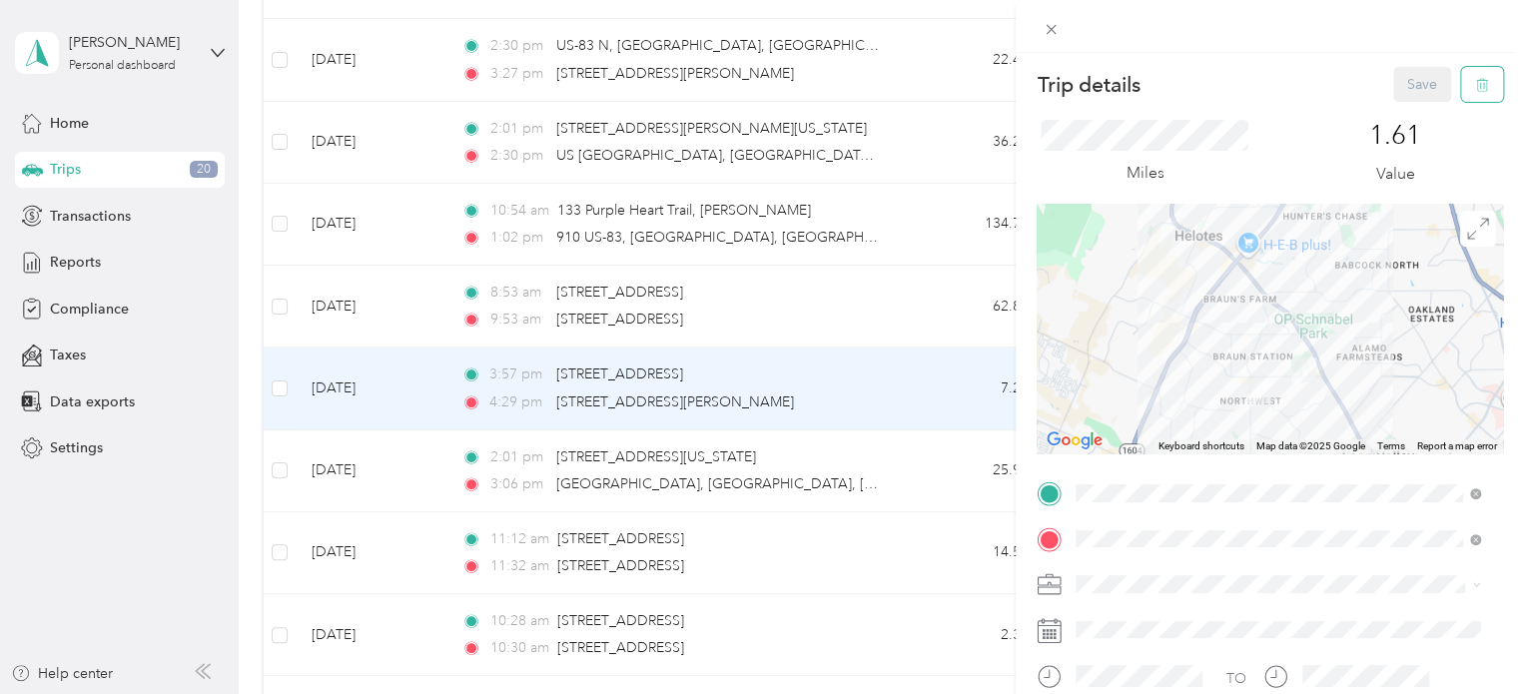
click at [1461, 88] on button "button" at bounding box center [1482, 84] width 42 height 35
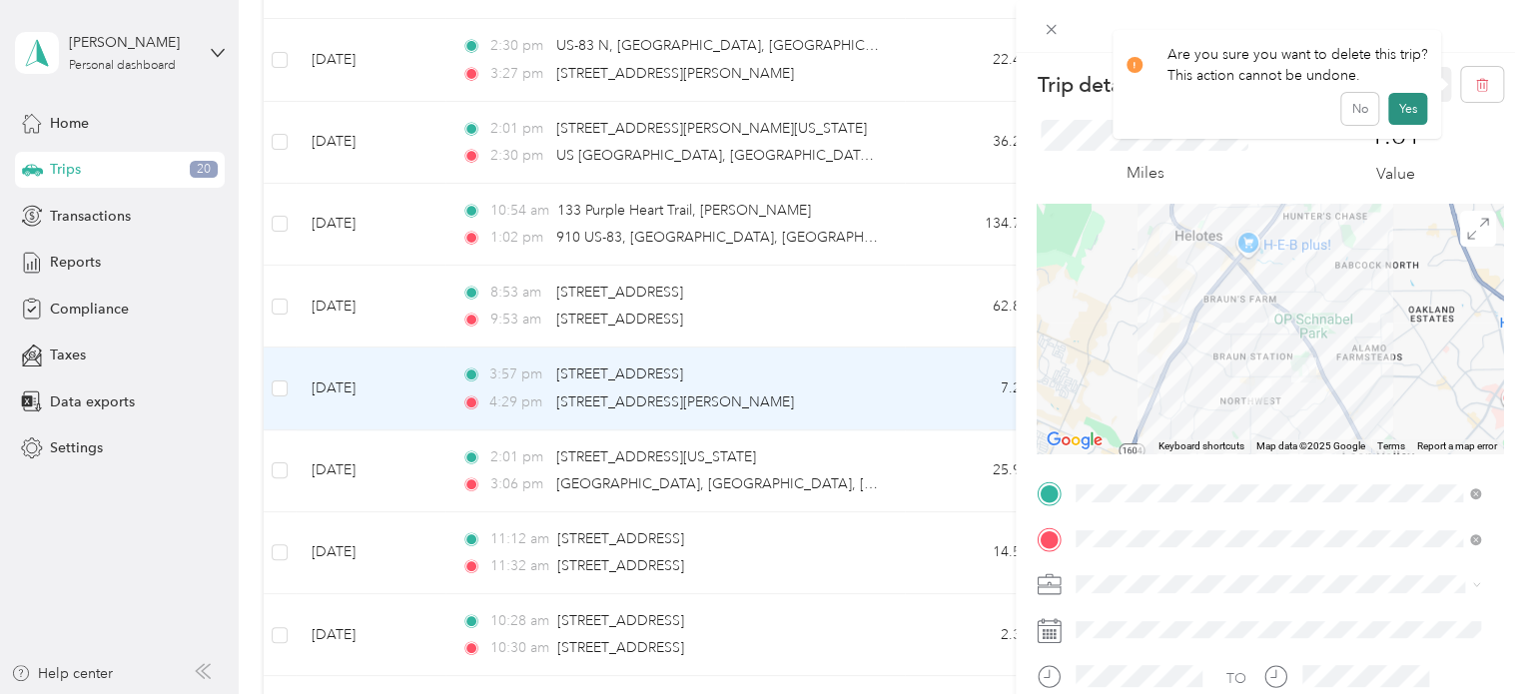
click at [1415, 109] on button "Yes" at bounding box center [1407, 109] width 39 height 32
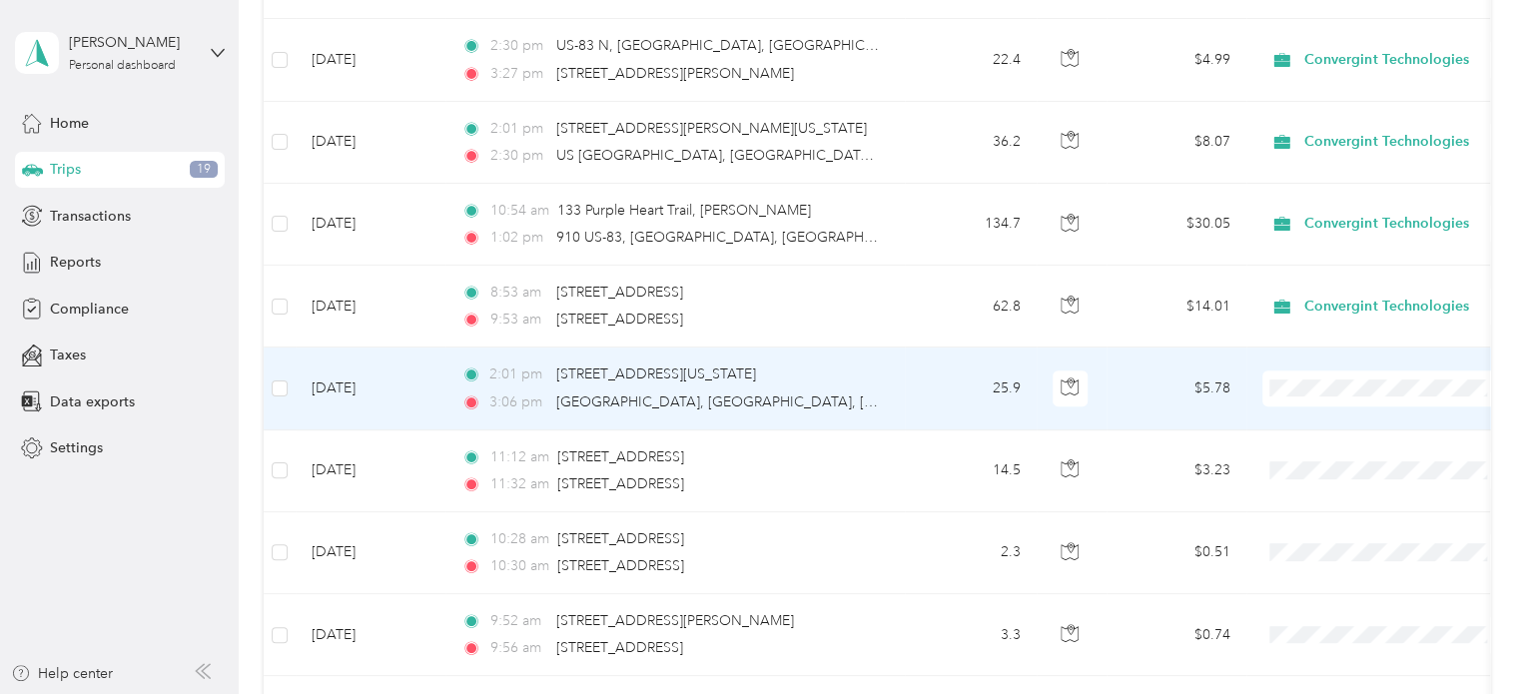
click at [966, 399] on td "25.9" at bounding box center [971, 389] width 132 height 82
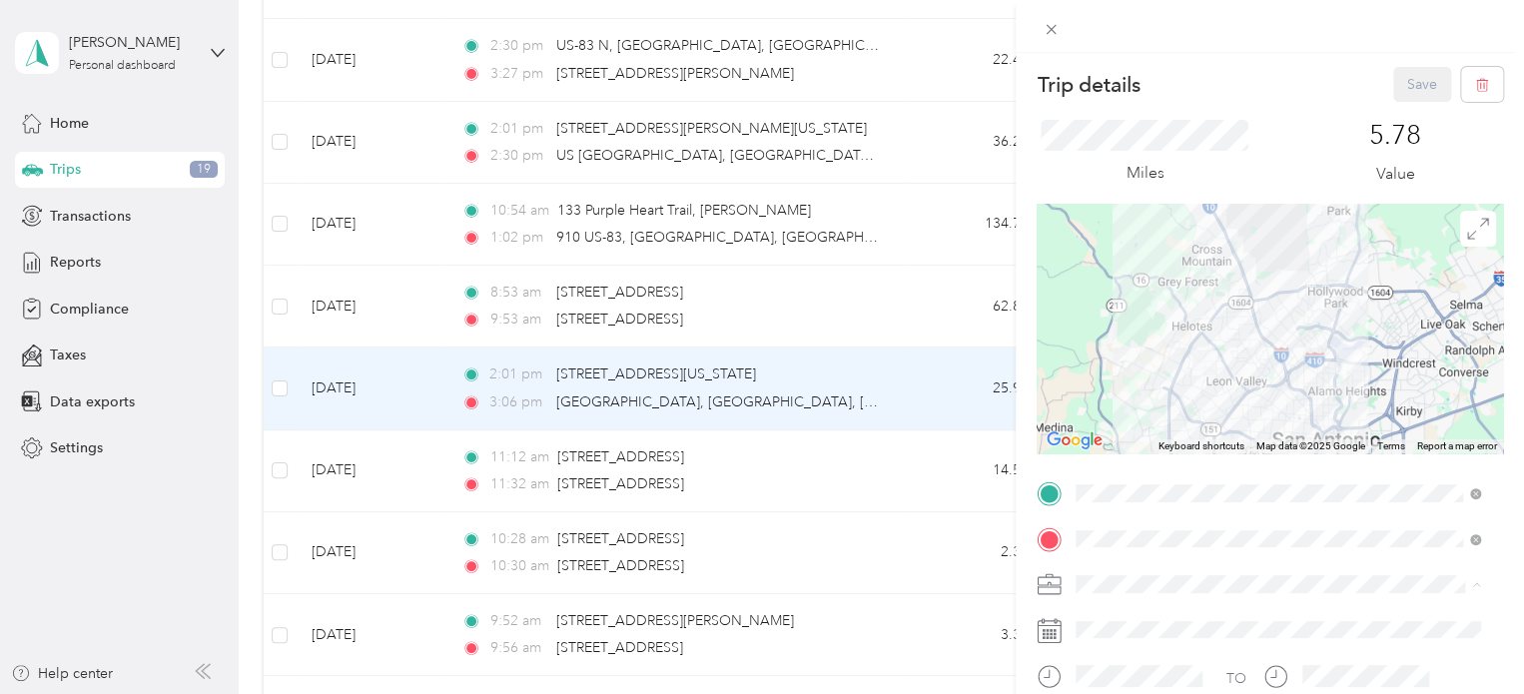
click at [1152, 620] on li "Convergint Technologies" at bounding box center [1278, 619] width 419 height 35
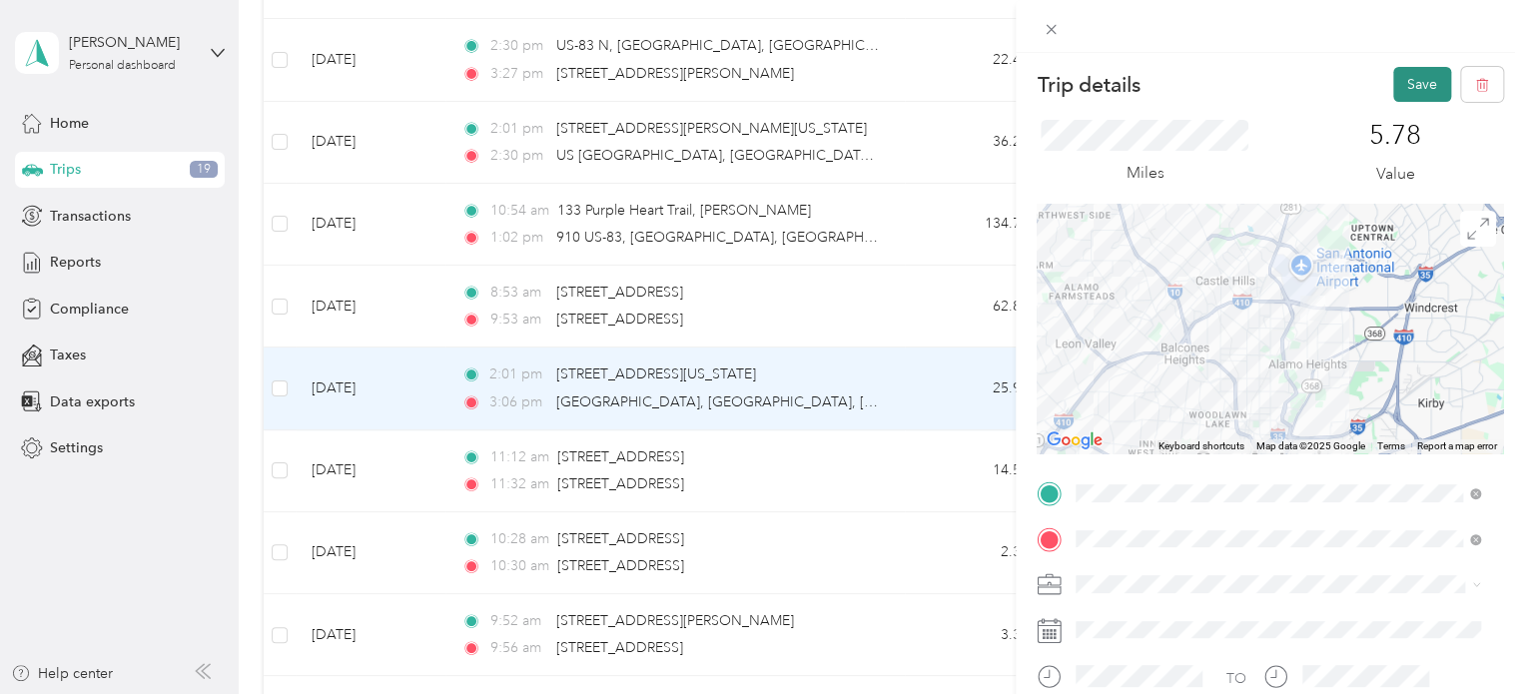
click at [1395, 91] on button "Save" at bounding box center [1422, 84] width 58 height 35
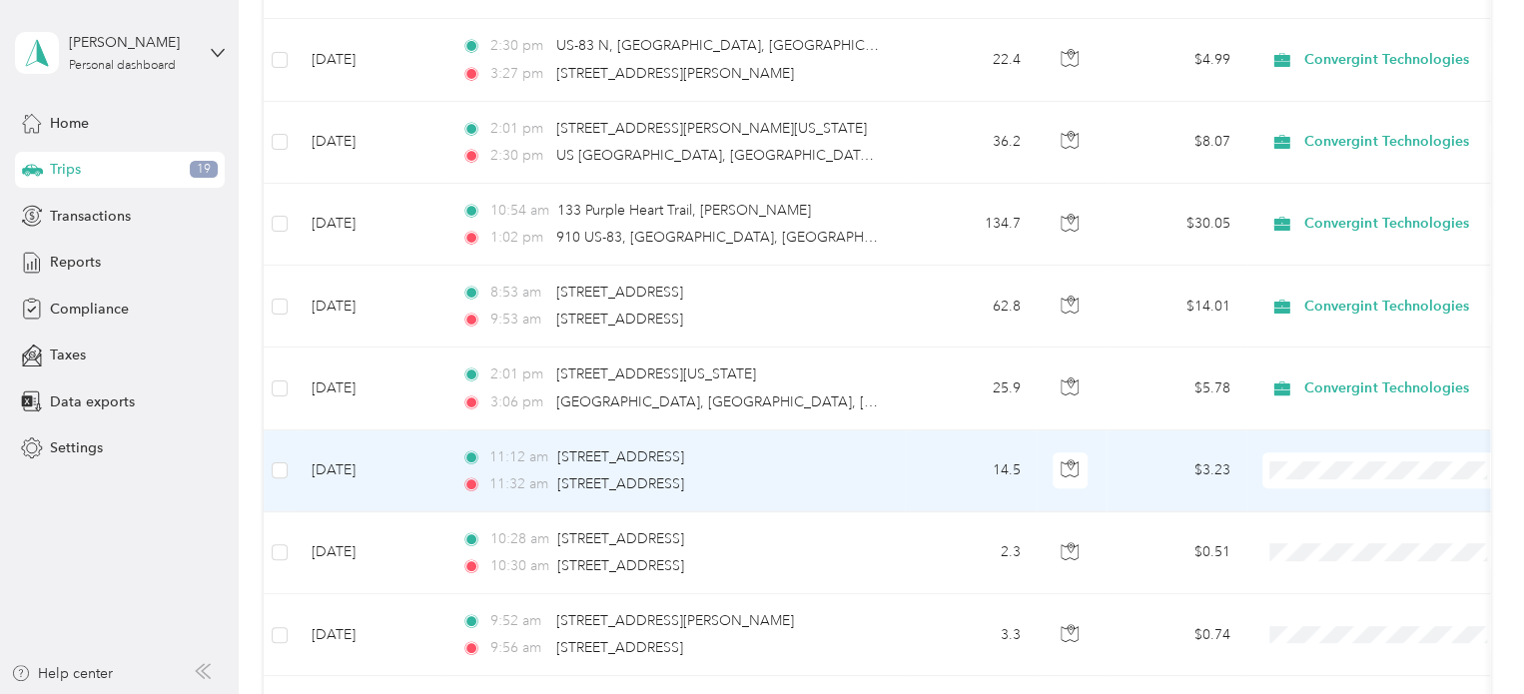
click at [907, 454] on td "14.5" at bounding box center [971, 472] width 132 height 82
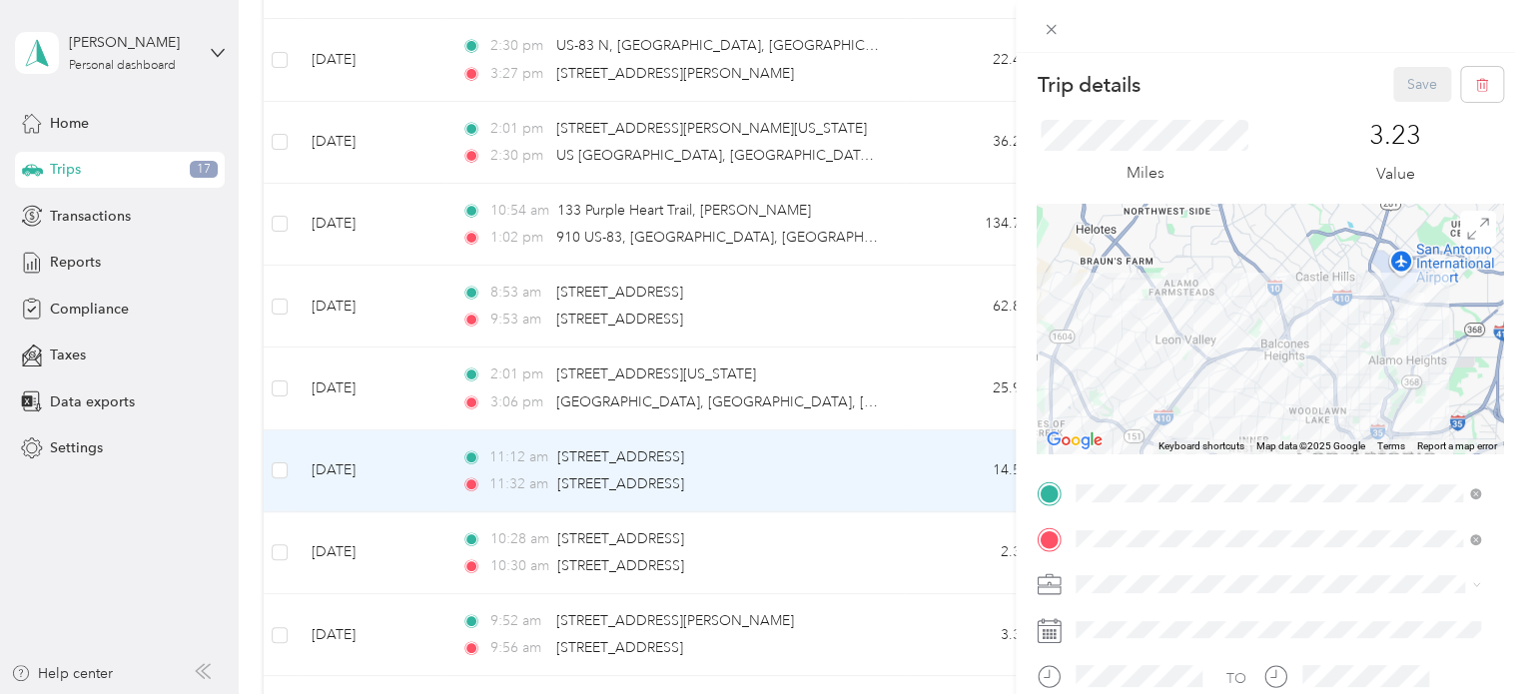
click at [1159, 618] on div "Convergint Technologies" at bounding box center [1278, 617] width 391 height 21
click at [1397, 87] on button "Save" at bounding box center [1422, 84] width 58 height 35
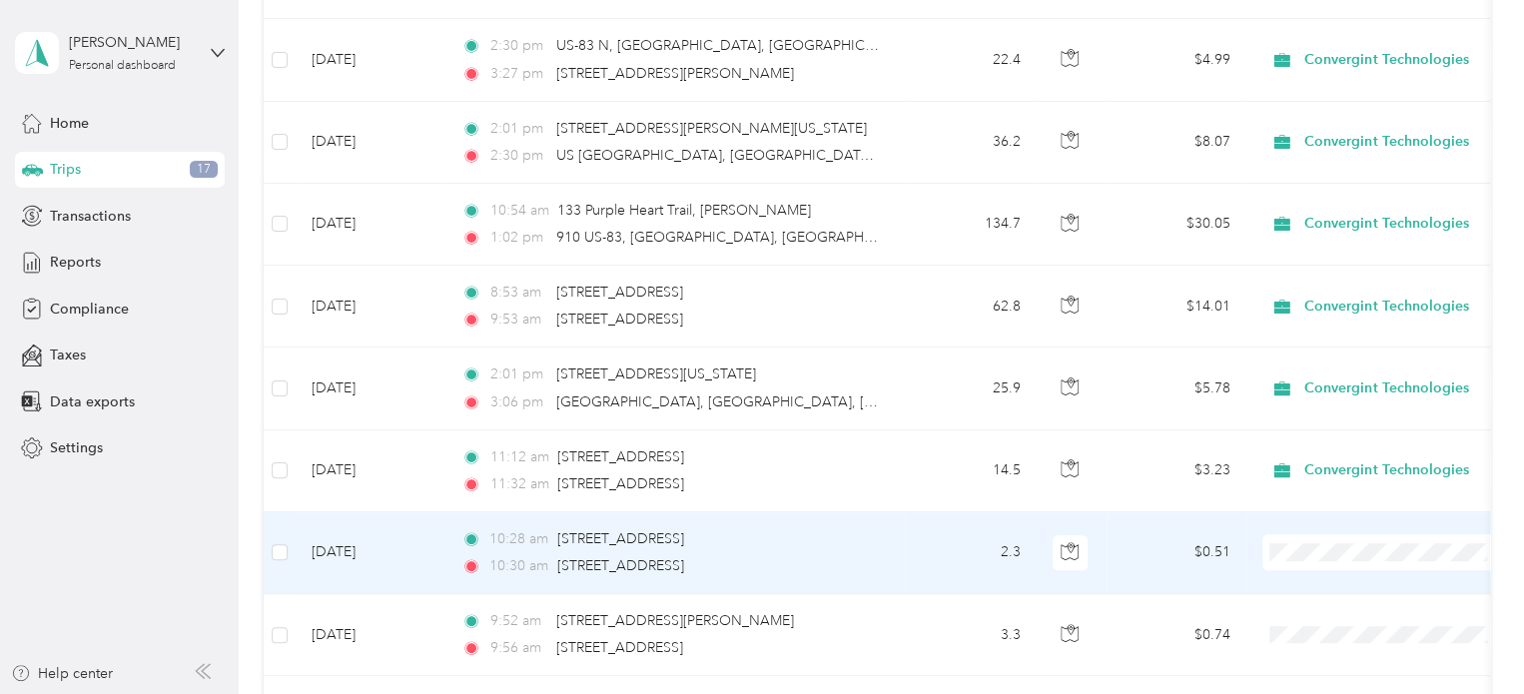
click at [915, 538] on td "2.3" at bounding box center [971, 553] width 132 height 82
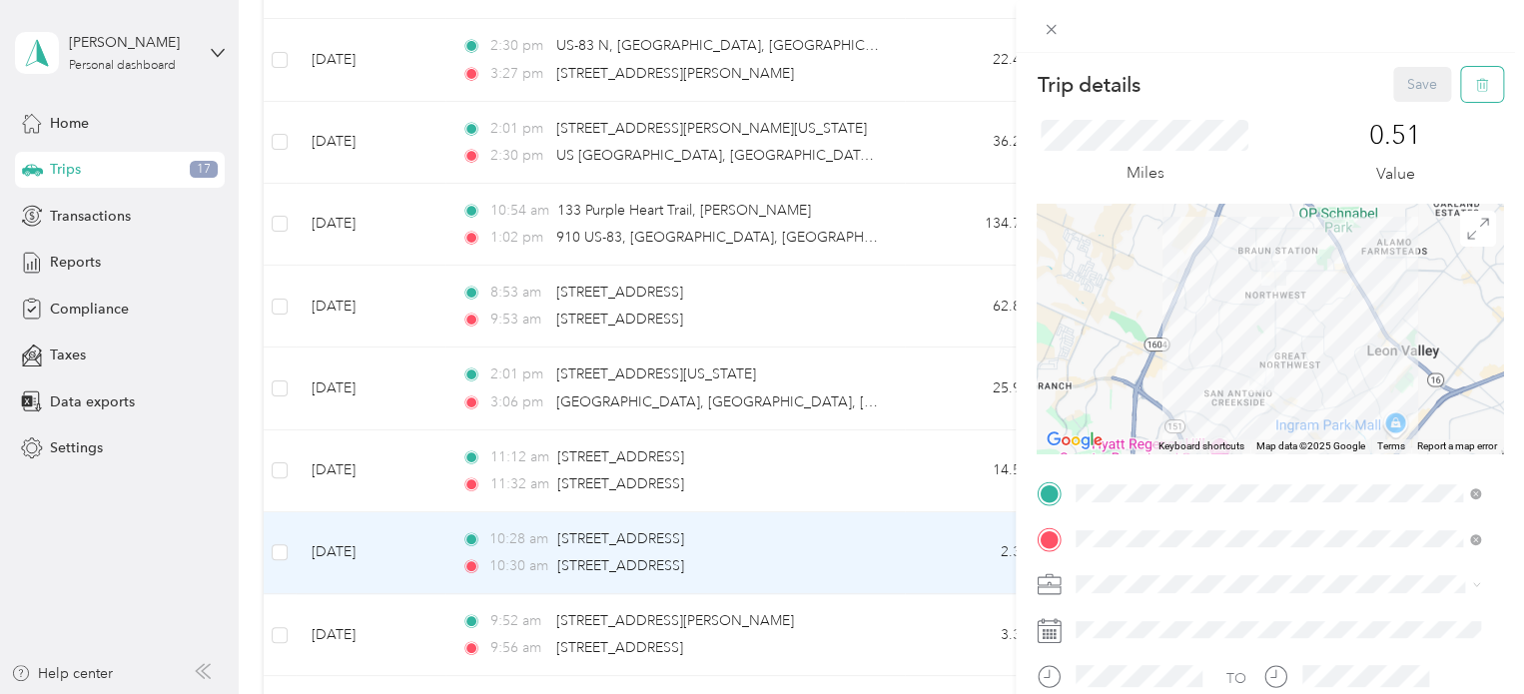
click at [1475, 91] on icon "button" at bounding box center [1482, 85] width 14 height 14
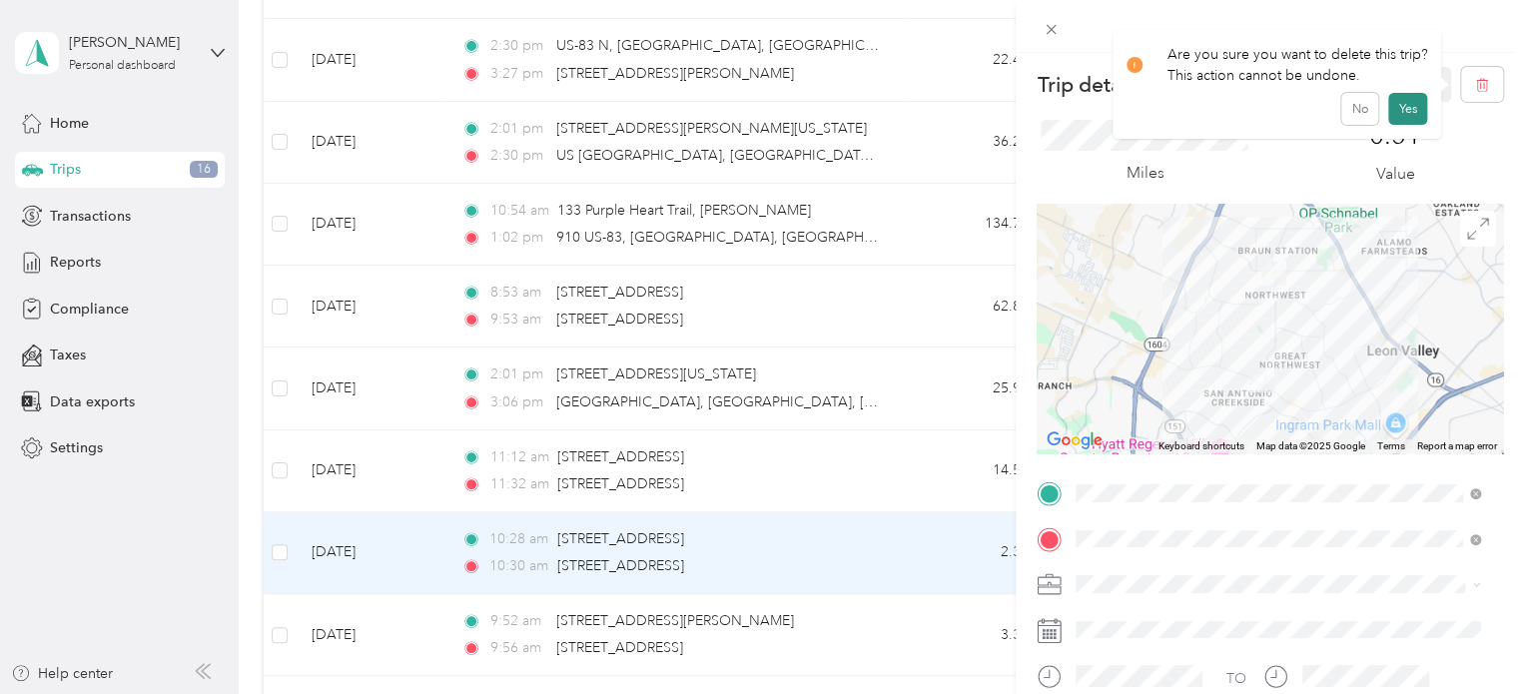
click at [1393, 113] on button "Yes" at bounding box center [1407, 109] width 39 height 32
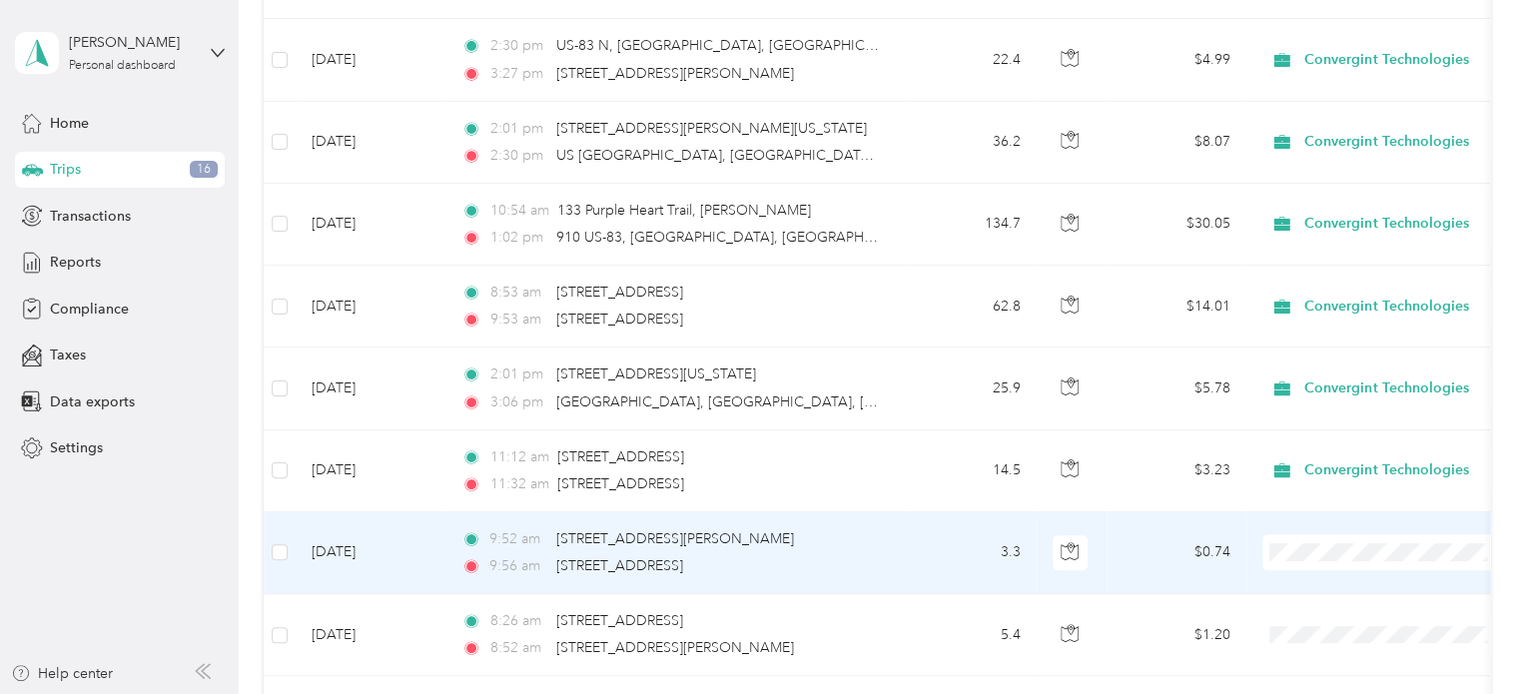
click at [935, 563] on td "3.3" at bounding box center [971, 553] width 132 height 82
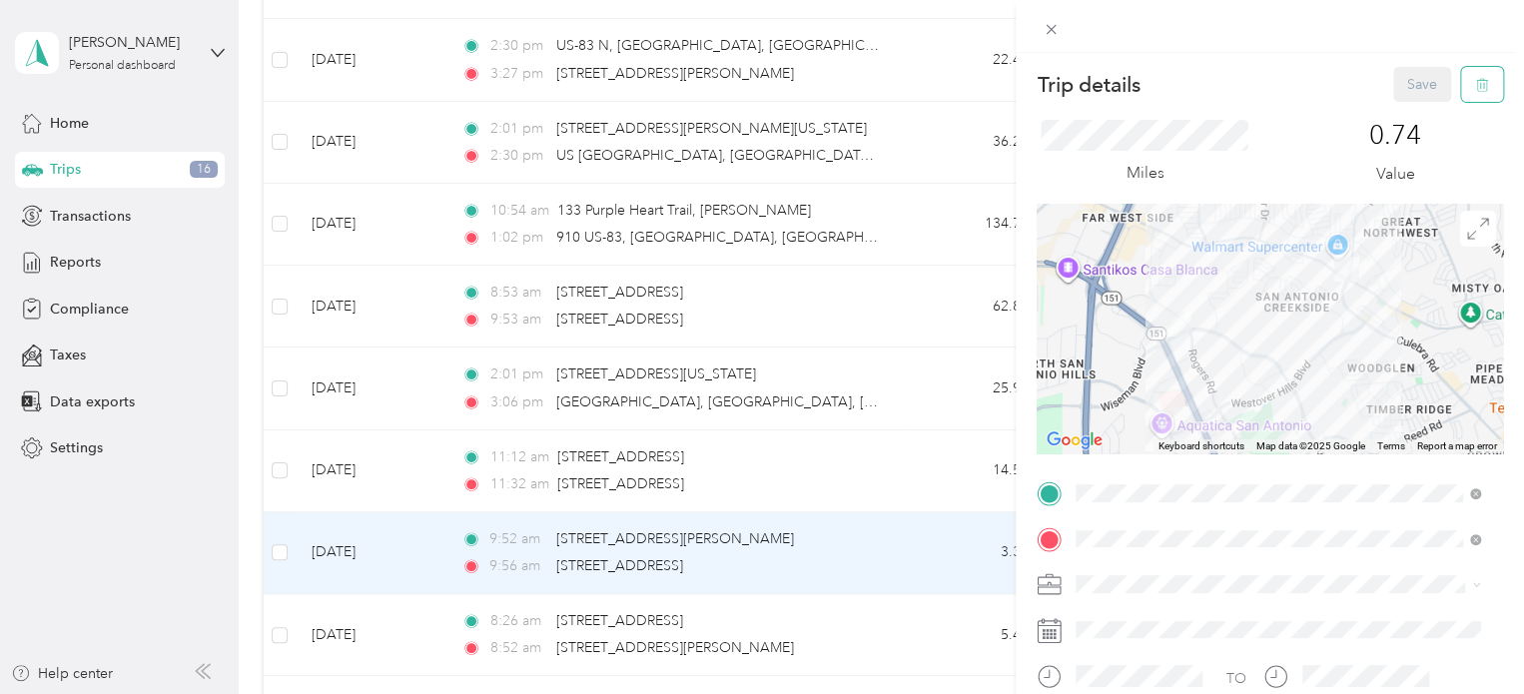
click at [1475, 87] on icon "button" at bounding box center [1482, 85] width 14 height 14
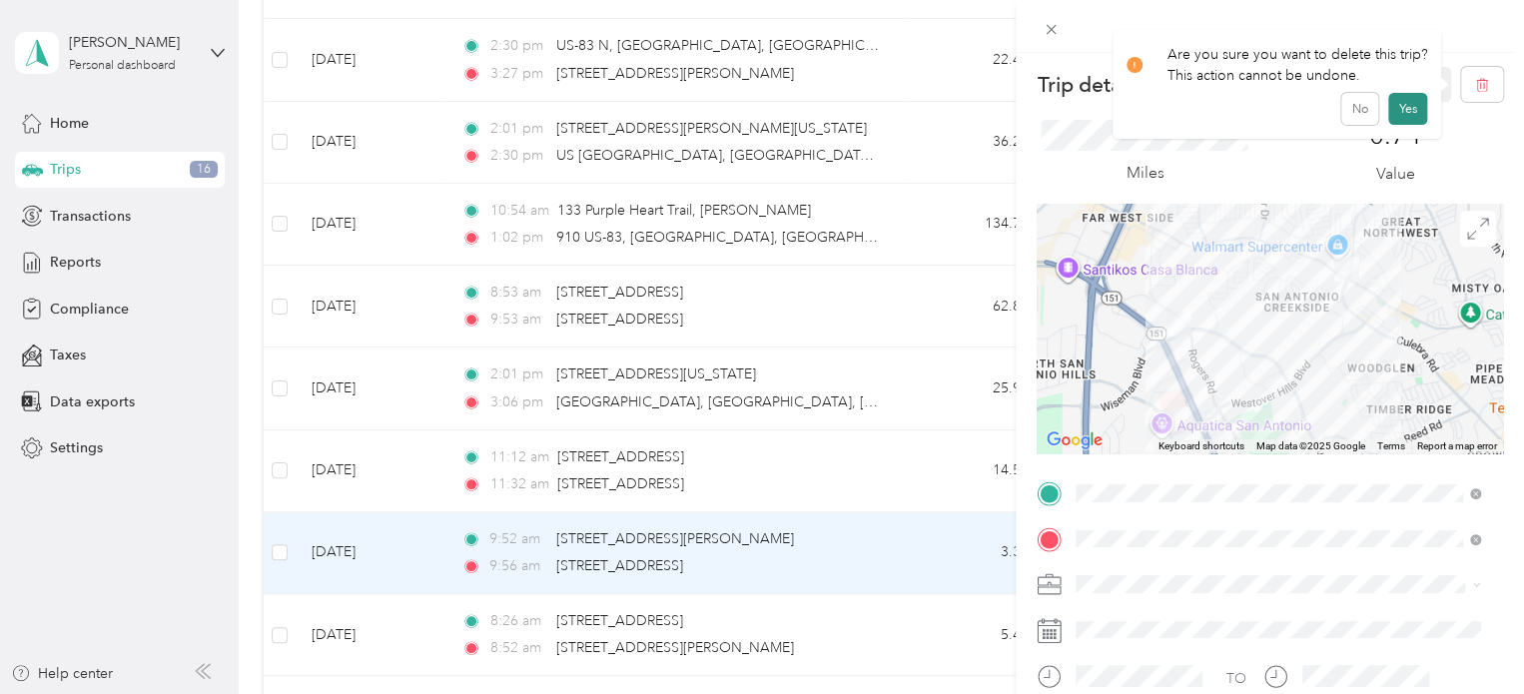
click at [1414, 107] on button "Yes" at bounding box center [1407, 109] width 39 height 32
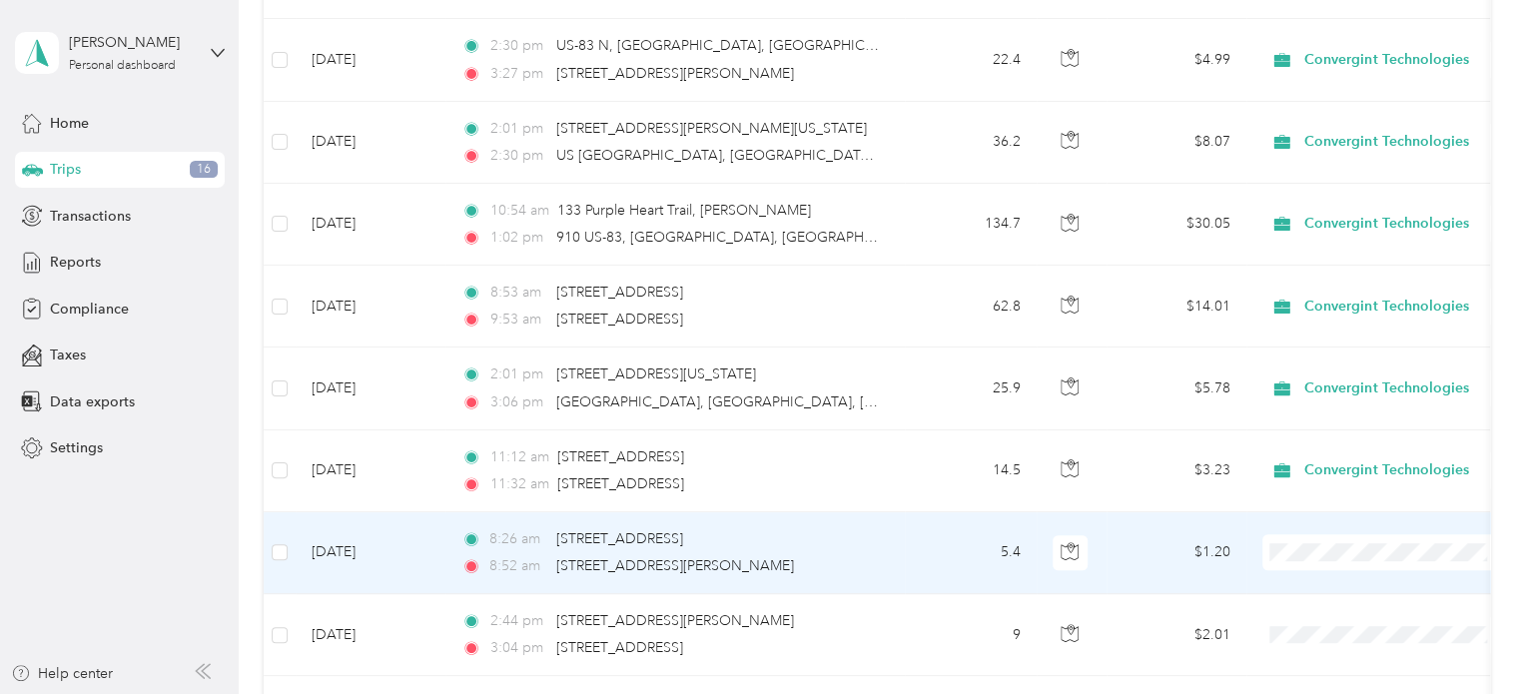
click at [923, 550] on td "5.4" at bounding box center [971, 553] width 132 height 82
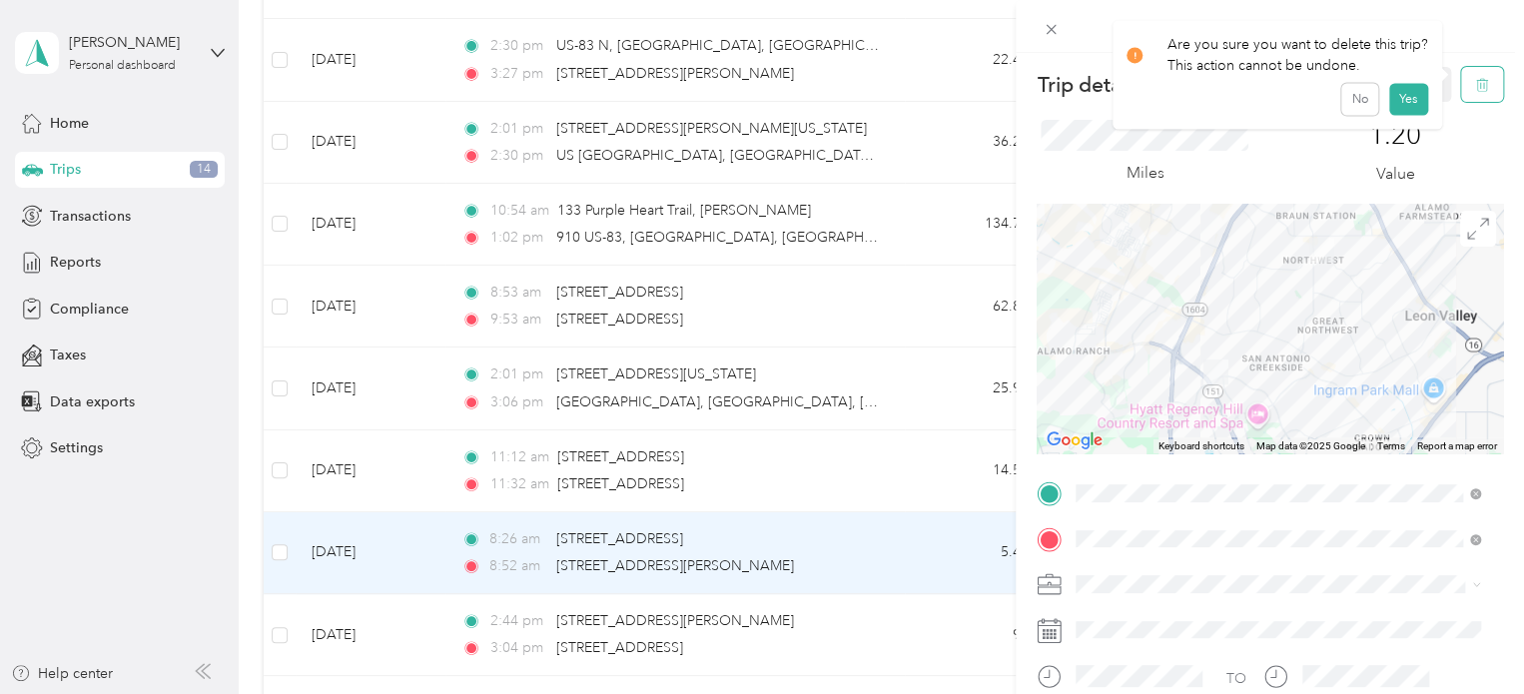
click at [1475, 88] on icon "button" at bounding box center [1482, 85] width 14 height 14
click at [1410, 106] on button "Yes" at bounding box center [1407, 109] width 39 height 32
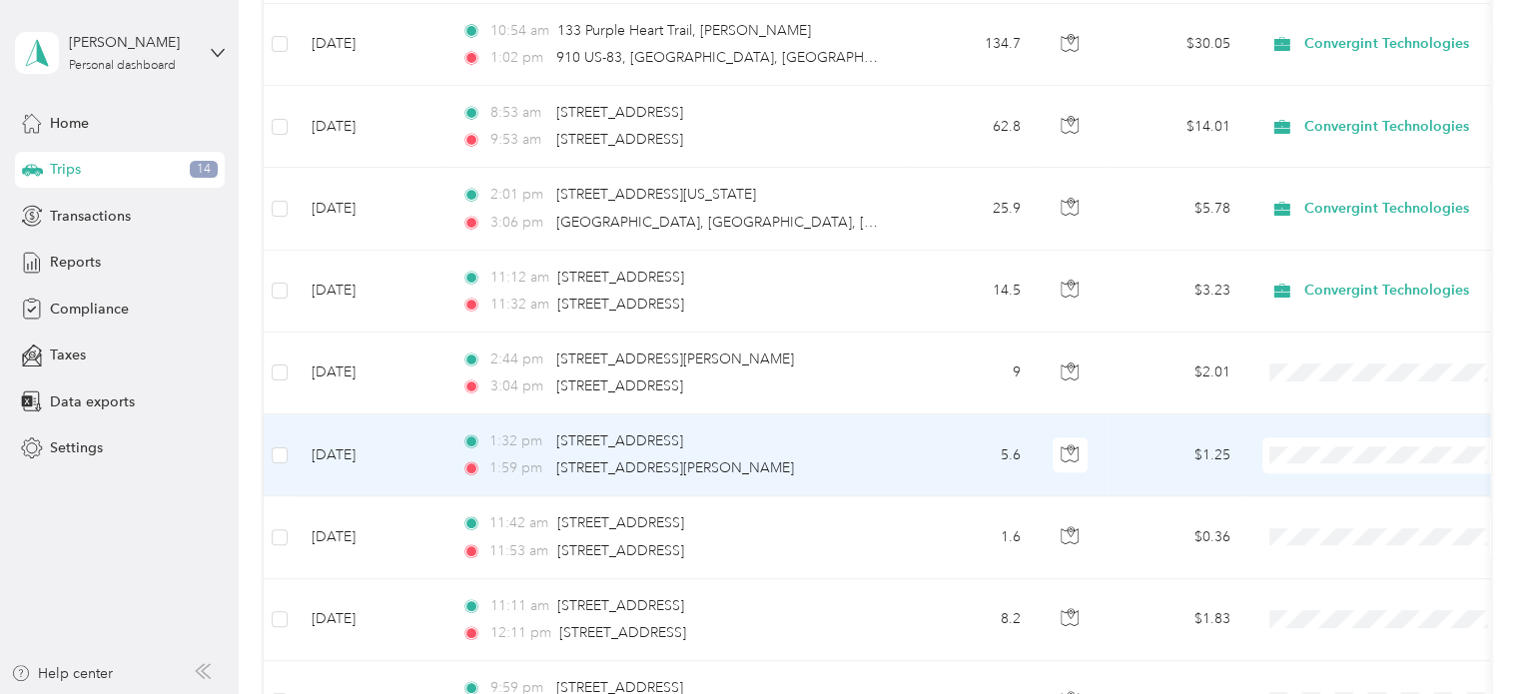
scroll to position [699, 0]
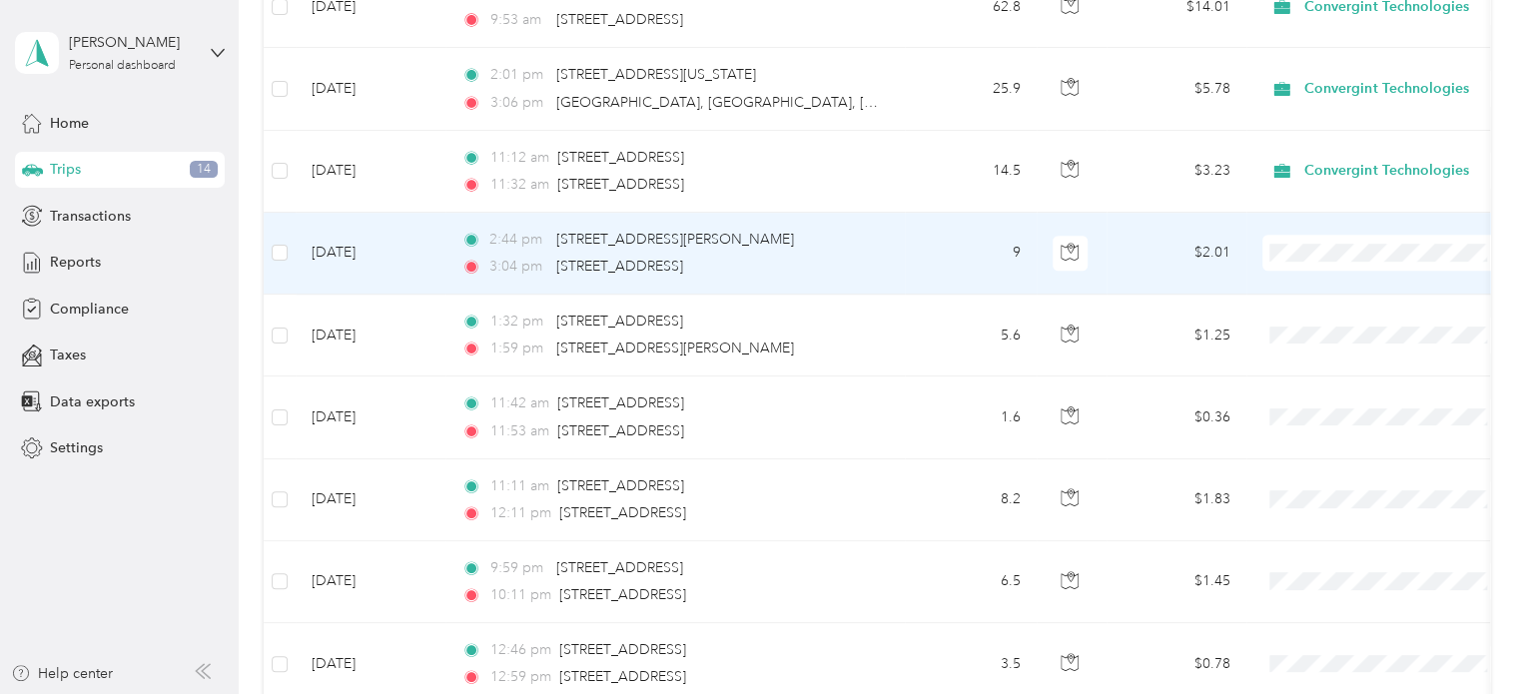
click at [891, 266] on td "2:44 pm [STREET_ADDRESS][PERSON_NAME] 3:04 pm [STREET_ADDRESS]" at bounding box center [674, 254] width 459 height 82
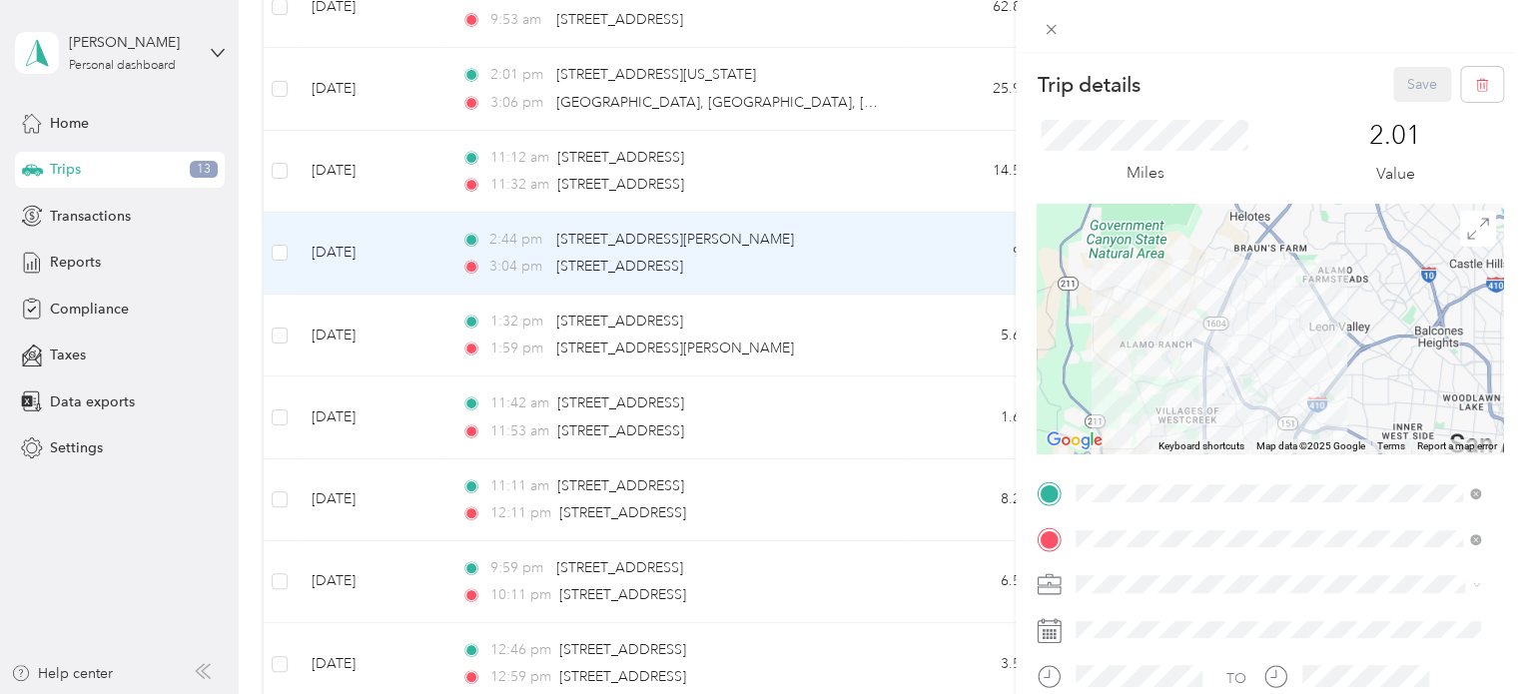
click at [838, 586] on div "Trip details Save This trip cannot be edited because it is either under review,…" at bounding box center [762, 347] width 1524 height 694
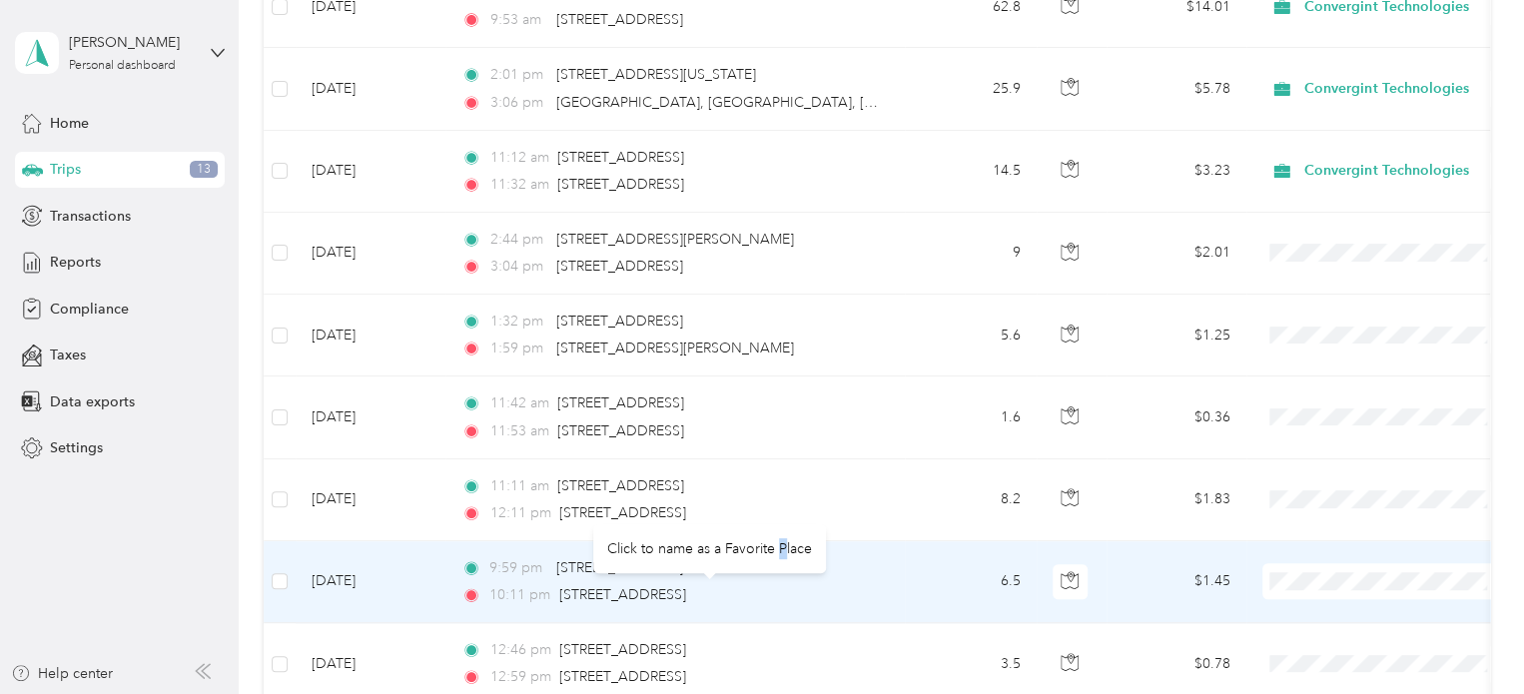
drag, startPoint x: 835, startPoint y: 586, endPoint x: 782, endPoint y: 550, distance: 64.0
click at [782, 550] on div "Click to name as a Favorite Place" at bounding box center [709, 548] width 233 height 49
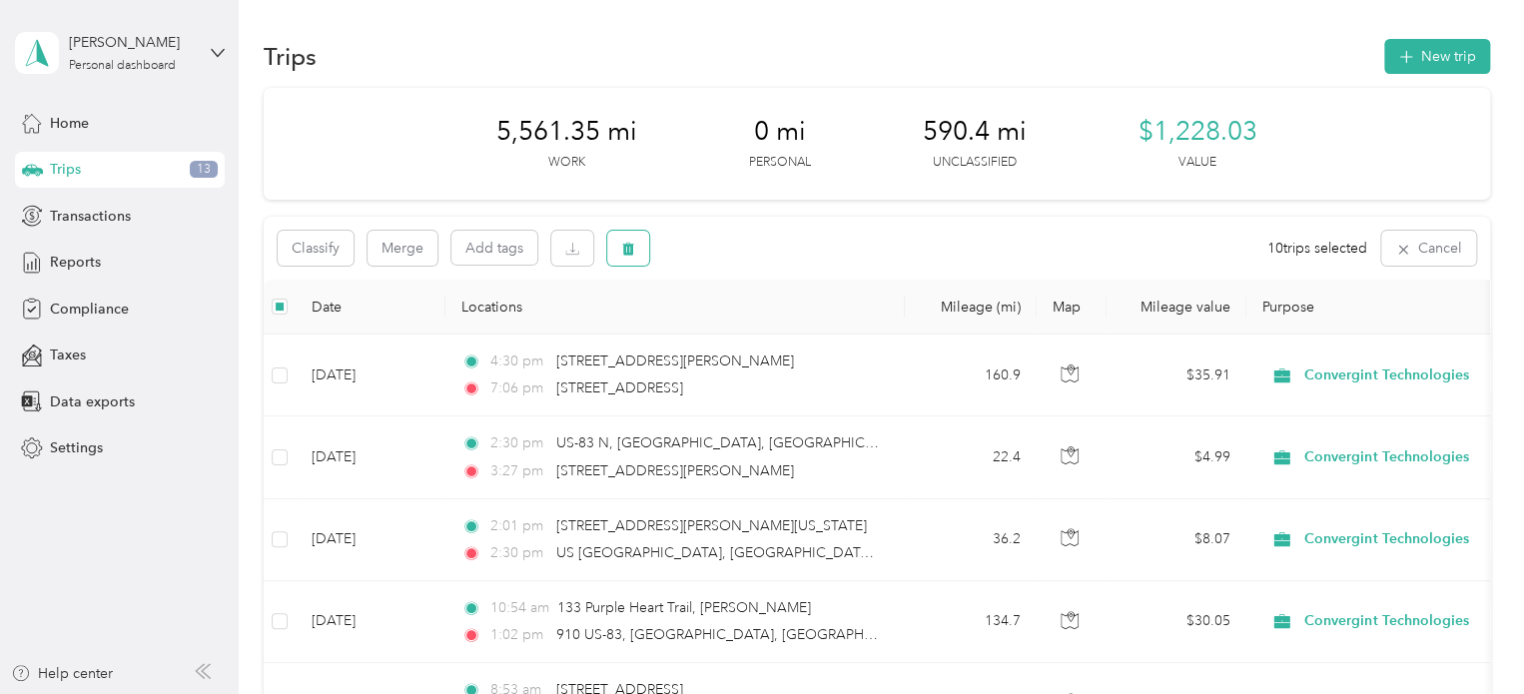
click at [630, 251] on icon "button" at bounding box center [628, 249] width 12 height 13
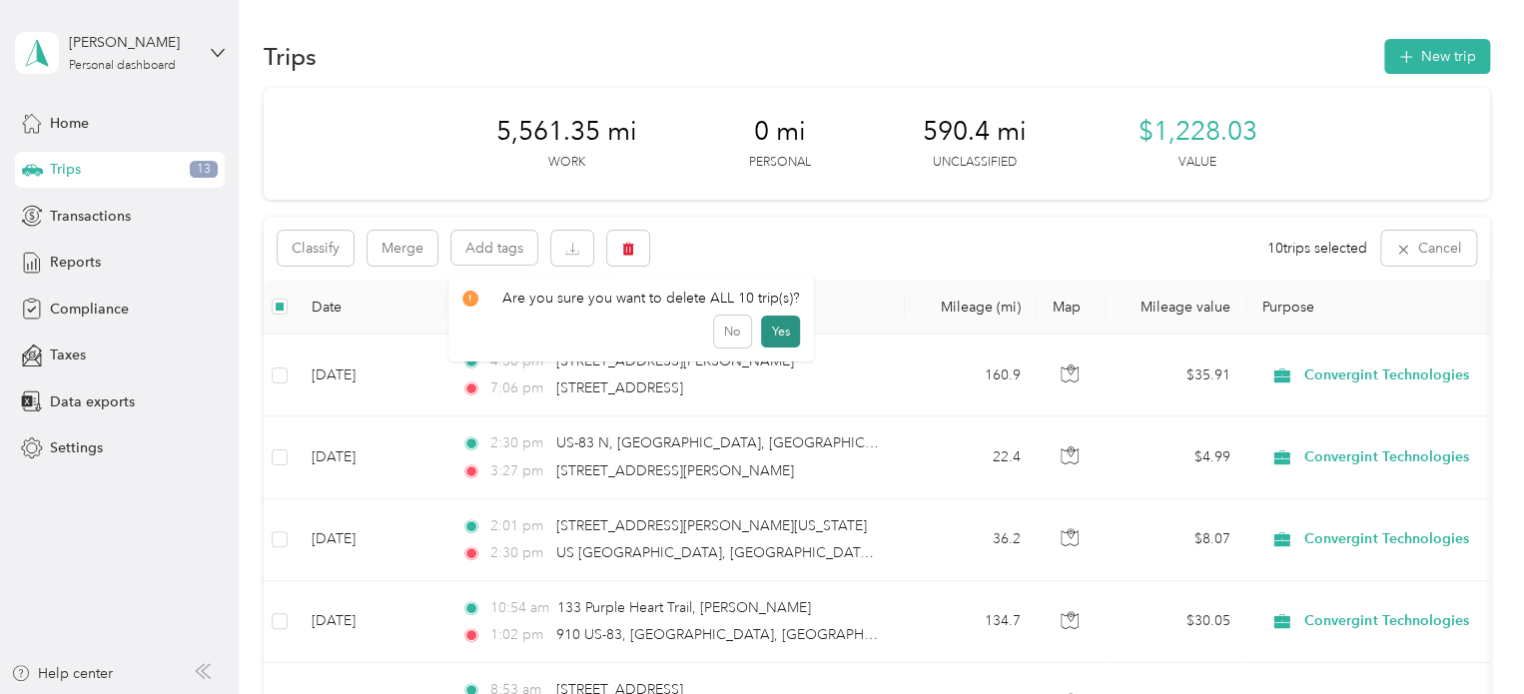
click at [781, 335] on button "Yes" at bounding box center [780, 332] width 39 height 32
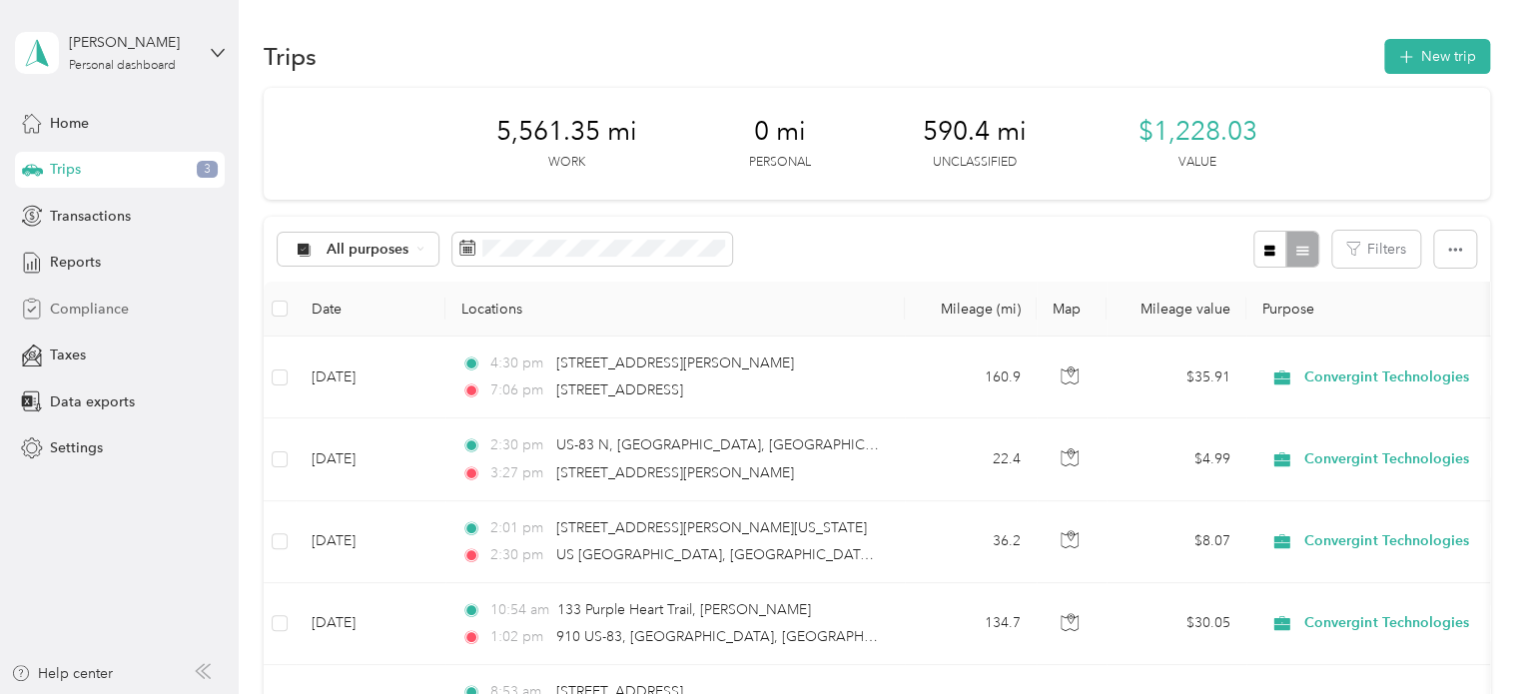
click at [104, 304] on span "Compliance" at bounding box center [89, 309] width 79 height 21
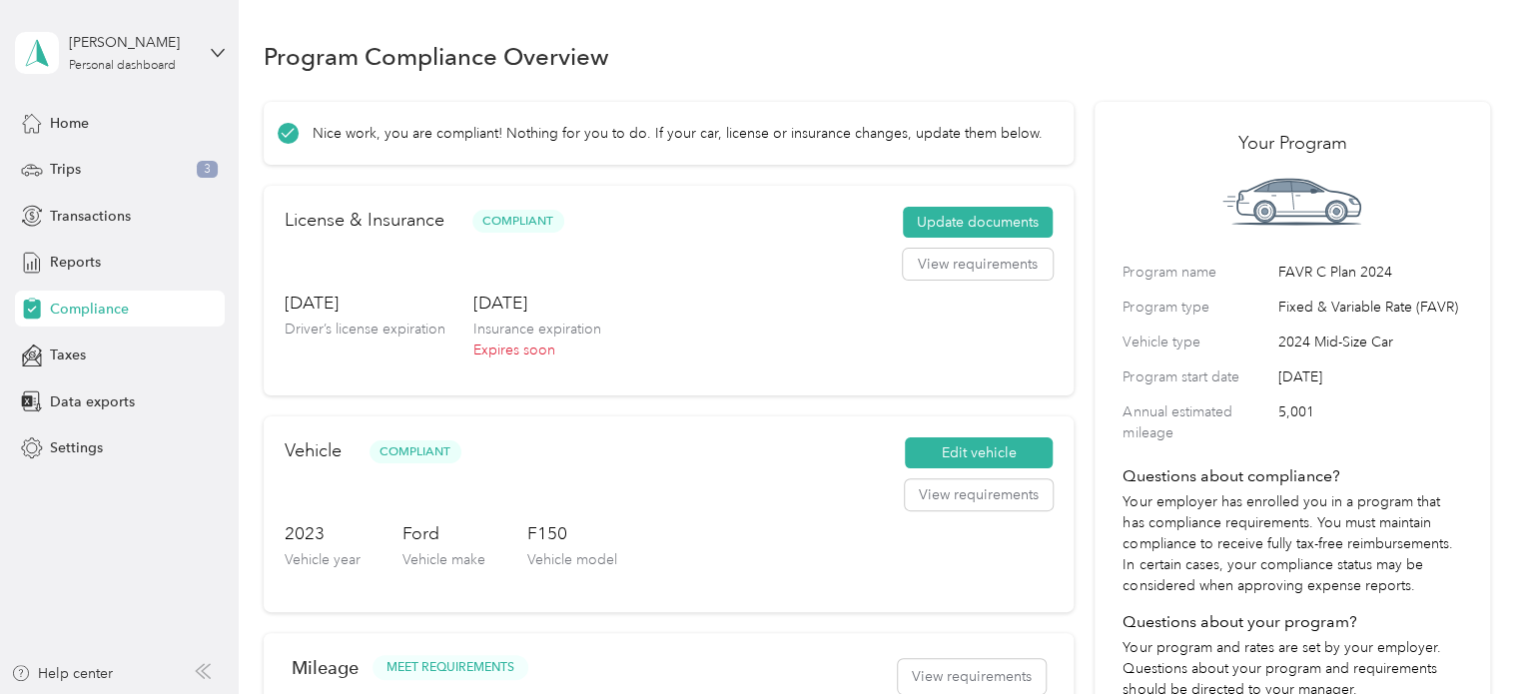
click at [64, 302] on span "Compliance" at bounding box center [89, 309] width 79 height 21
click at [212, 53] on icon at bounding box center [218, 53] width 14 height 14
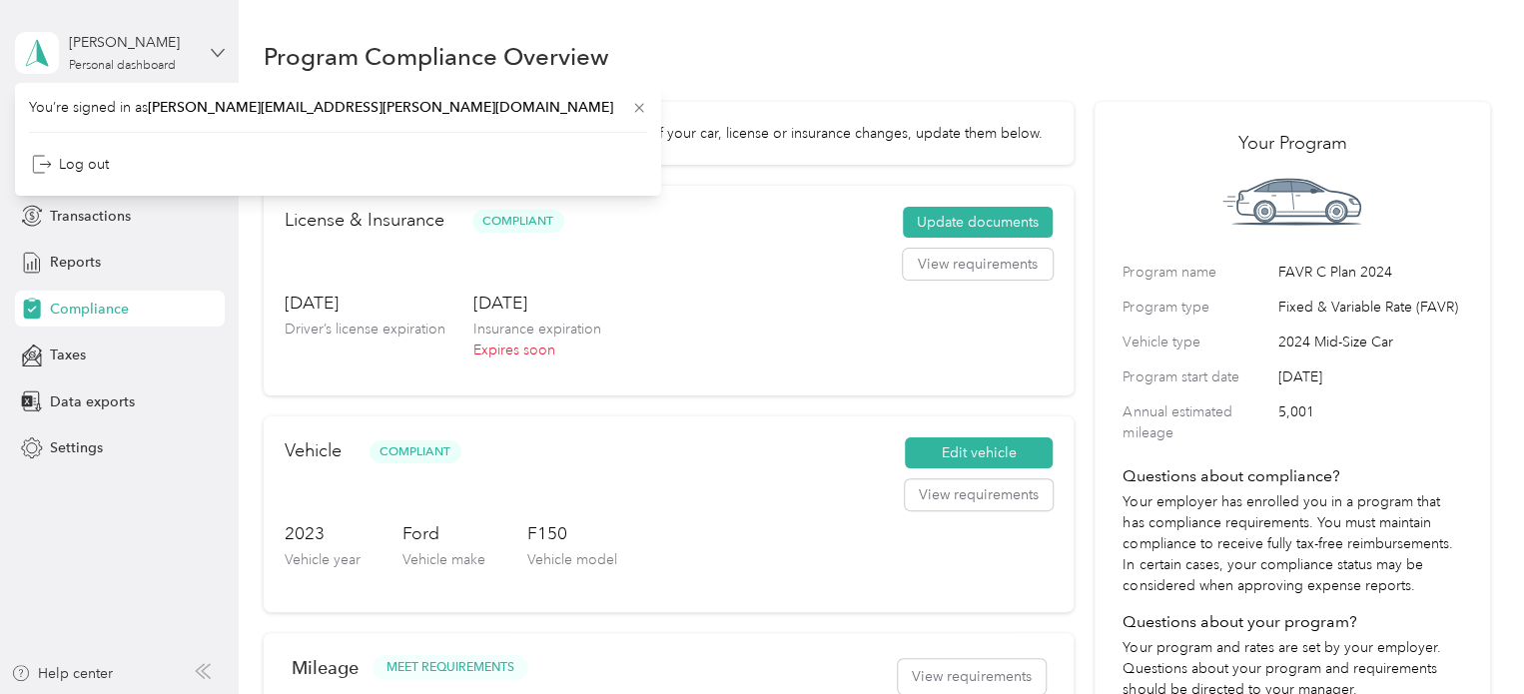
click at [214, 53] on icon at bounding box center [218, 53] width 14 height 14
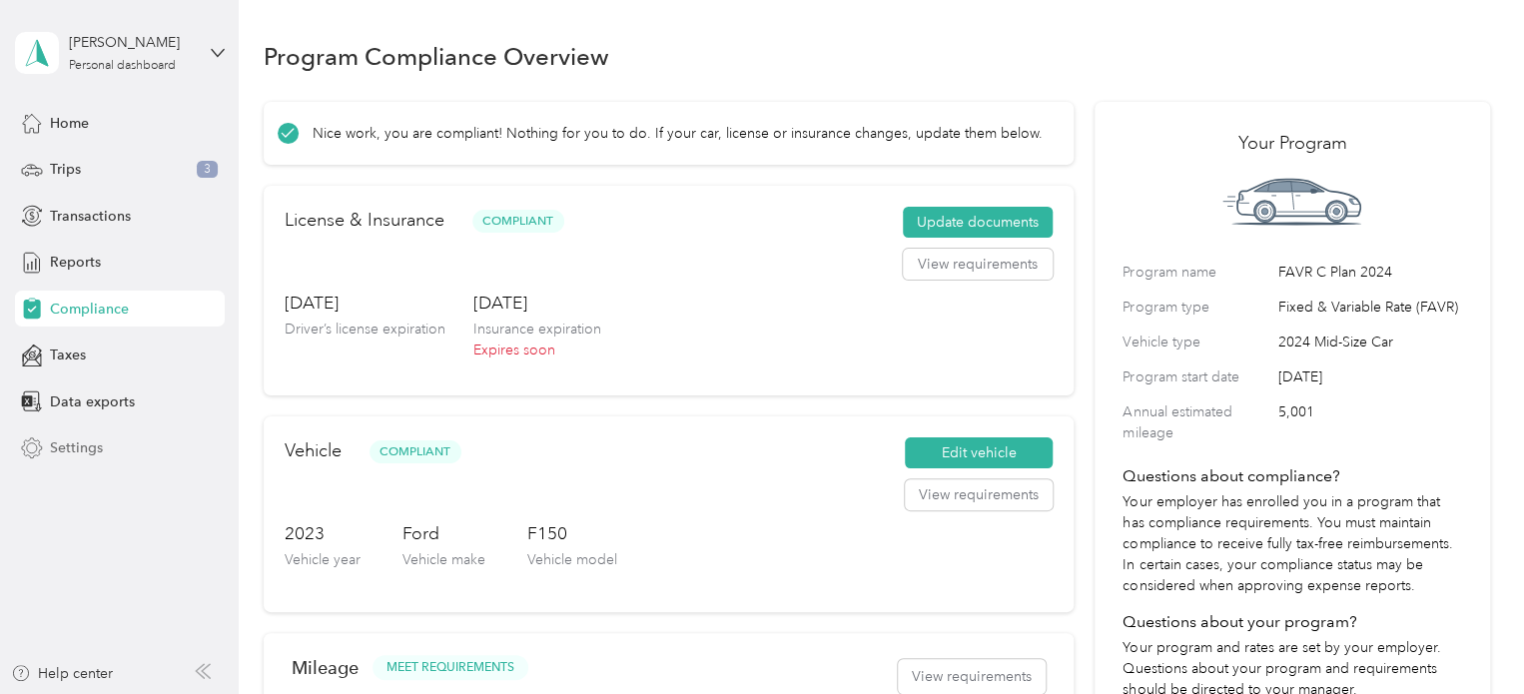
click at [60, 456] on span "Settings" at bounding box center [76, 448] width 53 height 21
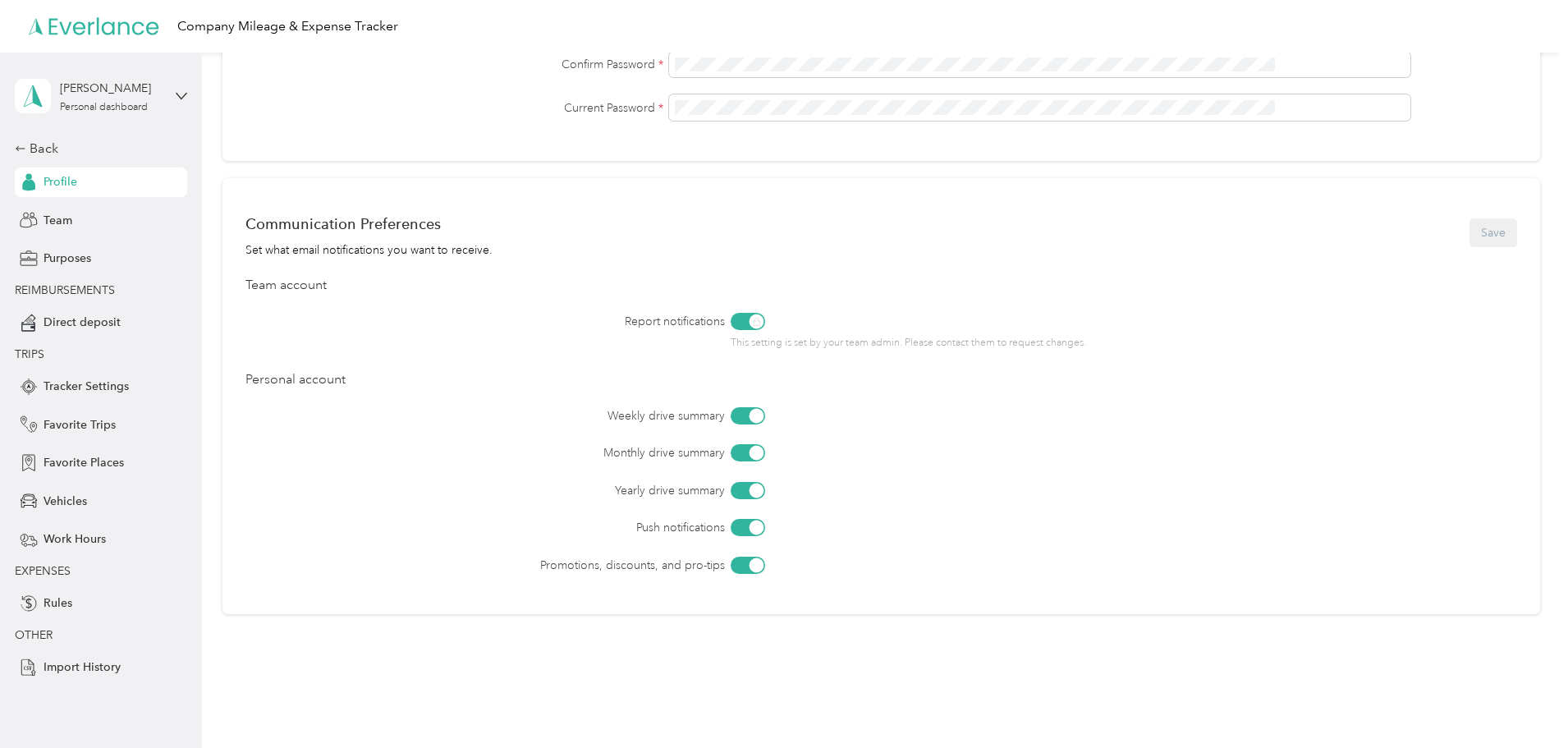
scroll to position [561, 0]
click at [179, 104] on div "[PERSON_NAME] Personal dashboard" at bounding box center [101, 96] width 173 height 58
click at [143, 192] on div "Log out" at bounding box center [280, 187] width 508 height 29
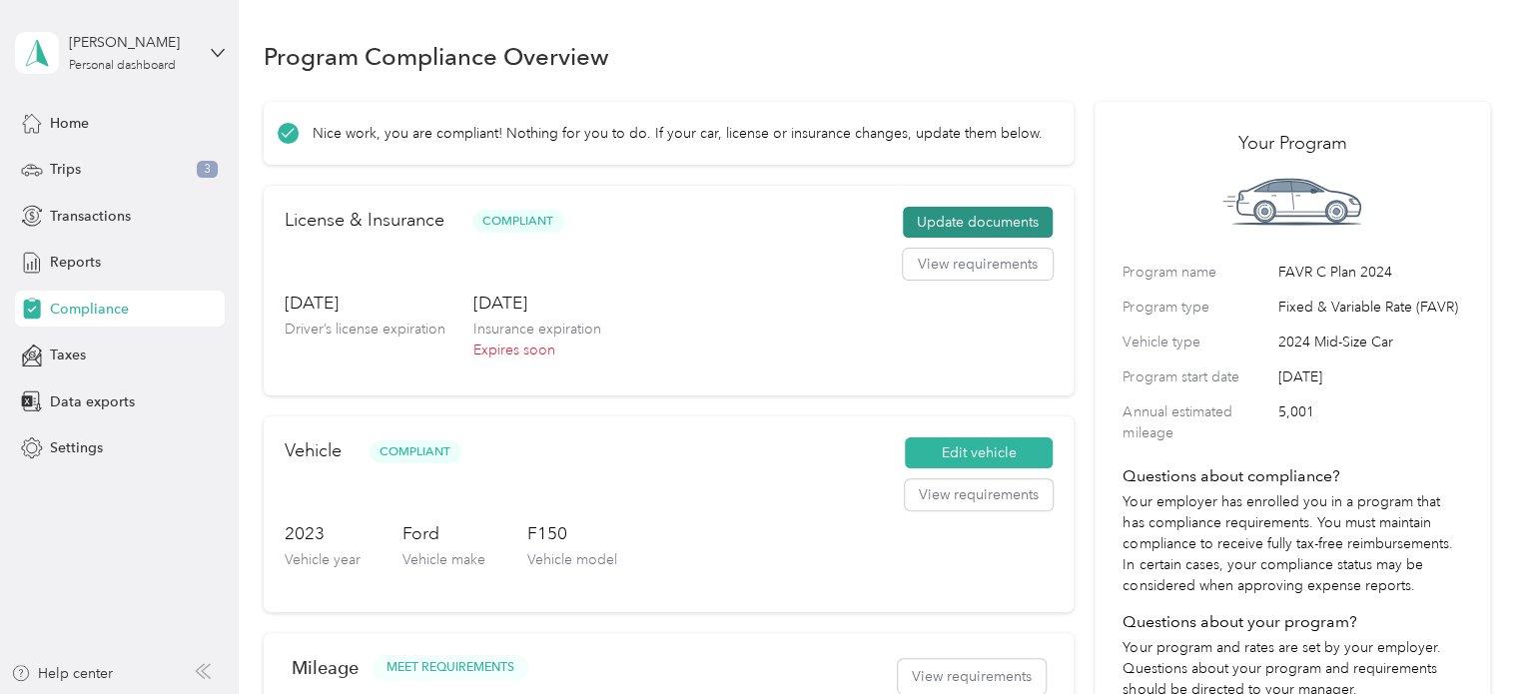
click at [955, 217] on button "Update documents" at bounding box center [978, 223] width 150 height 32
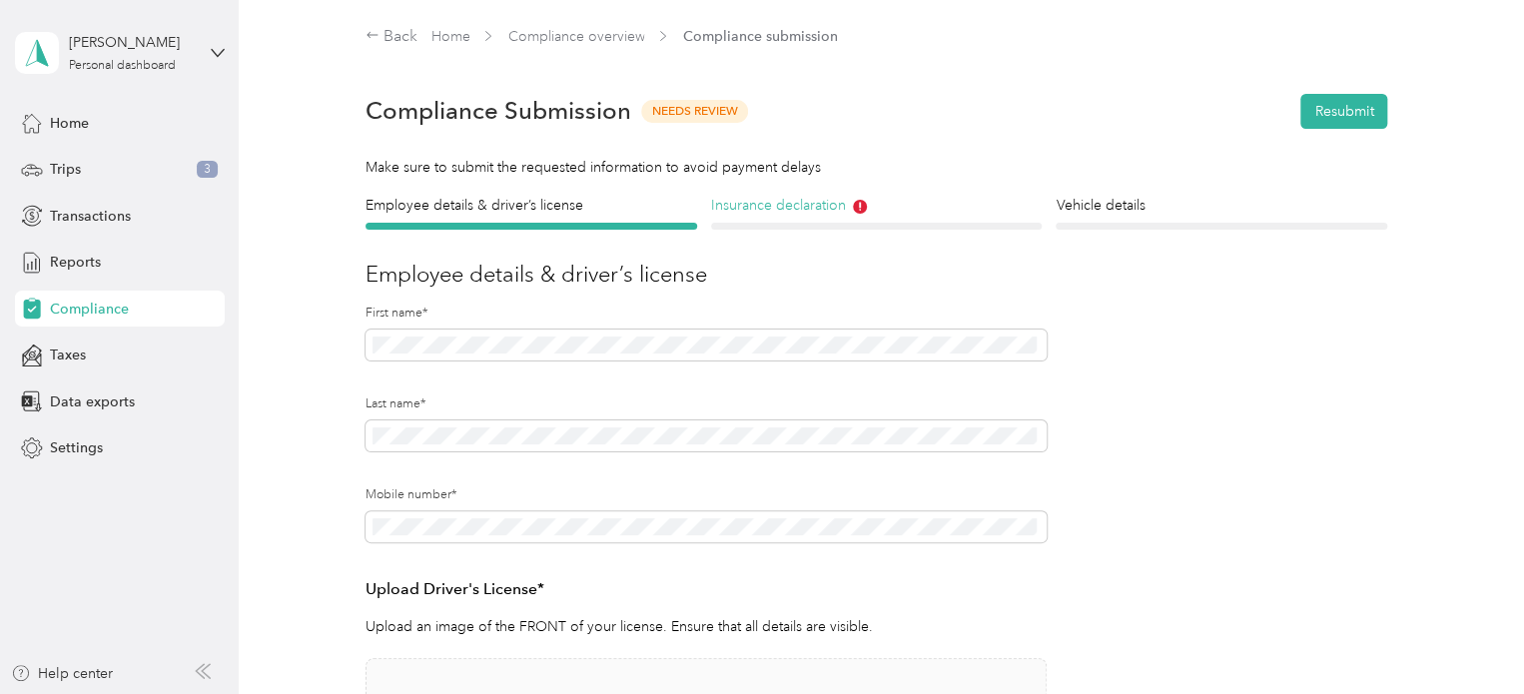
click at [795, 215] on h4 "Insurance declaration" at bounding box center [877, 205] width 332 height 21
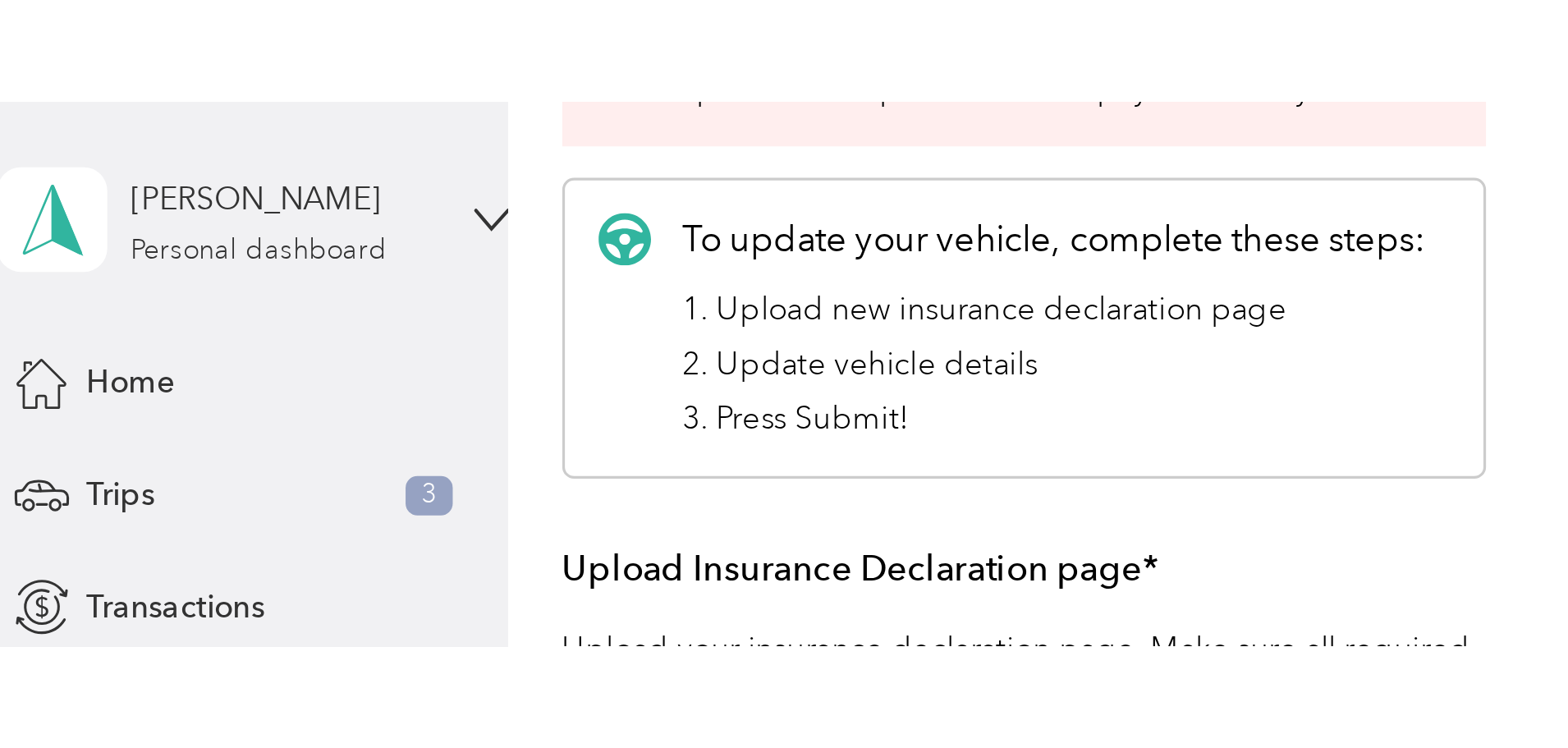
scroll to position [329, 0]
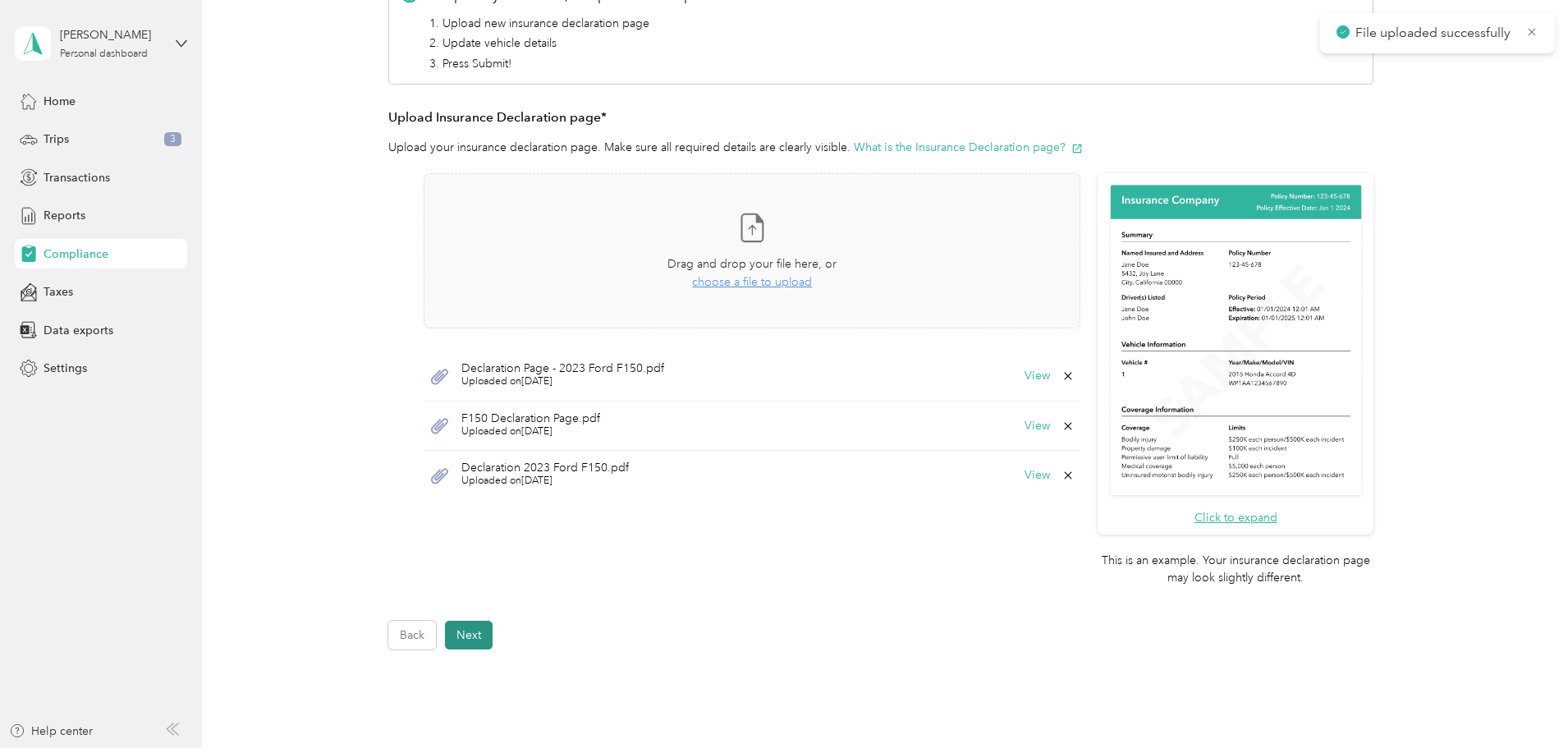
click at [478, 570] on button "Next" at bounding box center [468, 635] width 48 height 29
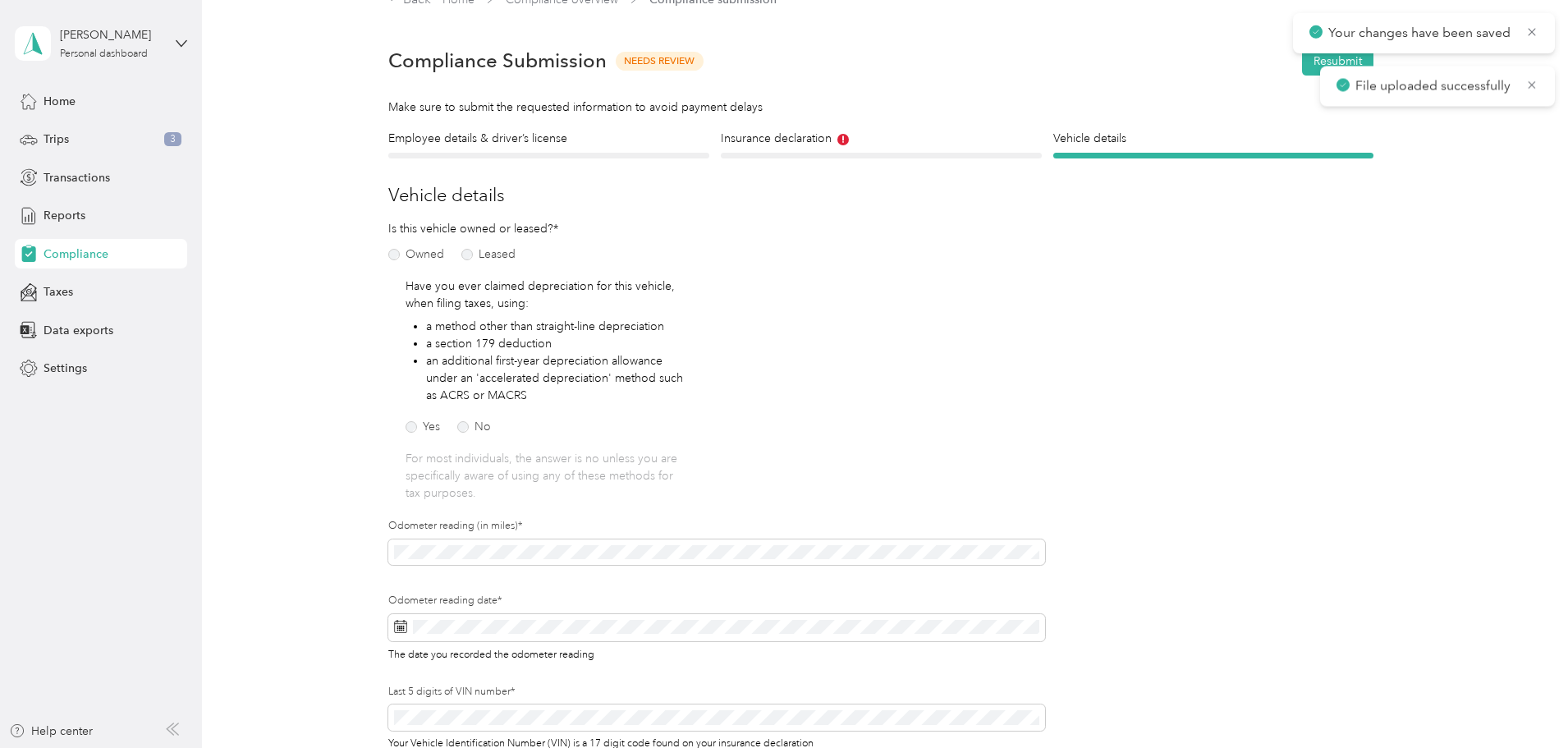
scroll to position [21, 0]
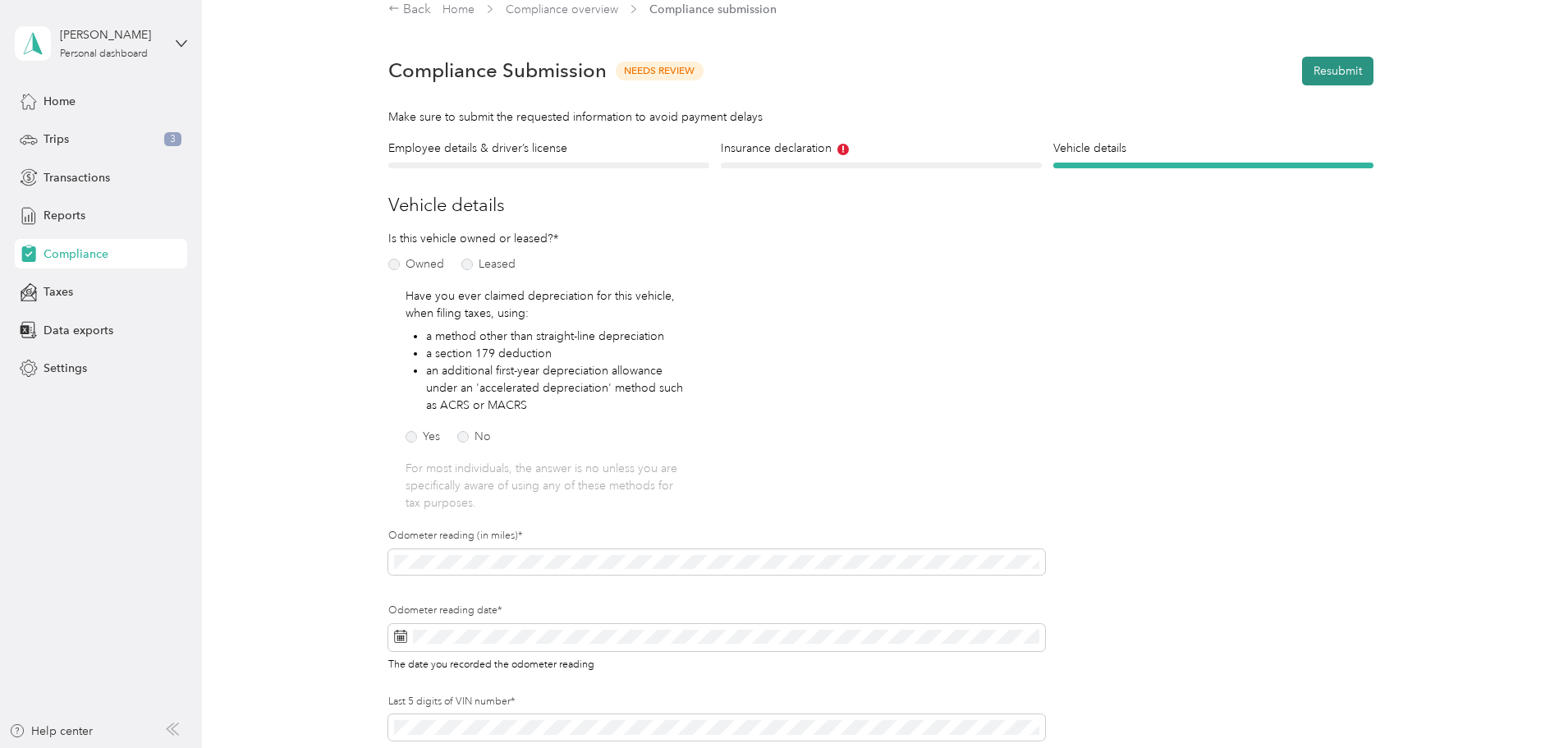
click at [1252, 81] on button "Resubmit" at bounding box center [1337, 71] width 71 height 29
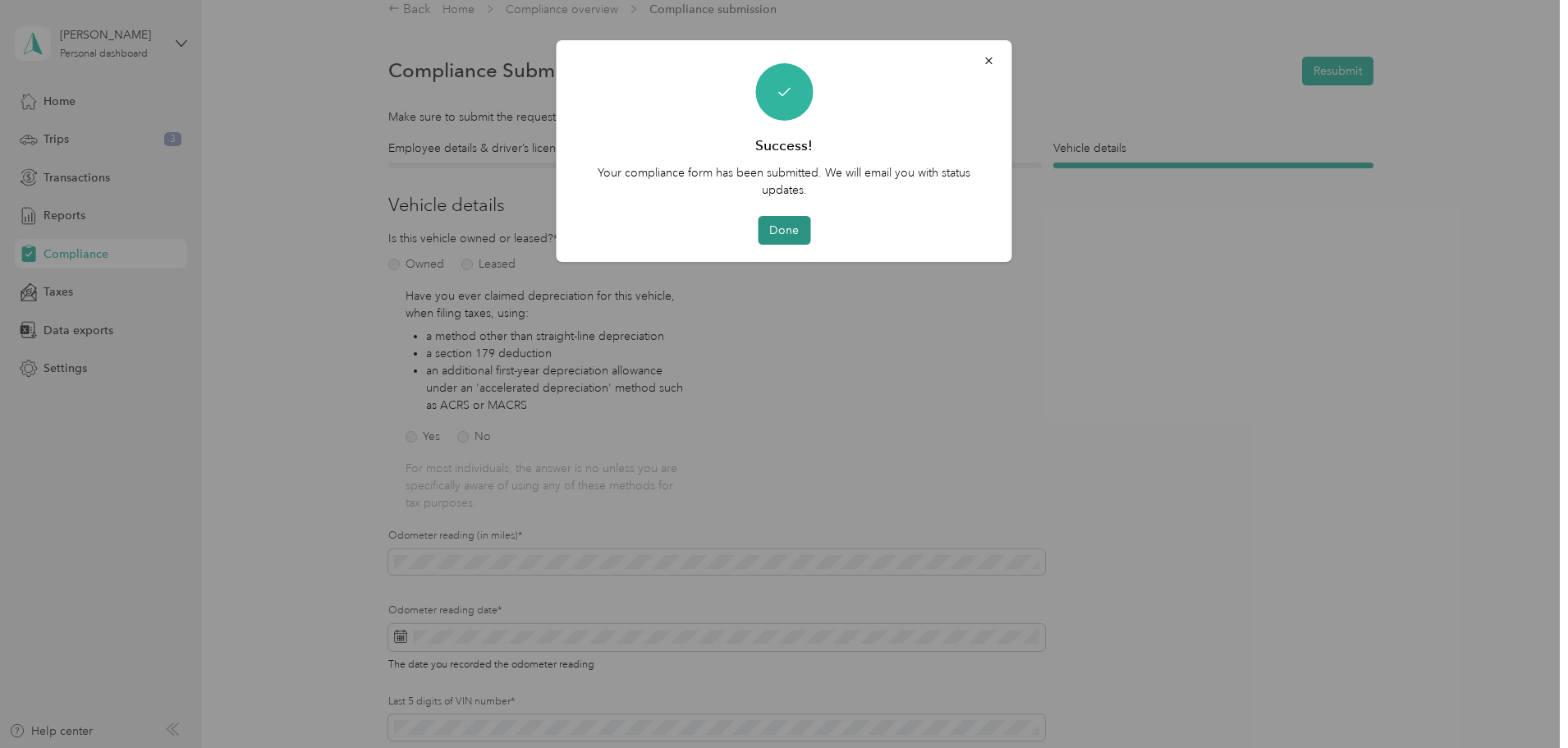
click at [780, 241] on button "Done" at bounding box center [784, 230] width 53 height 29
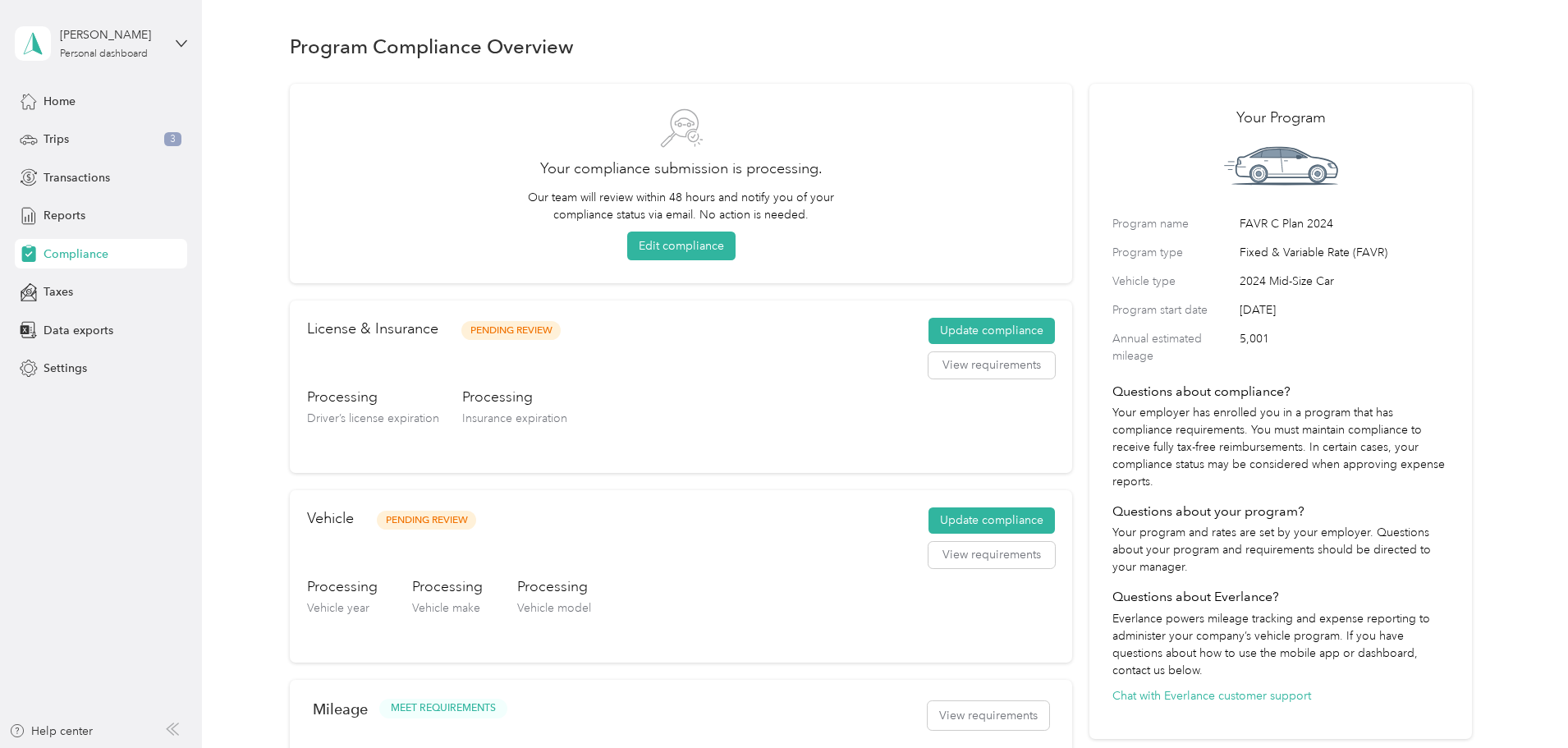
click at [171, 38] on div "[PERSON_NAME] Personal dashboard" at bounding box center [101, 44] width 173 height 58
click at [160, 127] on div "Log out" at bounding box center [280, 135] width 508 height 29
